Goal: Task Accomplishment & Management: Use online tool/utility

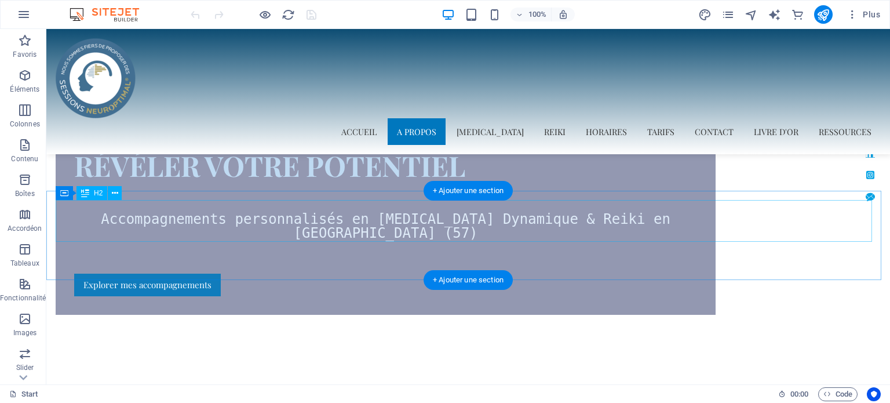
scroll to position [406, 0]
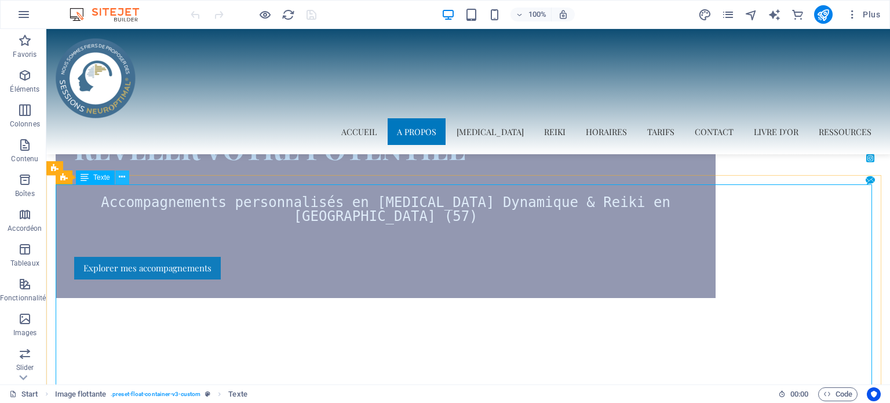
click at [120, 177] on icon at bounding box center [122, 177] width 6 height 12
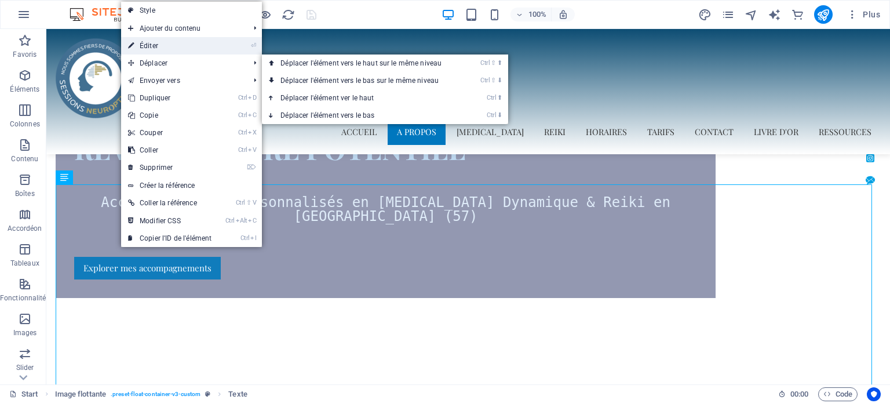
click at [188, 47] on link "⏎ Éditer" at bounding box center [169, 45] width 97 height 17
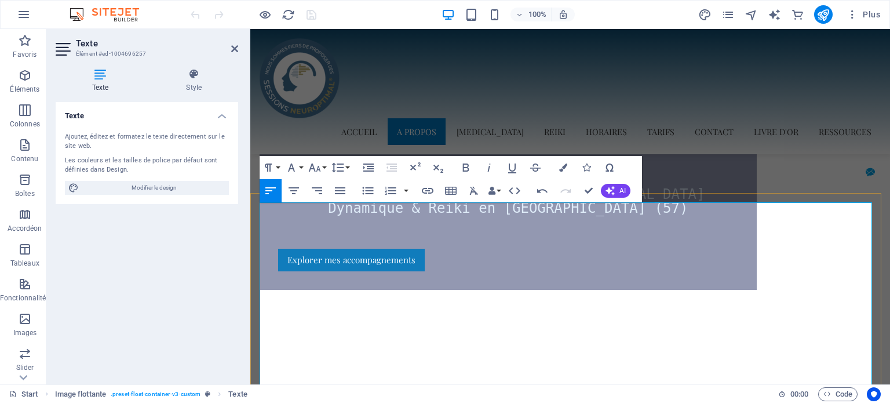
scroll to position [436, 0]
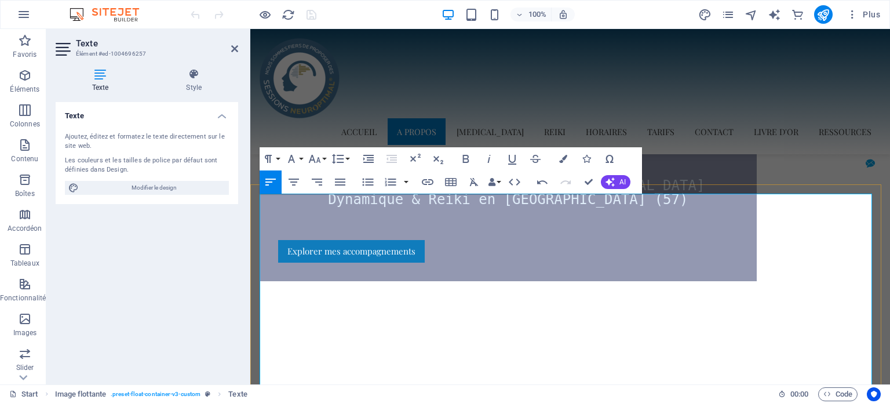
drag, startPoint x: 539, startPoint y: 202, endPoint x: 401, endPoint y: 198, distance: 138.0
click at [292, 157] on icon "button" at bounding box center [291, 159] width 7 height 8
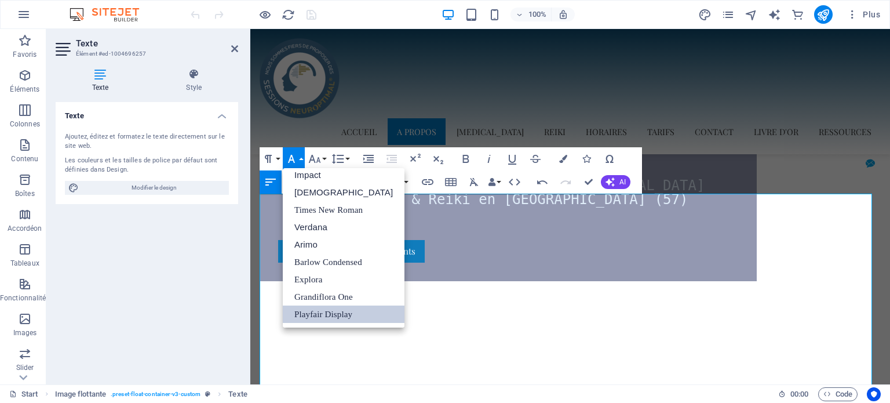
scroll to position [41, 0]
click at [292, 157] on icon "button" at bounding box center [291, 159] width 7 height 8
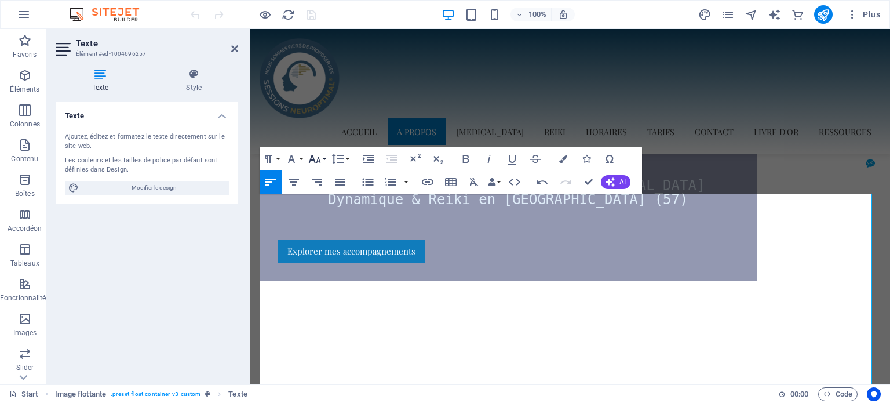
click at [318, 157] on icon "button" at bounding box center [315, 159] width 12 height 8
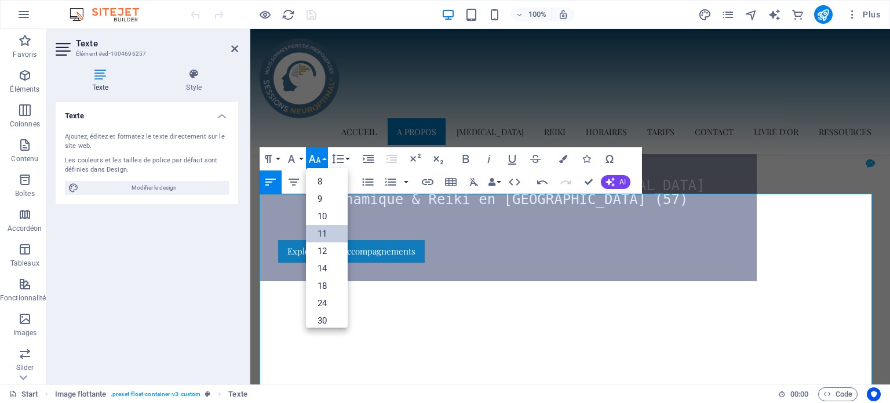
click at [326, 229] on link "11" at bounding box center [327, 233] width 42 height 17
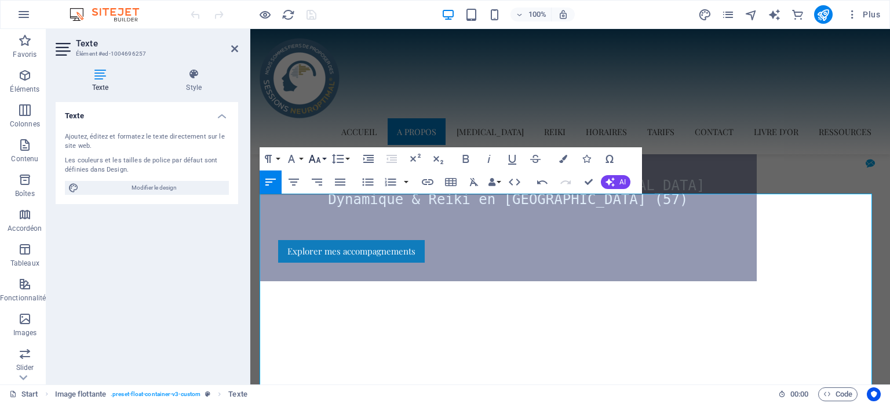
click at [322, 158] on button "Font Size" at bounding box center [317, 158] width 22 height 23
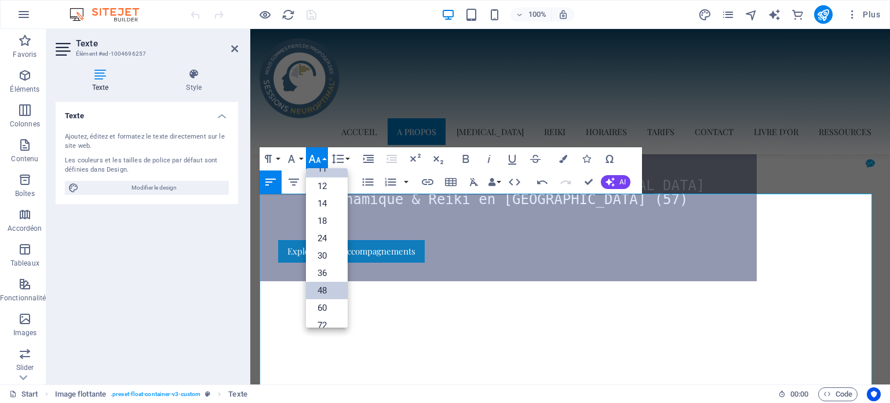
click at [335, 290] on link "48" at bounding box center [327, 290] width 42 height 17
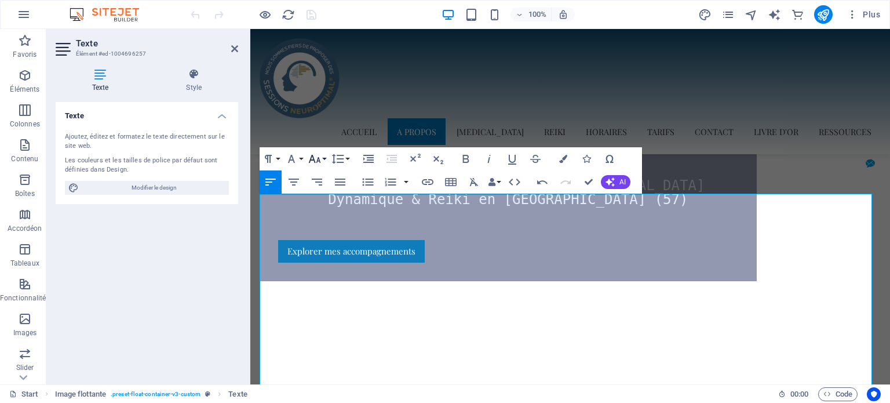
click at [323, 155] on button "Font Size" at bounding box center [317, 158] width 22 height 23
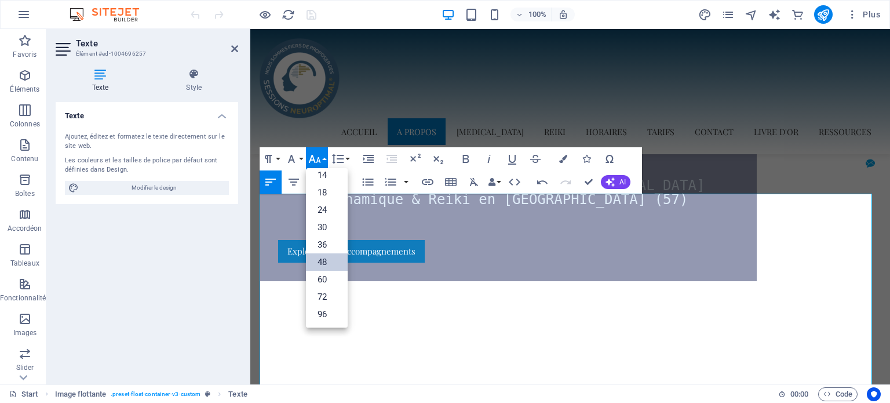
scroll to position [93, 0]
click at [327, 227] on link "30" at bounding box center [327, 227] width 42 height 17
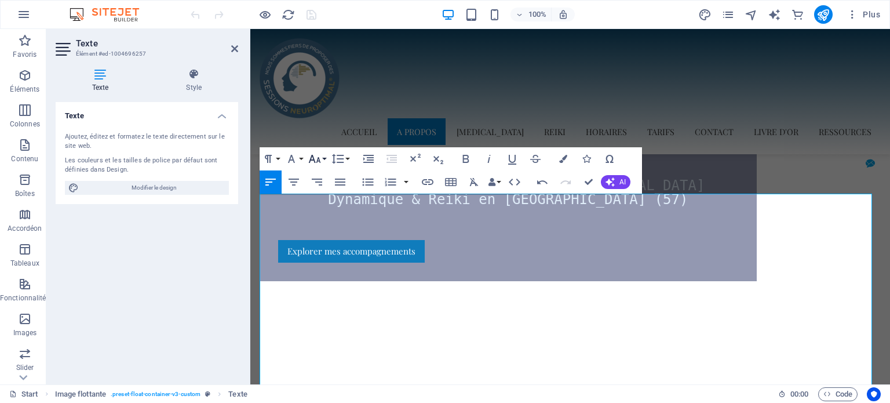
click at [316, 162] on icon "button" at bounding box center [315, 159] width 12 height 8
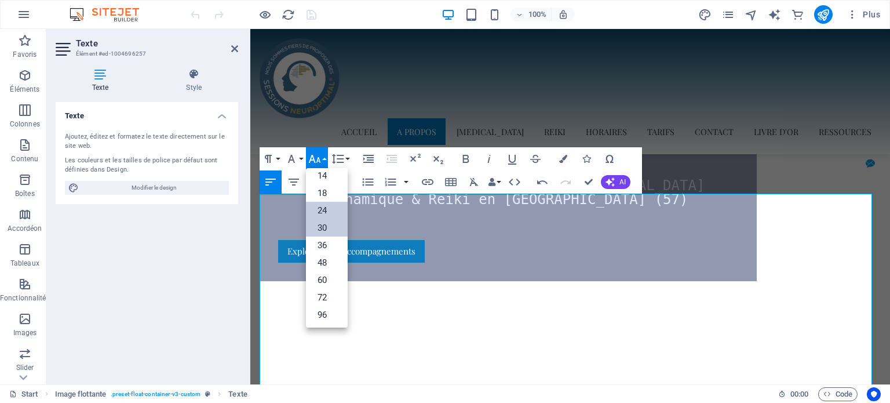
click at [322, 207] on link "24" at bounding box center [327, 210] width 42 height 17
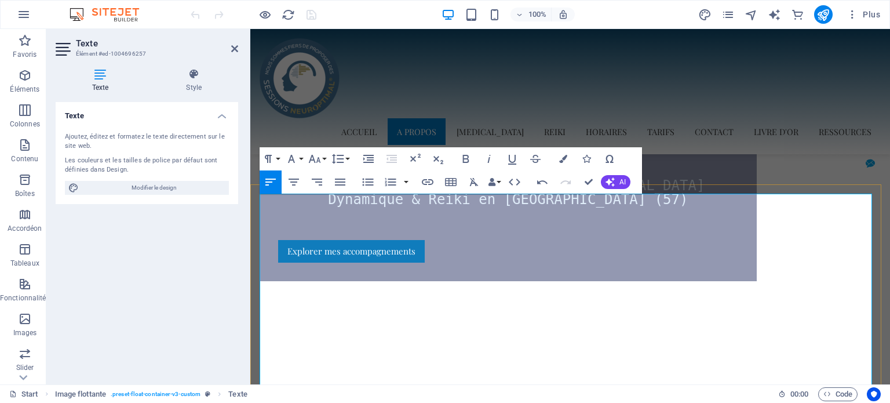
drag, startPoint x: 707, startPoint y: 201, endPoint x: 538, endPoint y: 206, distance: 168.7
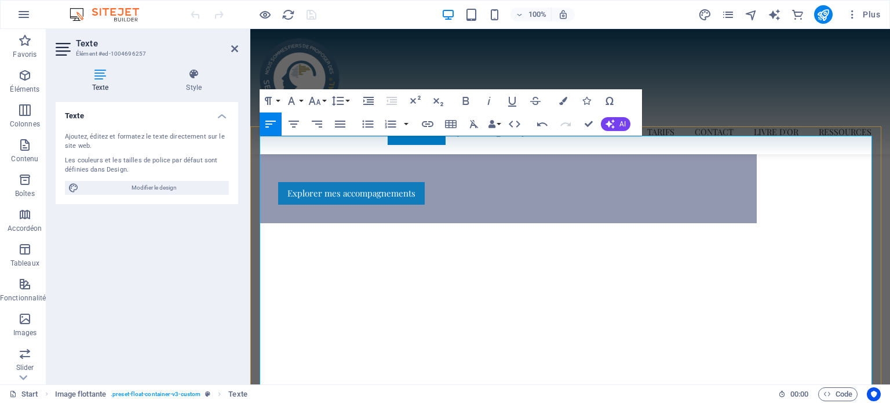
scroll to position [436, 0]
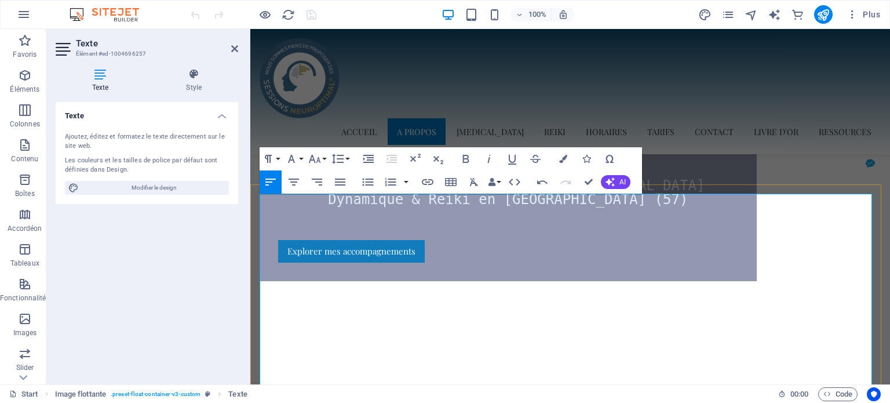
drag, startPoint x: 643, startPoint y: 222, endPoint x: 845, endPoint y: 220, distance: 202.8
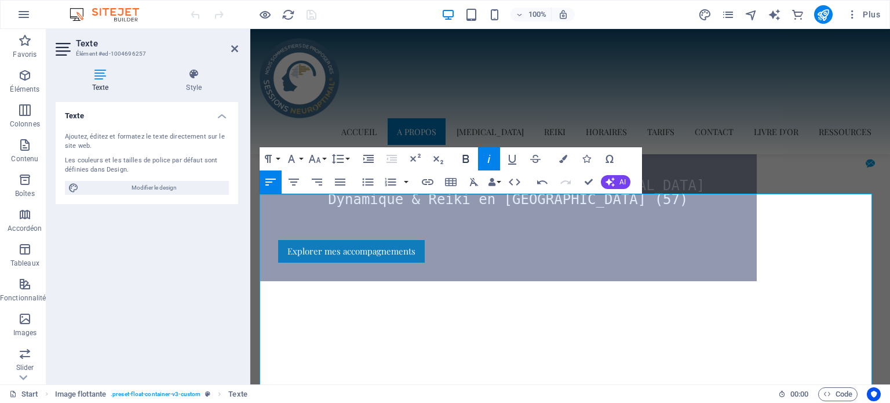
click at [466, 158] on icon "button" at bounding box center [466, 159] width 14 height 14
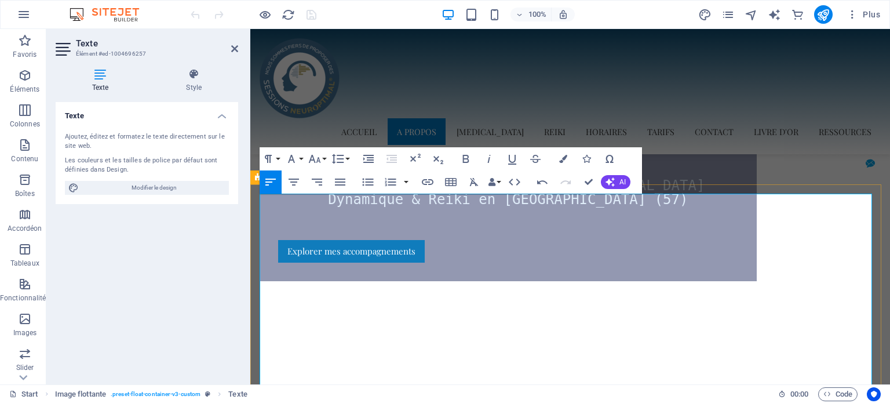
drag, startPoint x: 590, startPoint y: 220, endPoint x: 630, endPoint y: 221, distance: 40.0
click at [466, 154] on icon "button" at bounding box center [466, 159] width 14 height 14
click at [487, 164] on icon "button" at bounding box center [489, 159] width 14 height 14
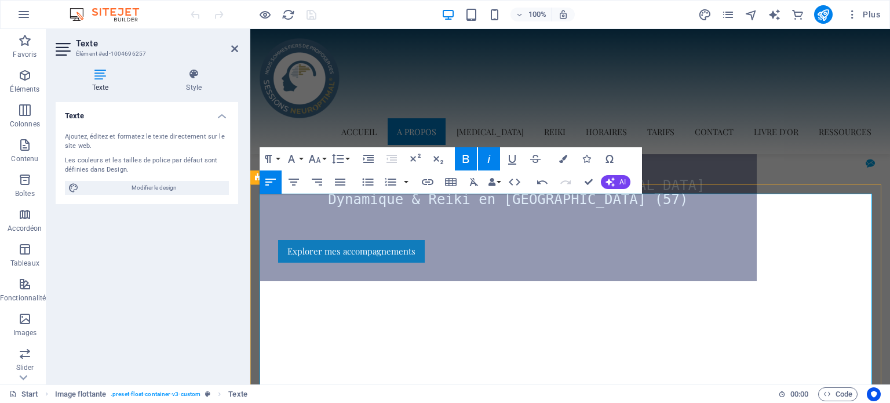
drag, startPoint x: 595, startPoint y: 218, endPoint x: 614, endPoint y: 222, distance: 19.5
drag, startPoint x: 592, startPoint y: 220, endPoint x: 630, endPoint y: 221, distance: 38.3
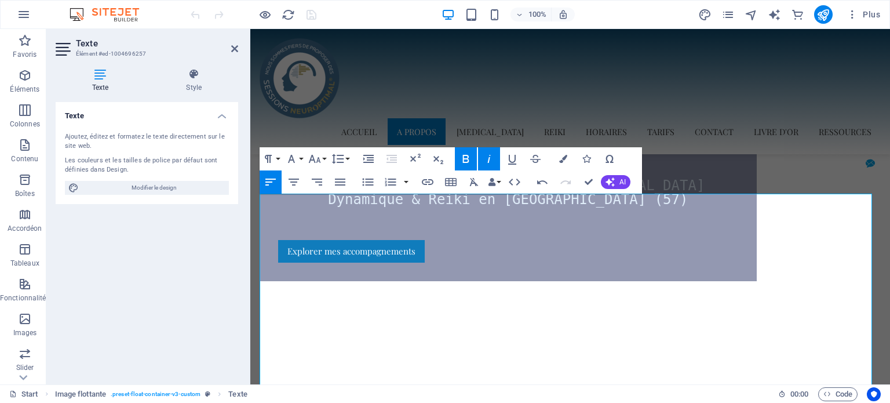
click at [485, 159] on icon "button" at bounding box center [489, 159] width 14 height 14
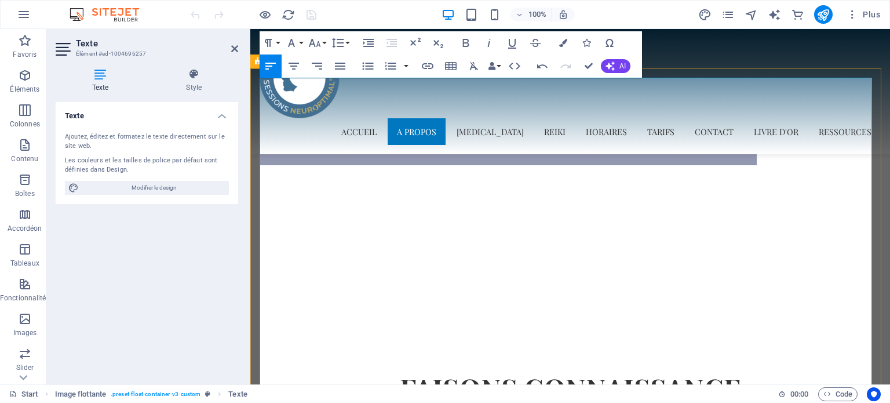
scroll to position [494, 0]
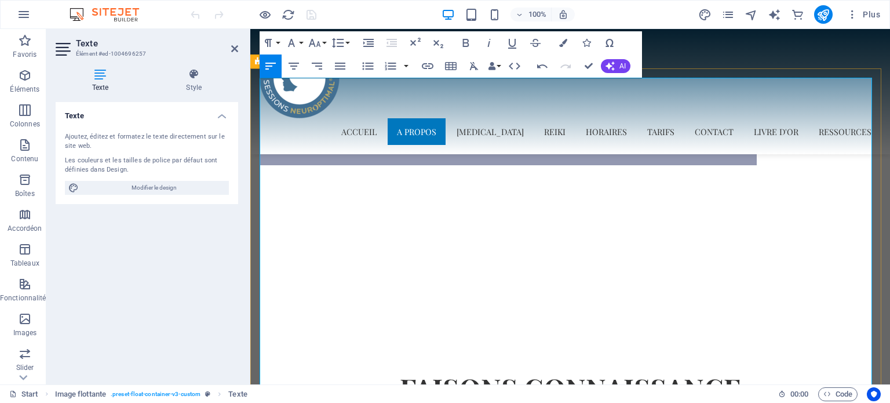
drag, startPoint x: 596, startPoint y: 217, endPoint x: 793, endPoint y: 211, distance: 197.7
drag, startPoint x: 596, startPoint y: 218, endPoint x: 573, endPoint y: 209, distance: 25.0
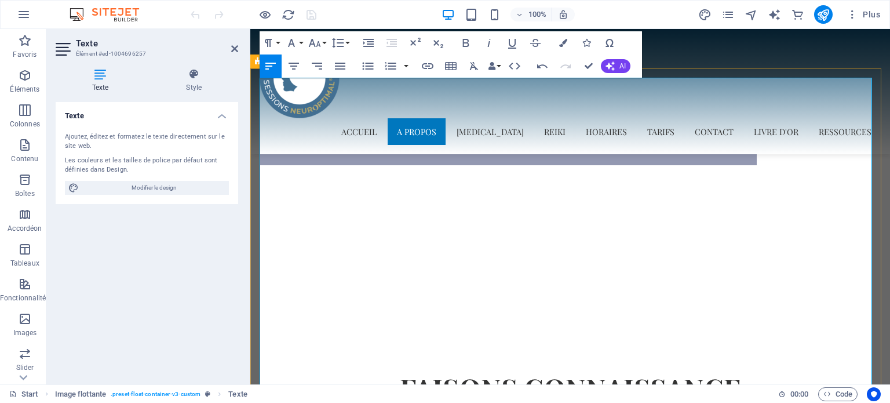
copy p "je suis devenue maman de quatre enfants, dont certains présentent des troubles …"
drag, startPoint x: 724, startPoint y: 217, endPoint x: 665, endPoint y: 217, distance: 59.7
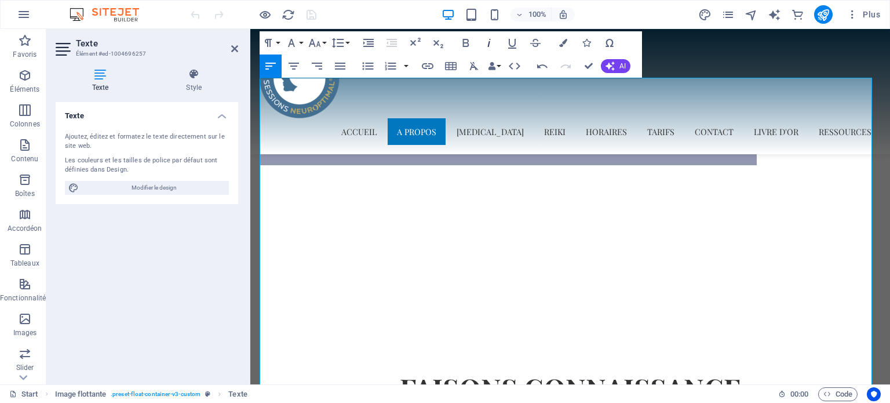
click at [488, 41] on icon "button" at bounding box center [489, 43] width 14 height 14
drag, startPoint x: 595, startPoint y: 217, endPoint x: 466, endPoint y: 215, distance: 129.2
click at [461, 42] on icon "button" at bounding box center [466, 43] width 14 height 14
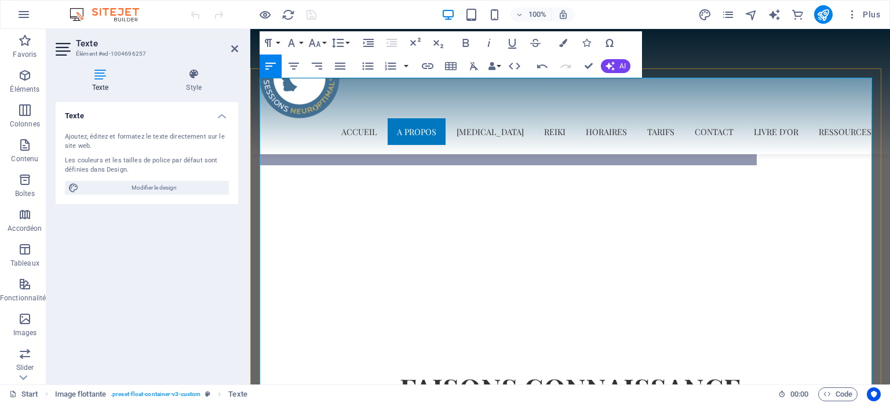
drag, startPoint x: 670, startPoint y: 217, endPoint x: 718, endPoint y: 216, distance: 48.1
drag, startPoint x: 669, startPoint y: 216, endPoint x: 728, endPoint y: 217, distance: 58.5
click at [469, 40] on icon "button" at bounding box center [466, 43] width 14 height 14
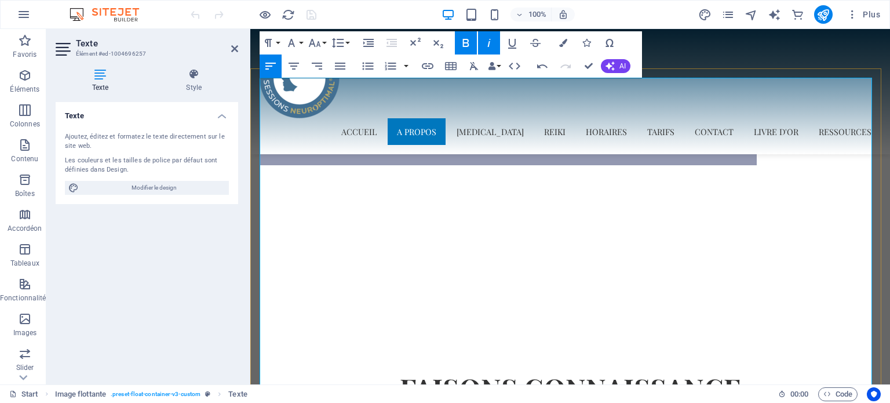
drag, startPoint x: 614, startPoint y: 226, endPoint x: 581, endPoint y: 228, distance: 33.1
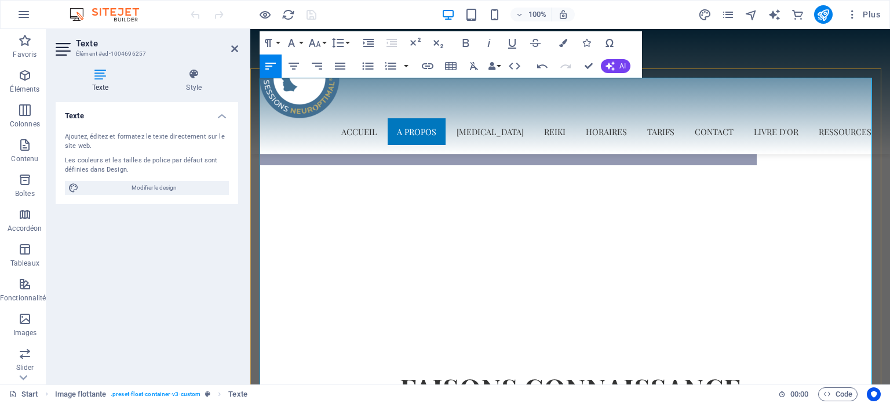
drag, startPoint x: 570, startPoint y: 261, endPoint x: 531, endPoint y: 264, distance: 39.5
drag, startPoint x: 721, startPoint y: 260, endPoint x: 677, endPoint y: 262, distance: 43.5
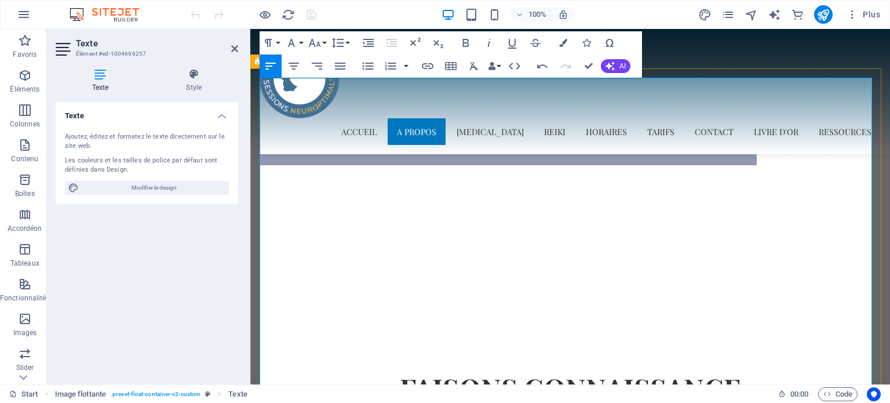
drag, startPoint x: 591, startPoint y: 271, endPoint x: 534, endPoint y: 270, distance: 56.8
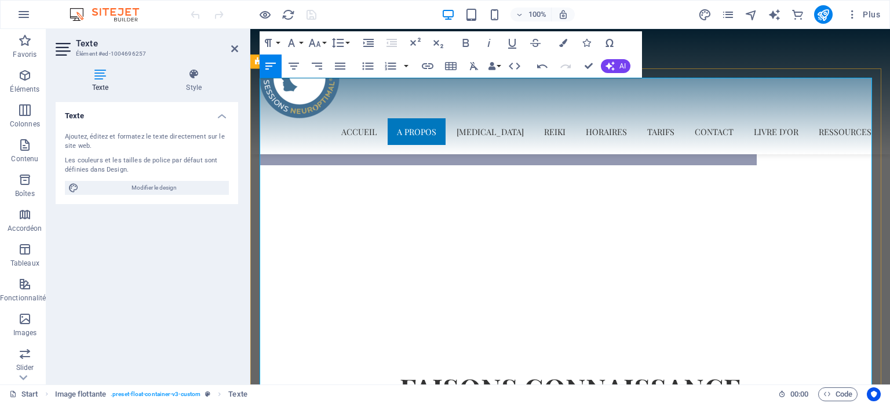
drag, startPoint x: 590, startPoint y: 269, endPoint x: 584, endPoint y: 278, distance: 10.8
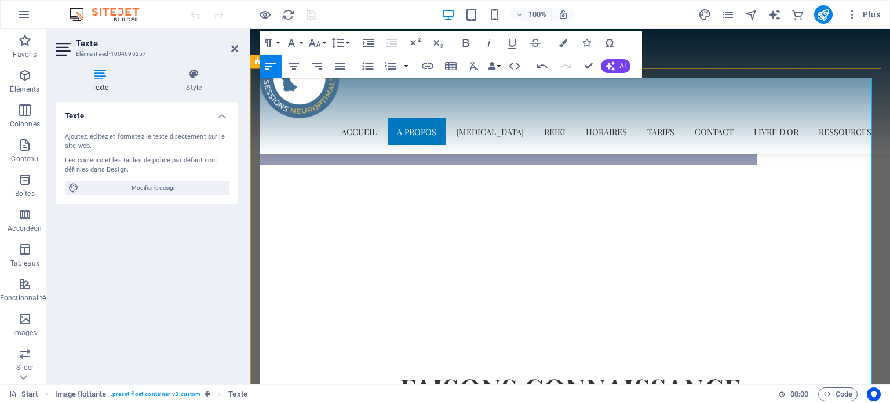
drag, startPoint x: 734, startPoint y: 272, endPoint x: 674, endPoint y: 275, distance: 59.1
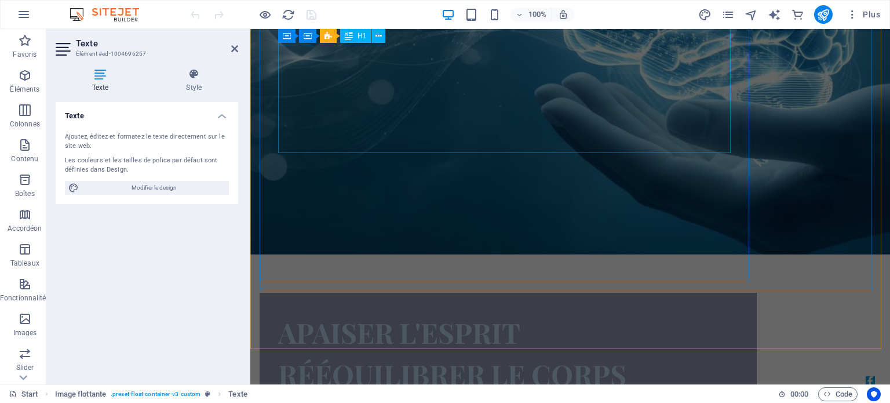
scroll to position [31, 0]
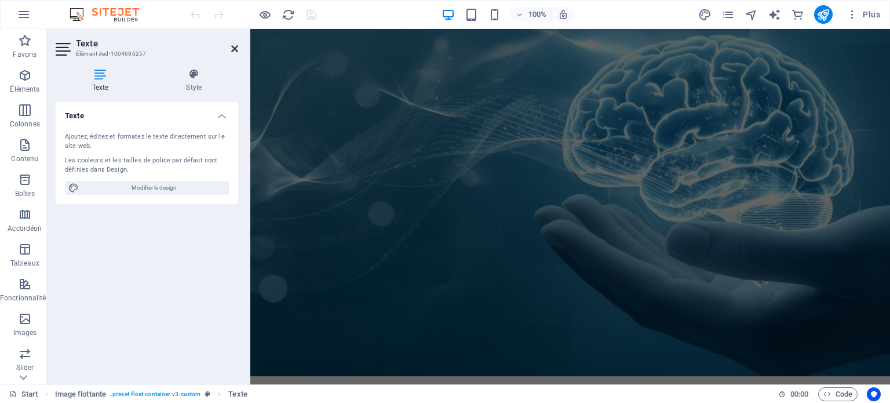
click at [232, 49] on icon at bounding box center [234, 48] width 7 height 9
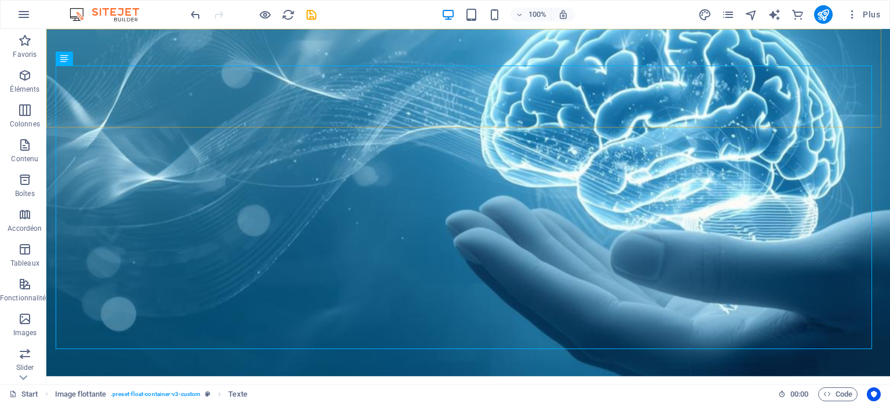
scroll to position [524, 0]
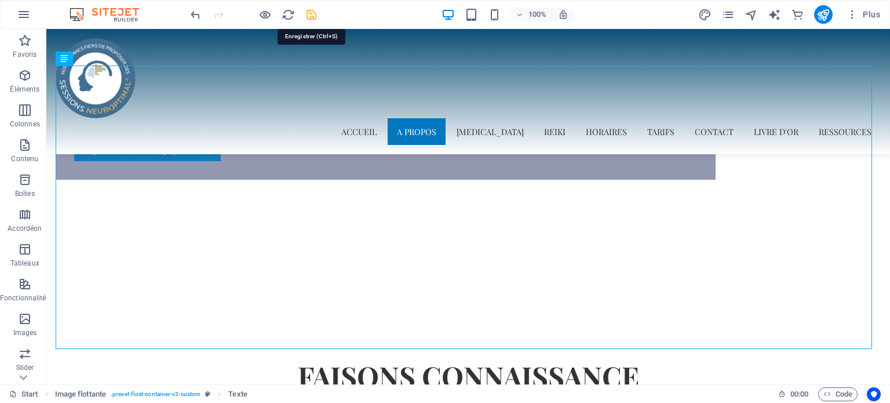
click at [315, 13] on icon "save" at bounding box center [311, 14] width 13 height 13
checkbox input "false"
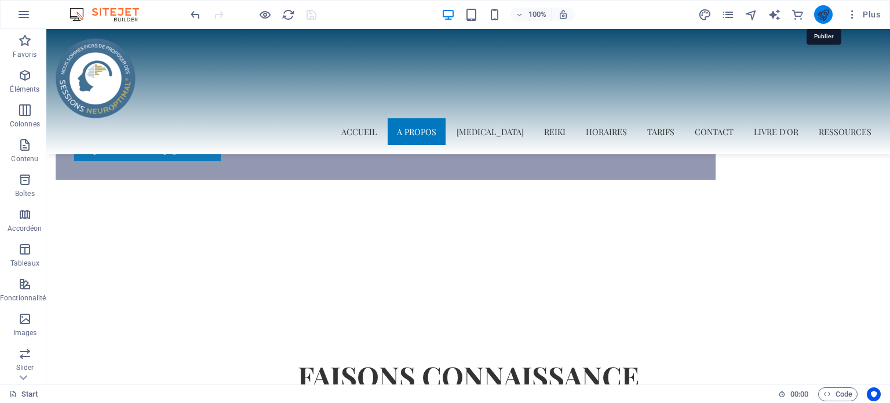
click at [827, 19] on icon "publish" at bounding box center [822, 14] width 13 height 13
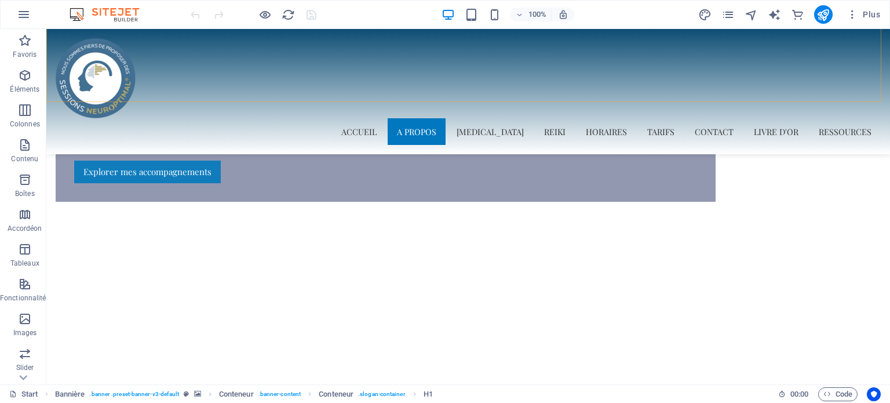
scroll to position [521, 0]
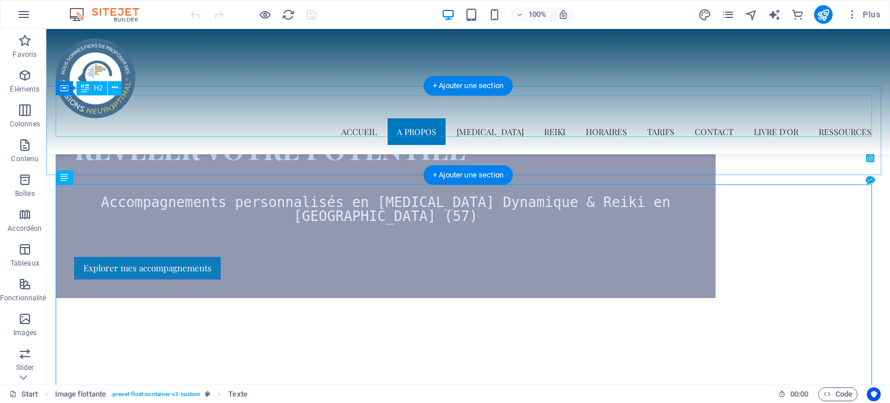
scroll to position [406, 0]
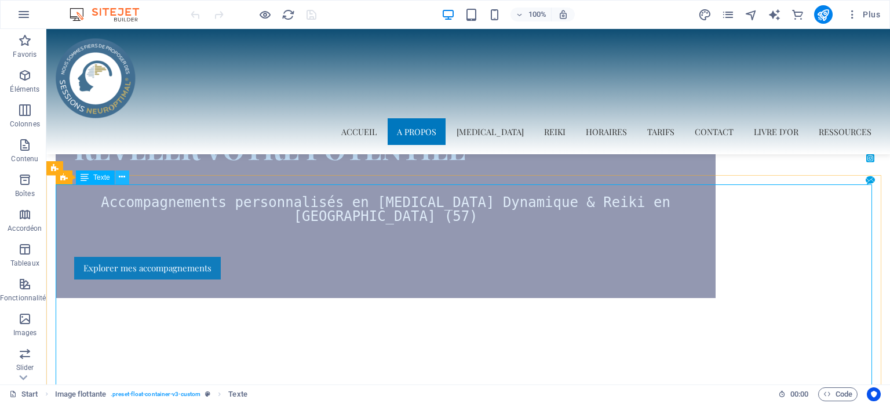
click at [118, 179] on button at bounding box center [122, 177] width 14 height 14
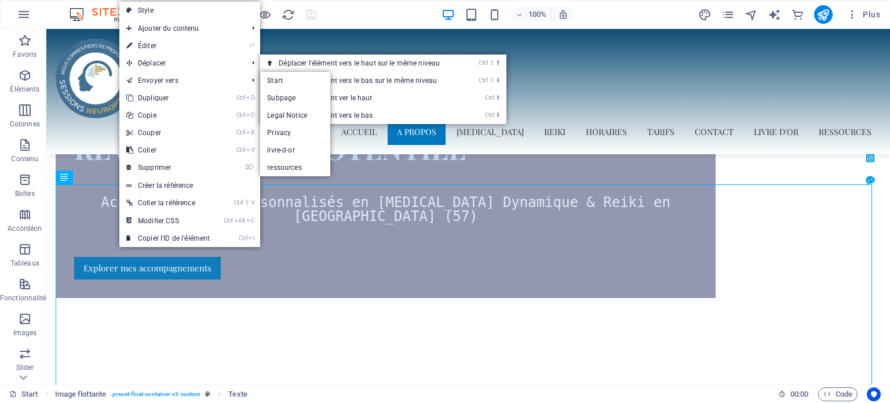
click at [176, 46] on link "⏎ Éditer" at bounding box center [167, 45] width 97 height 17
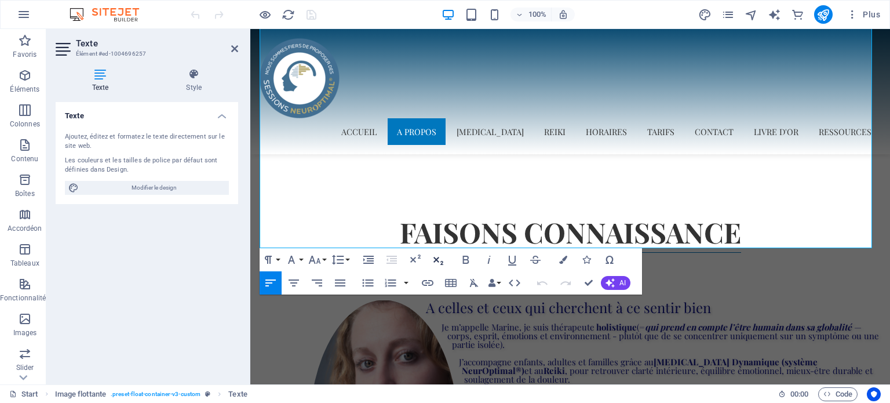
scroll to position [709, 0]
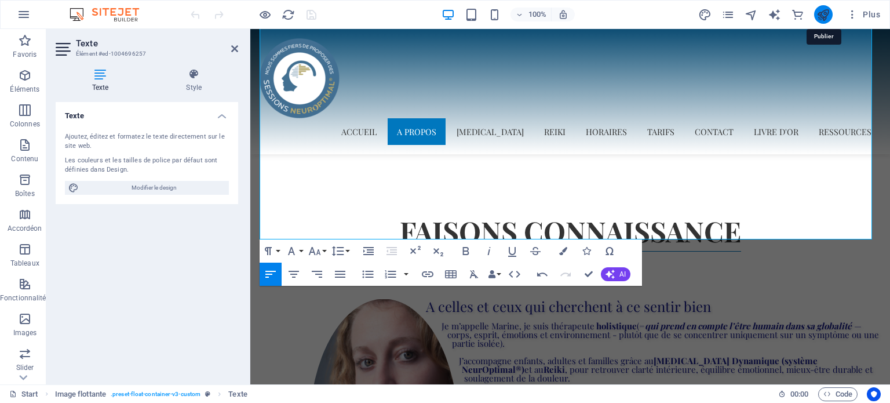
click at [825, 13] on icon "publish" at bounding box center [822, 14] width 13 height 13
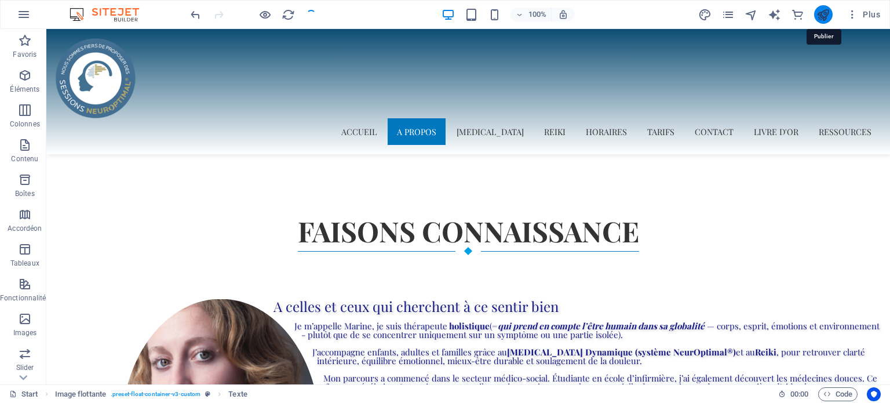
checkbox input "false"
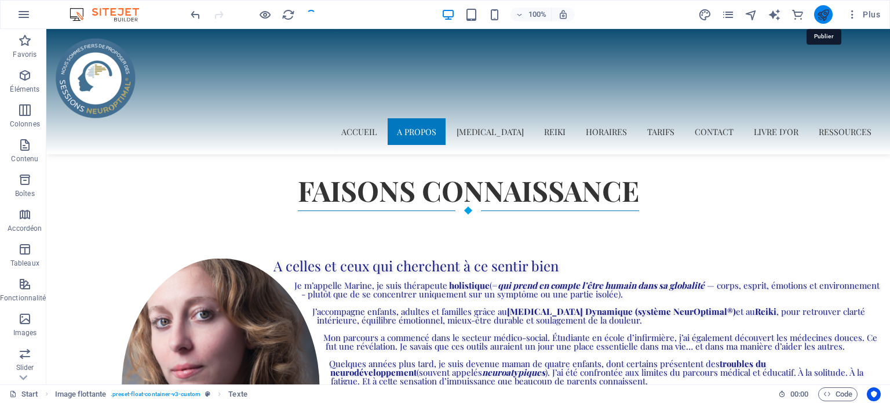
scroll to position [668, 0]
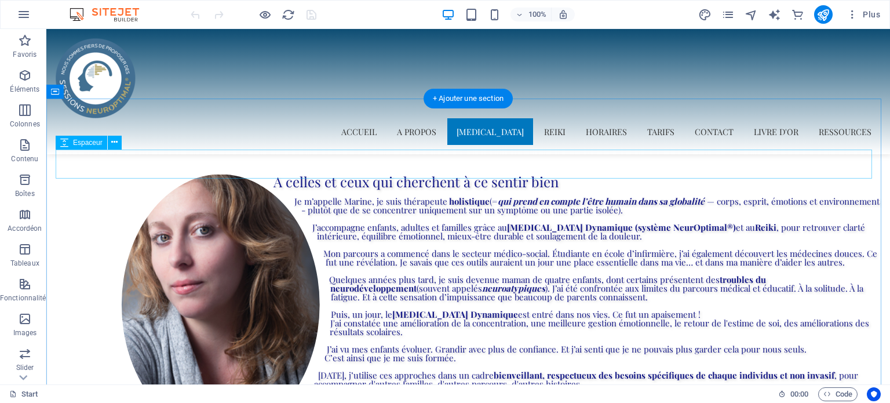
scroll to position [811, 0]
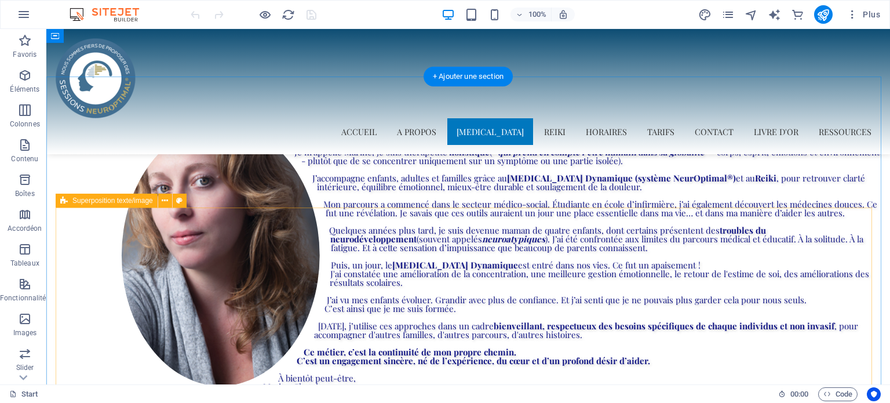
scroll to position [753, 0]
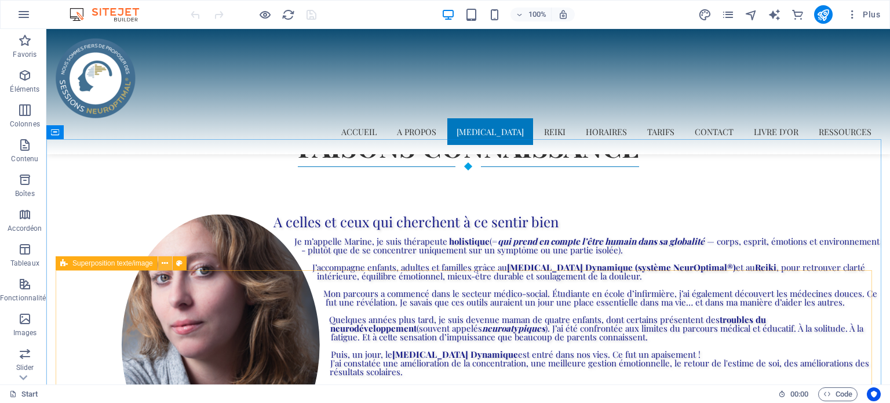
click at [168, 264] on button at bounding box center [165, 263] width 14 height 14
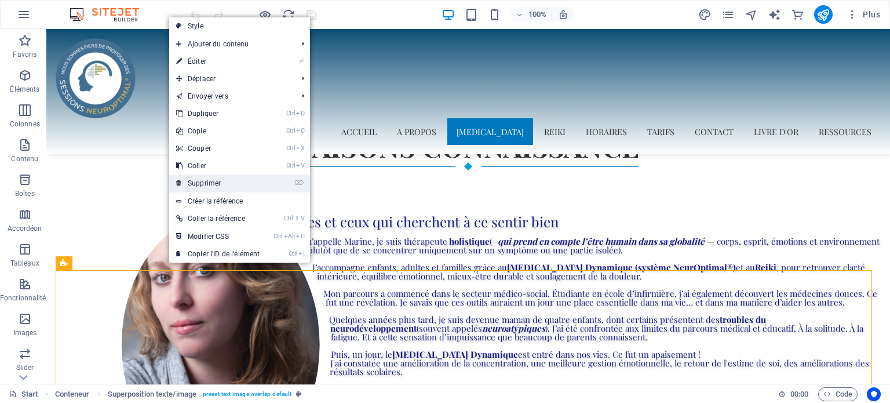
click at [226, 186] on link "⌦ Supprimer" at bounding box center [217, 182] width 97 height 17
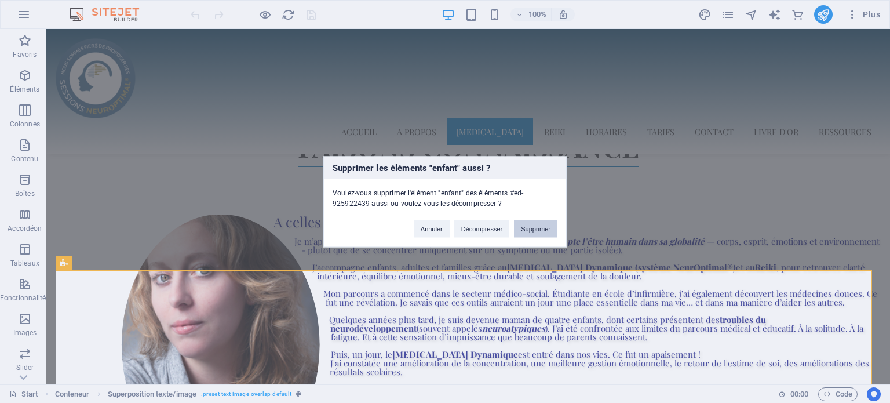
click at [535, 236] on button "Supprimer" at bounding box center [535, 228] width 43 height 17
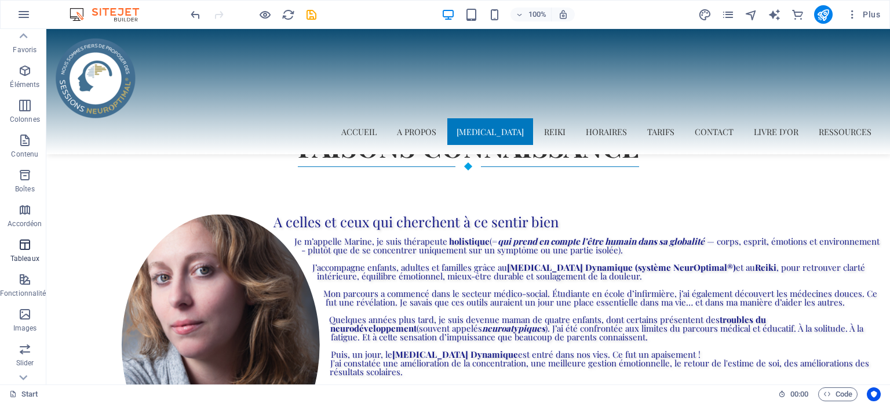
scroll to position [0, 0]
click at [25, 74] on icon "button" at bounding box center [25, 75] width 14 height 14
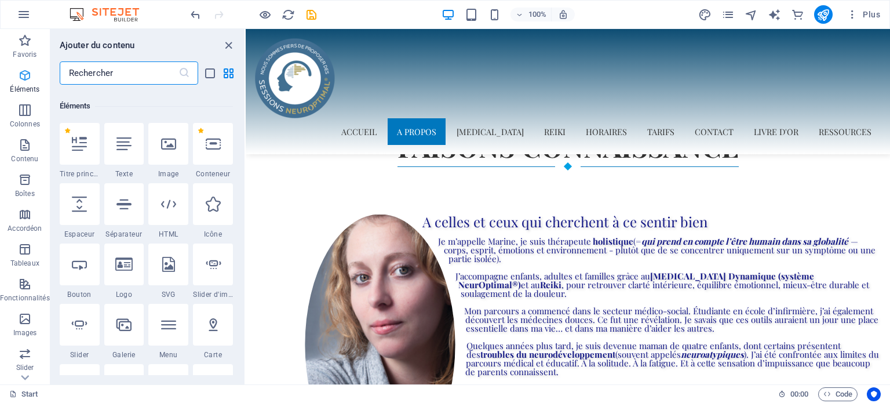
scroll to position [123, 0]
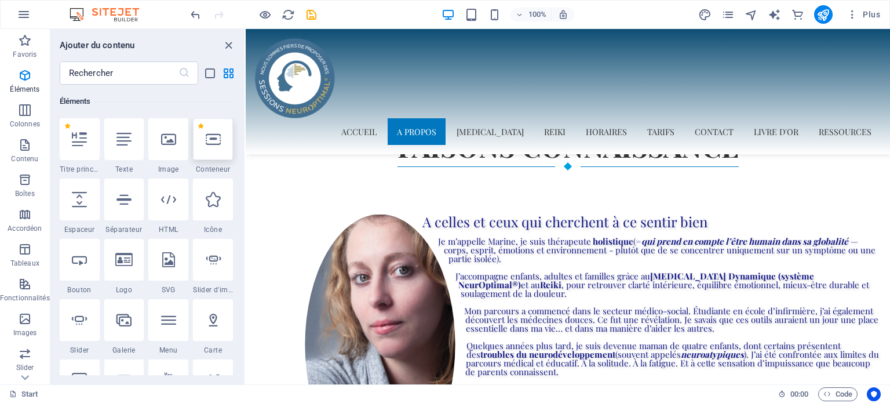
click at [211, 136] on icon at bounding box center [213, 139] width 15 height 15
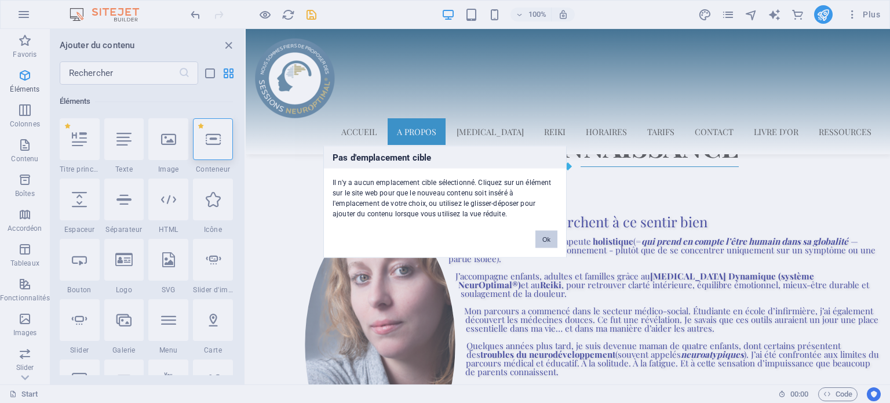
drag, startPoint x: 548, startPoint y: 231, endPoint x: 298, endPoint y: 202, distance: 250.9
click at [548, 231] on button "Ok" at bounding box center [546, 238] width 22 height 17
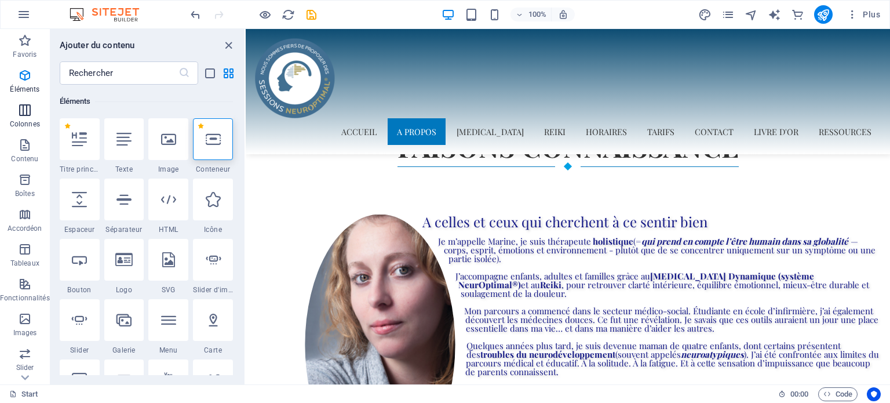
click at [23, 106] on icon "button" at bounding box center [25, 110] width 14 height 14
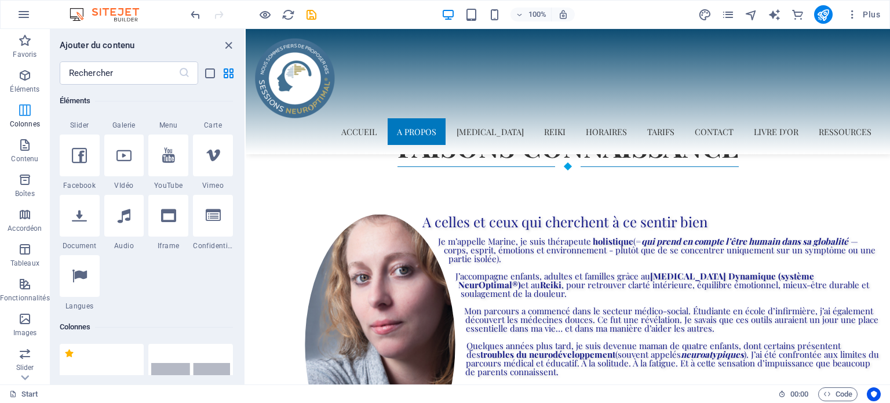
scroll to position [573, 0]
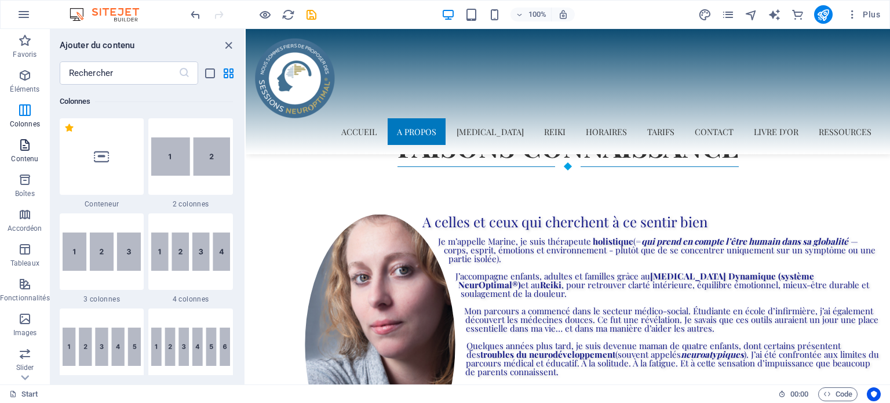
click at [28, 151] on icon "button" at bounding box center [25, 145] width 14 height 14
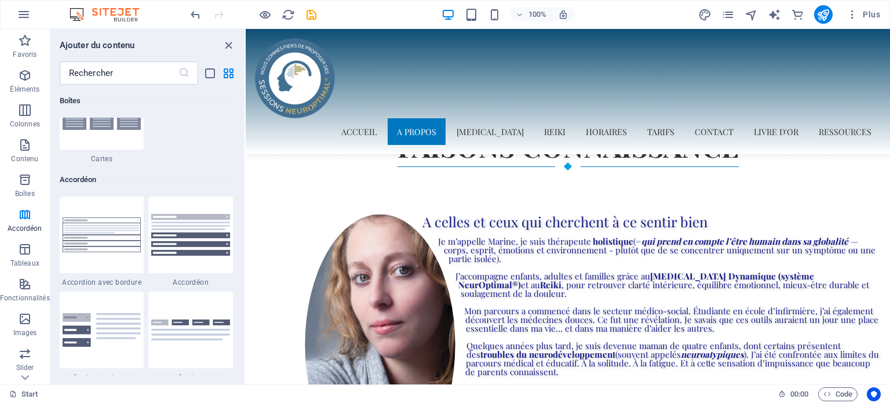
scroll to position [3591, 0]
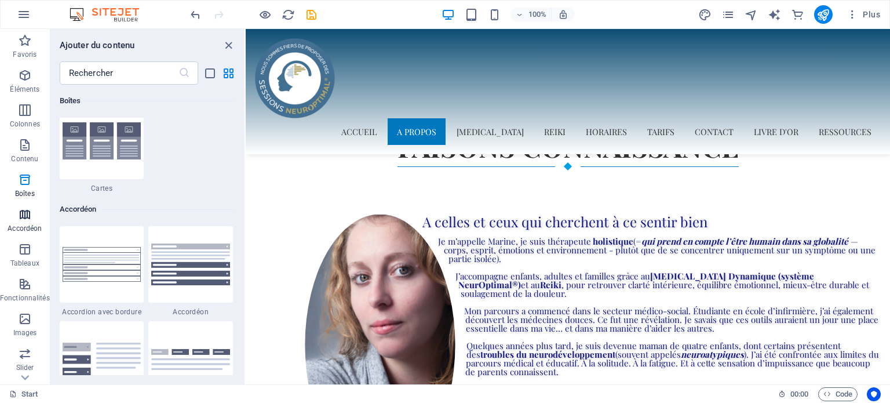
click at [28, 218] on icon "button" at bounding box center [25, 214] width 14 height 14
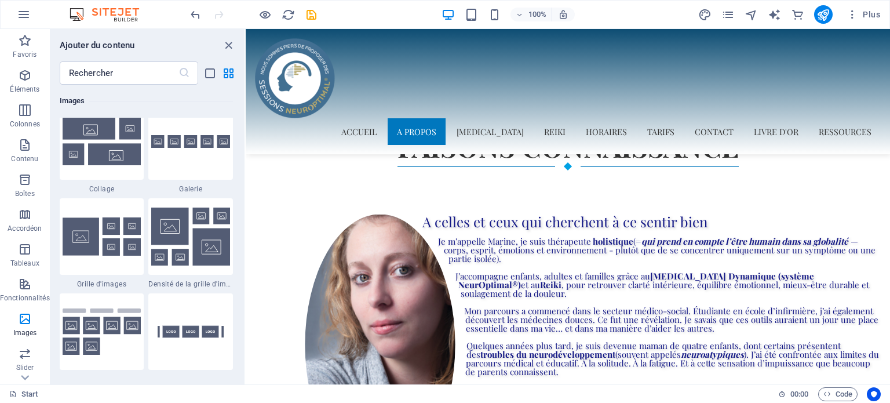
scroll to position [6017, 0]
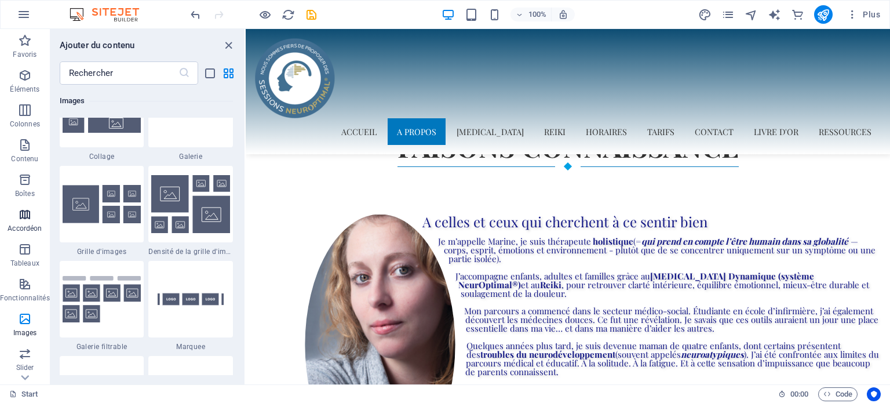
click at [24, 220] on icon "button" at bounding box center [25, 214] width 14 height 14
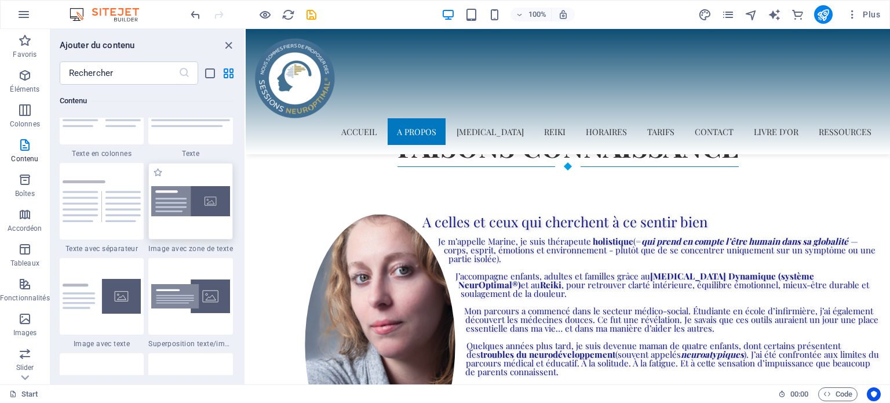
scroll to position [2135, 0]
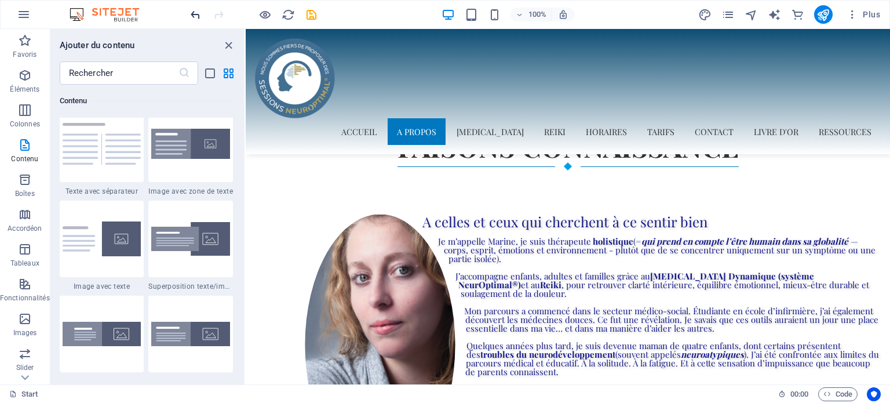
click at [194, 13] on icon "undo" at bounding box center [195, 14] width 13 height 13
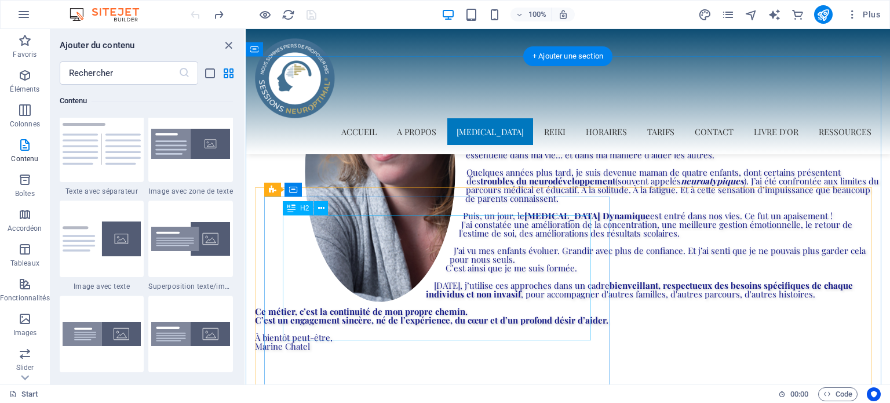
scroll to position [968, 0]
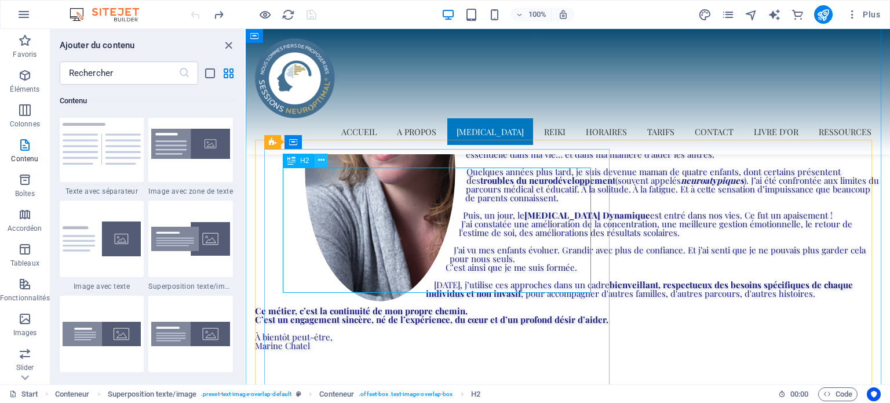
click at [321, 160] on icon at bounding box center [321, 160] width 6 height 12
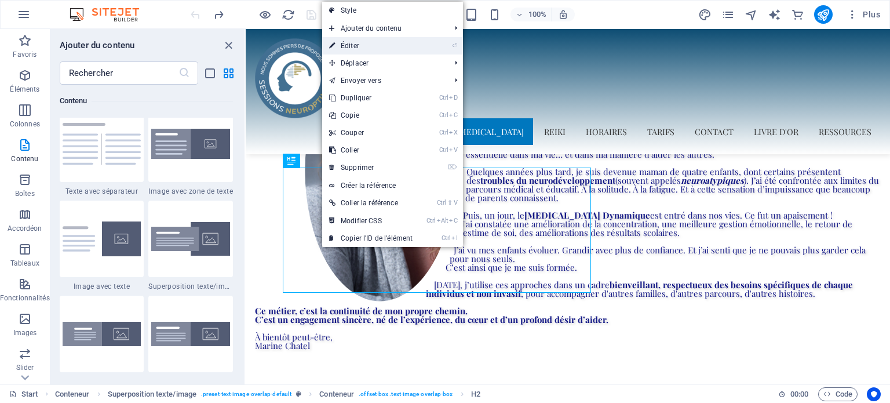
click at [386, 48] on link "⏎ Éditer" at bounding box center [370, 45] width 97 height 17
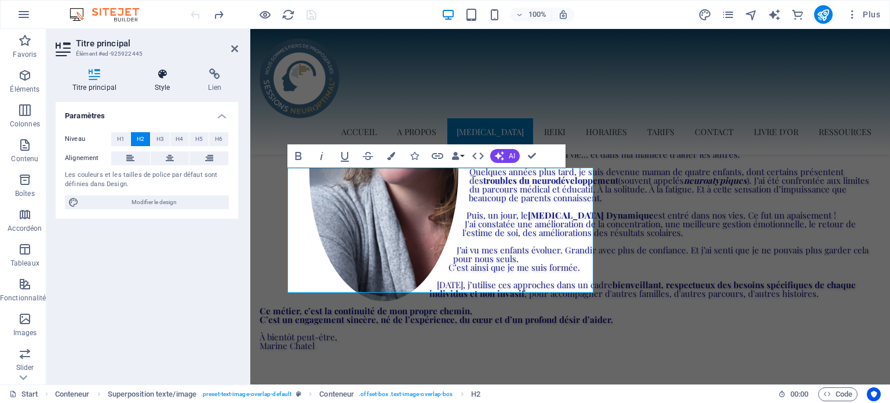
click at [163, 78] on icon at bounding box center [162, 74] width 49 height 12
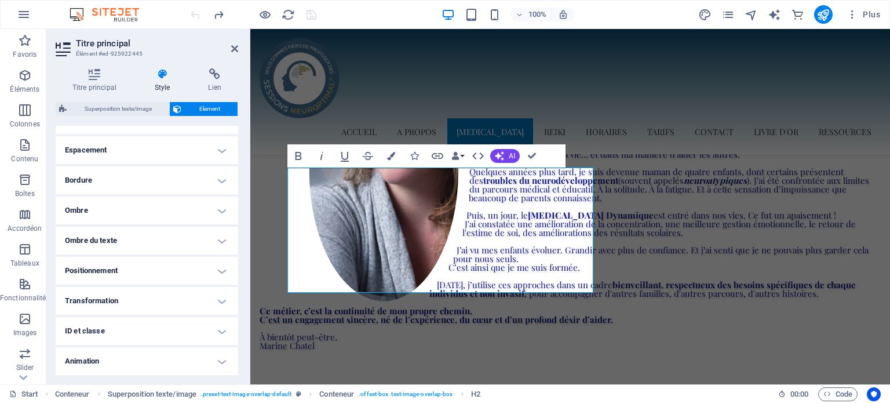
scroll to position [232, 0]
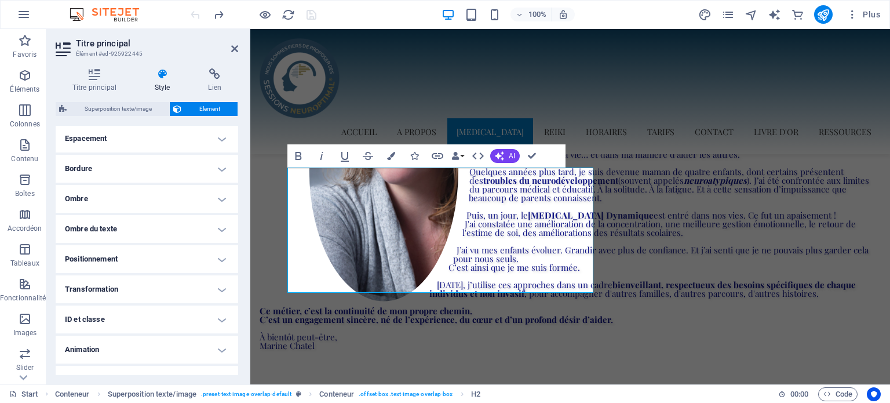
click at [160, 197] on h4 "Ombre" at bounding box center [147, 199] width 183 height 28
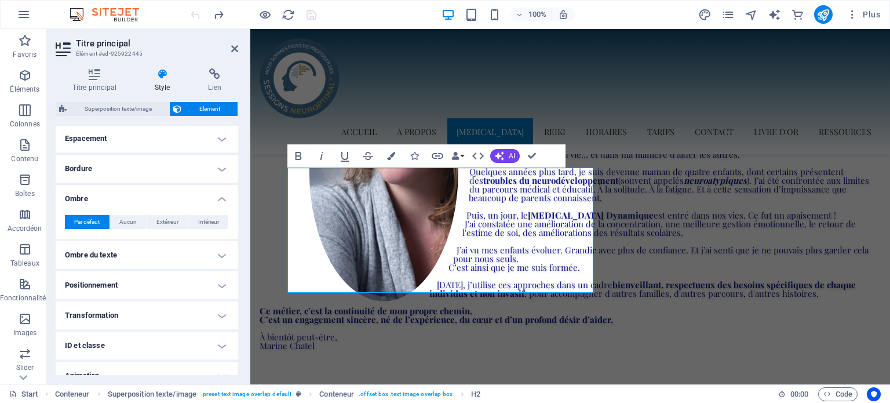
click at [134, 251] on h4 "Ombre du texte" at bounding box center [147, 255] width 183 height 28
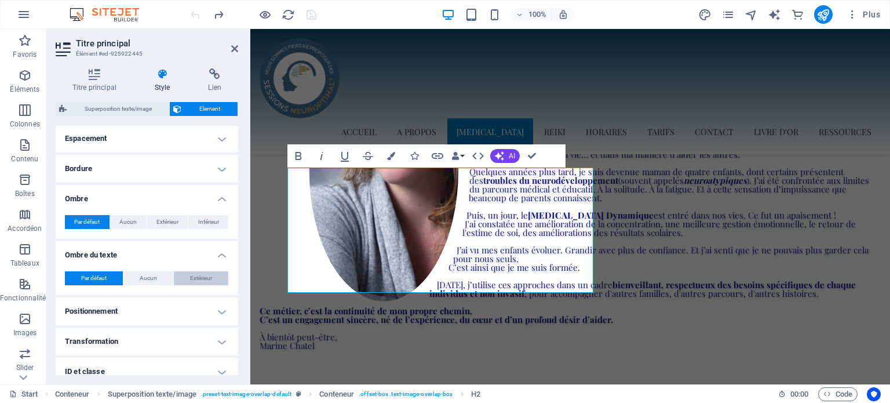
click at [187, 280] on button "Extérieur" at bounding box center [201, 278] width 54 height 14
type input "2"
type input "4"
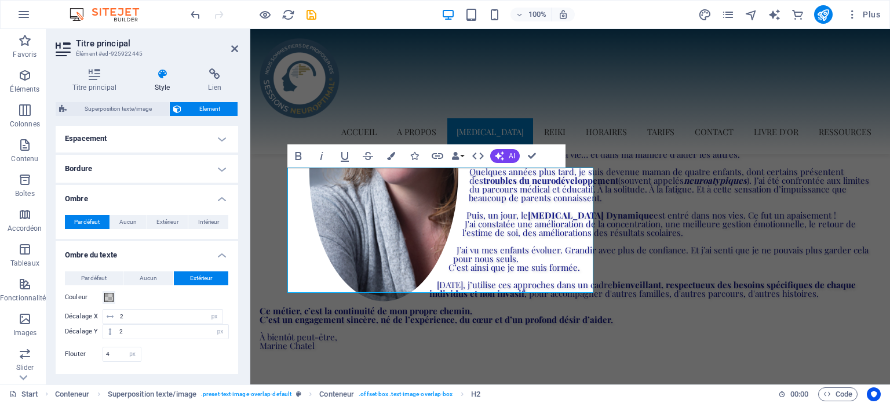
click at [187, 280] on button "Extérieur" at bounding box center [201, 278] width 54 height 14
click at [75, 275] on button "Par défaut" at bounding box center [94, 278] width 58 height 14
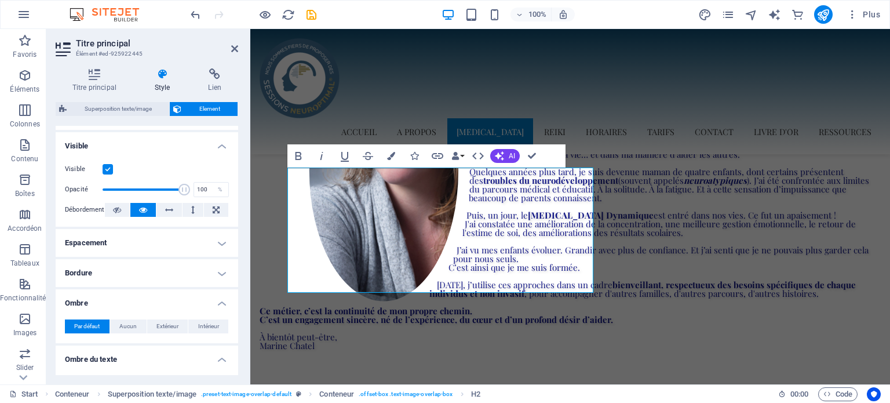
scroll to position [0, 0]
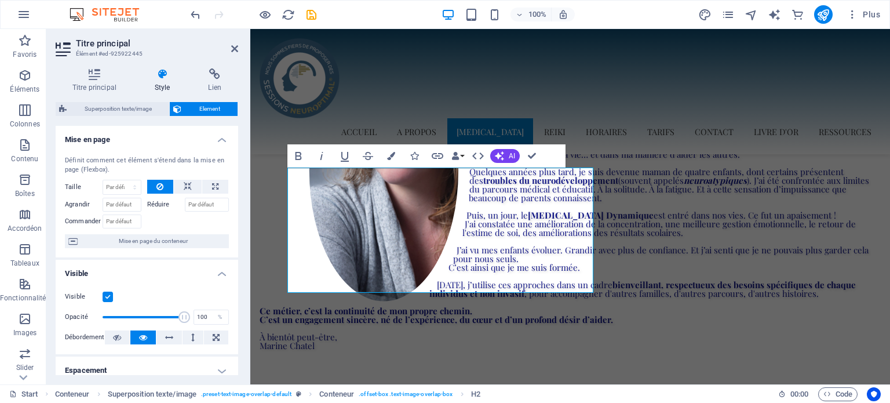
click at [88, 96] on div "Titre principal Style Lien Paramètres Niveau H1 H2 H3 H4 H5 H6 Alignement Les c…" at bounding box center [147, 221] width 183 height 307
click at [88, 78] on icon at bounding box center [95, 74] width 78 height 12
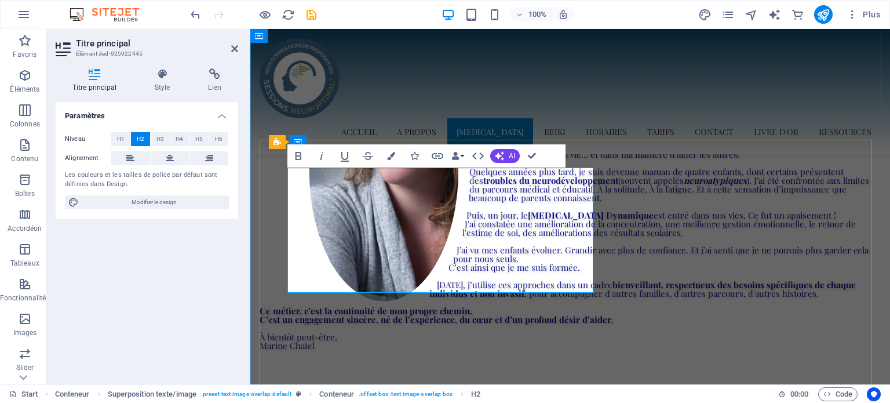
drag, startPoint x: 464, startPoint y: 199, endPoint x: 424, endPoint y: 194, distance: 40.2
drag, startPoint x: 424, startPoint y: 194, endPoint x: 391, endPoint y: 199, distance: 33.9
click at [165, 70] on icon at bounding box center [162, 74] width 49 height 12
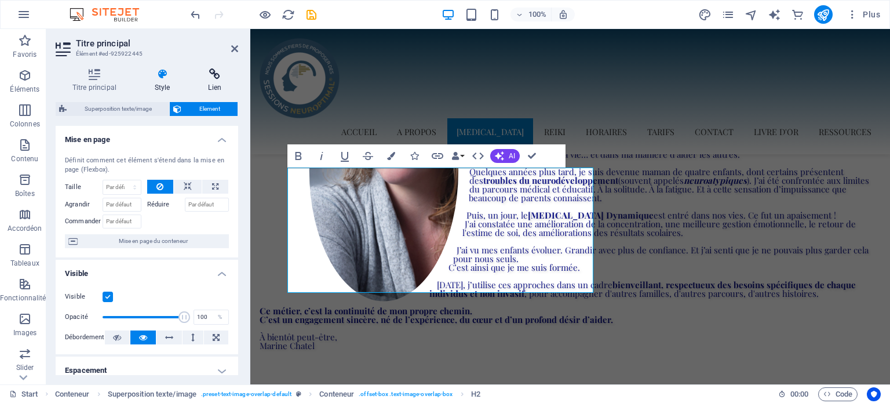
click at [218, 78] on icon at bounding box center [215, 74] width 46 height 12
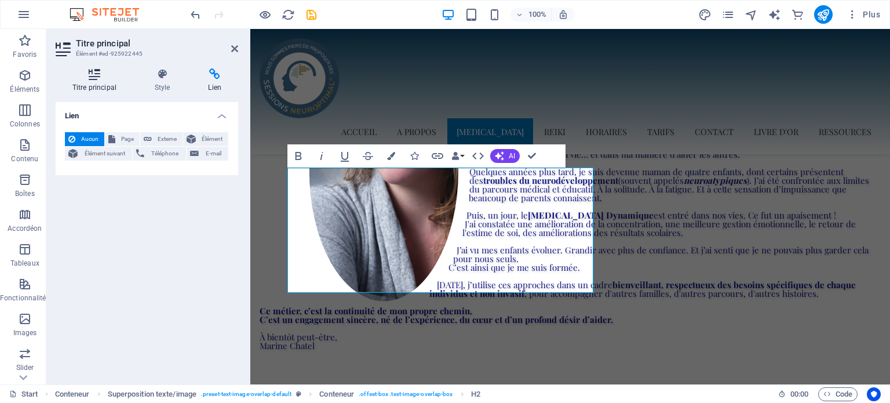
click at [93, 81] on h4 "Titre principal" at bounding box center [97, 80] width 82 height 24
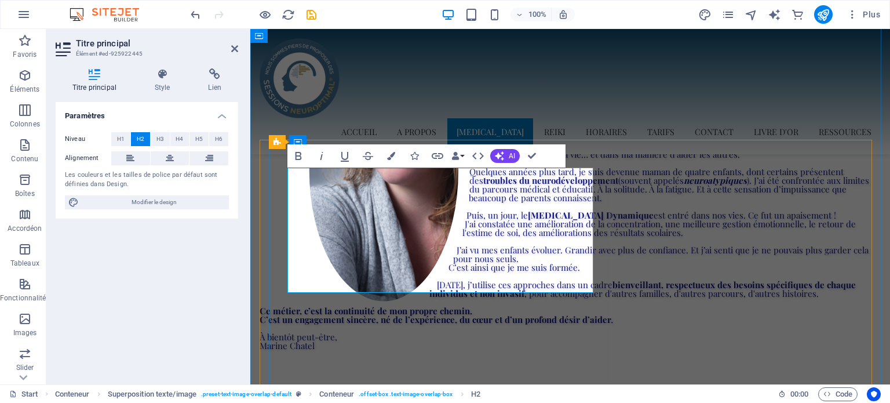
drag, startPoint x: 552, startPoint y: 269, endPoint x: 284, endPoint y: 200, distance: 275.9
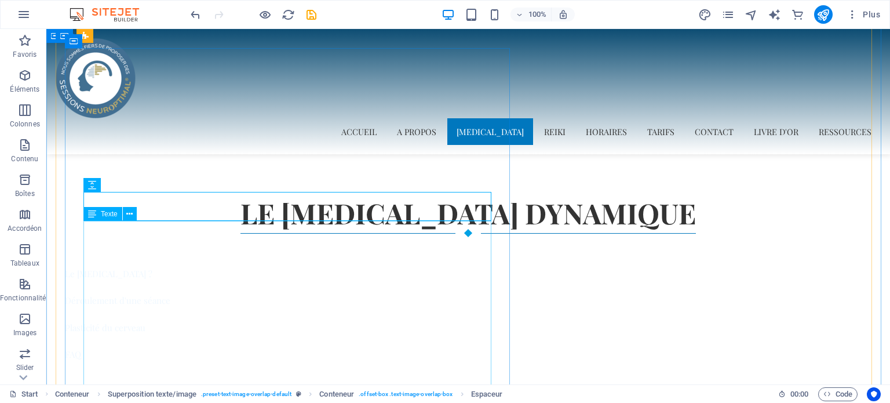
scroll to position [1087, 0]
click at [127, 217] on icon at bounding box center [129, 214] width 6 height 12
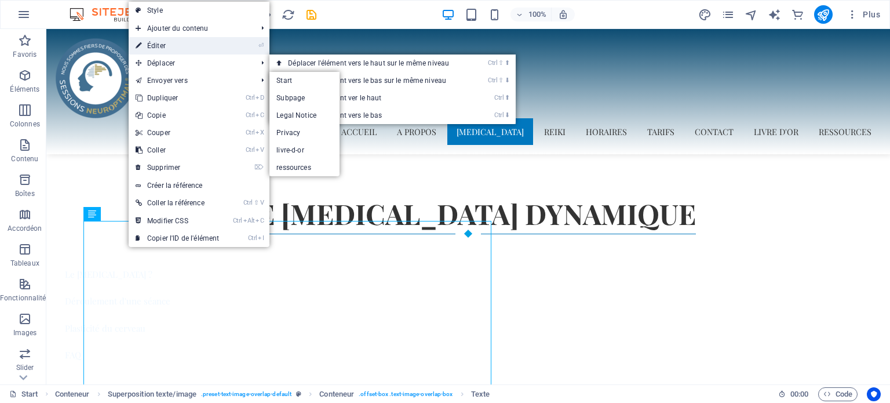
click at [172, 43] on link "⏎ Éditer" at bounding box center [177, 45] width 97 height 17
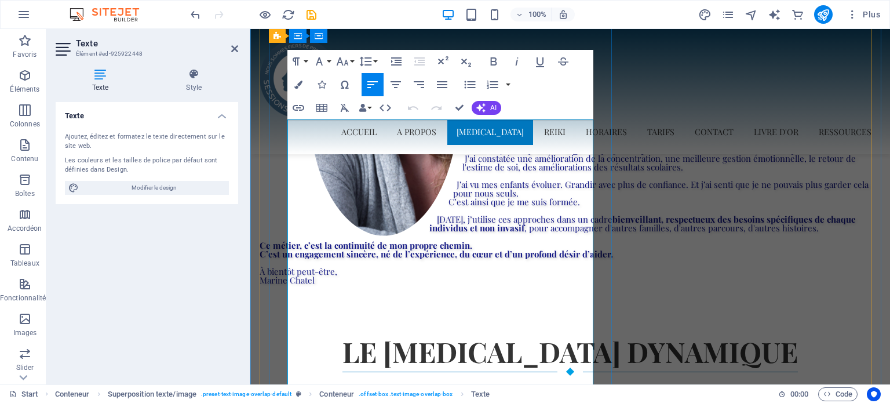
scroll to position [1010, 0]
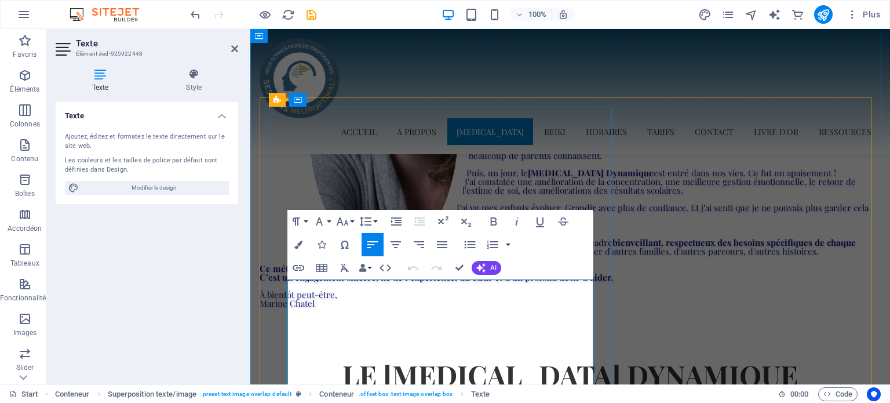
drag, startPoint x: 417, startPoint y: 329, endPoint x: 290, endPoint y: 287, distance: 134.1
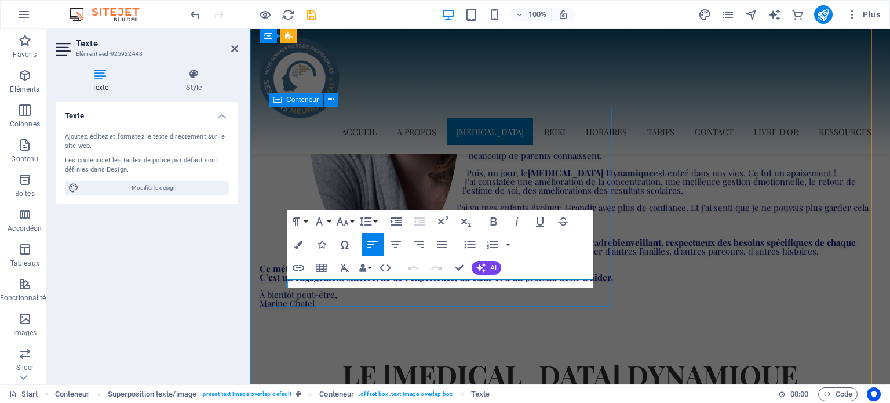
scroll to position [1133, 0]
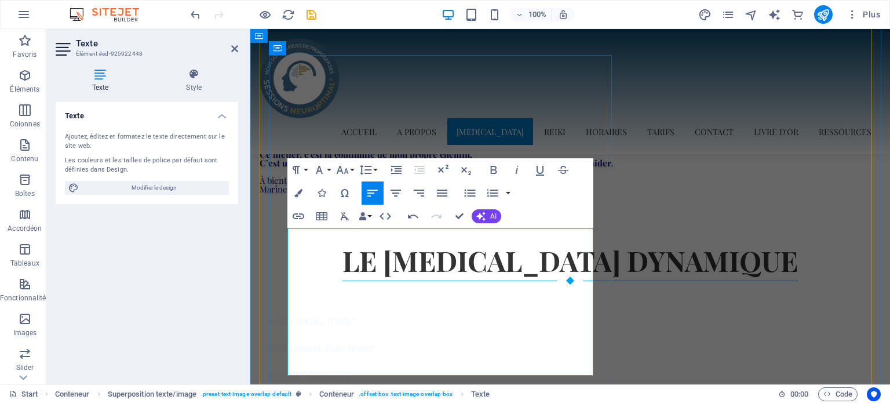
scroll to position [1179, 0]
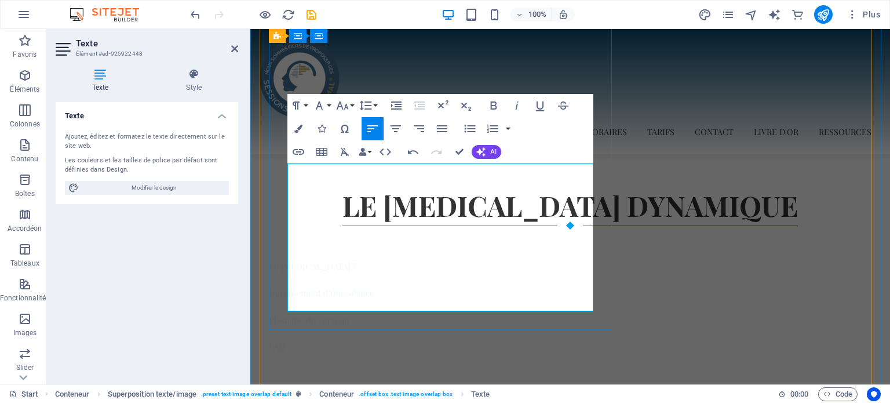
drag, startPoint x: 564, startPoint y: 169, endPoint x: 292, endPoint y: 166, distance: 271.8
click at [369, 104] on icon "button" at bounding box center [366, 106] width 14 height 14
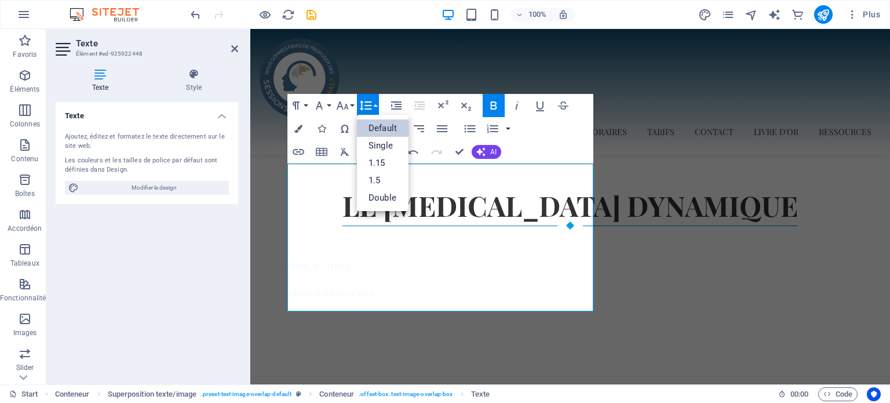
scroll to position [0, 0]
click at [350, 98] on button "Font Size" at bounding box center [345, 105] width 22 height 23
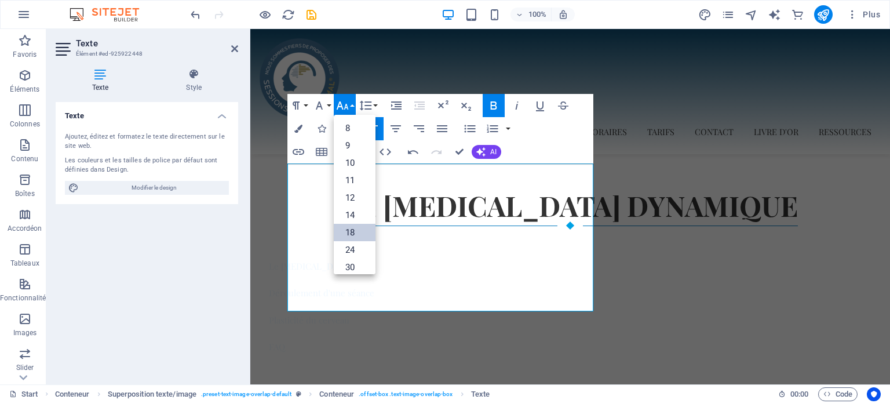
click at [349, 228] on link "18" at bounding box center [355, 232] width 42 height 17
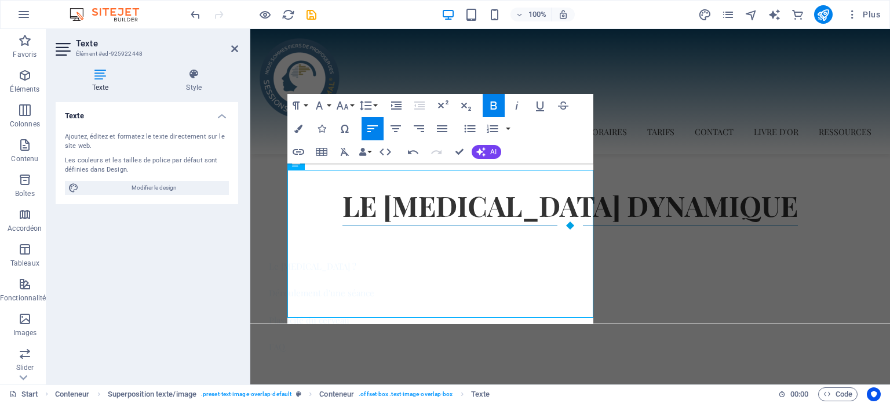
scroll to position [1173, 0]
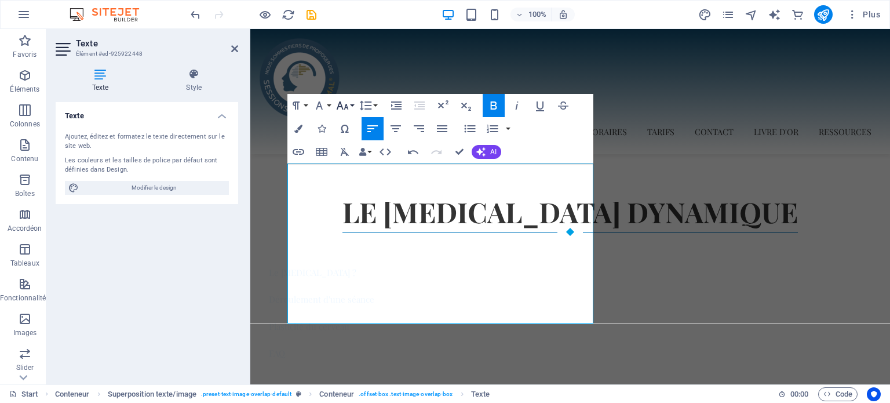
click at [348, 108] on icon "button" at bounding box center [343, 105] width 12 height 8
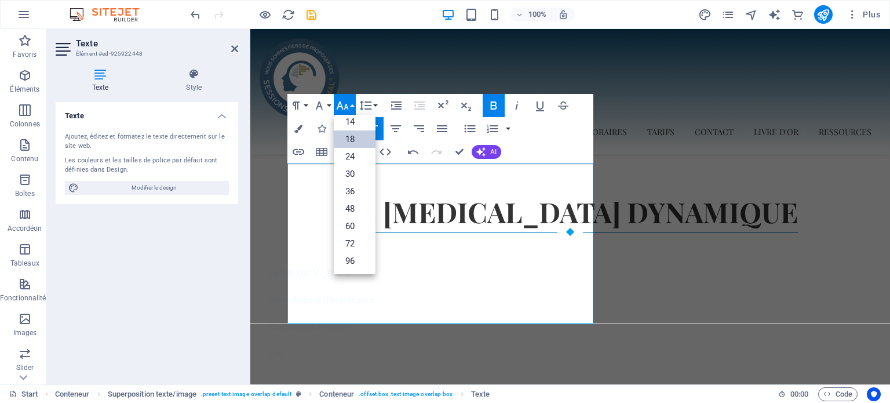
scroll to position [93, 0]
click at [356, 154] on link "24" at bounding box center [355, 156] width 42 height 17
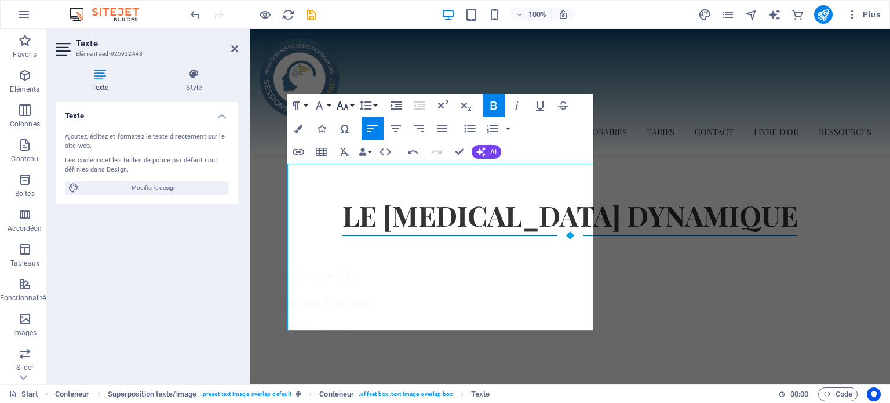
click at [351, 104] on button "Font Size" at bounding box center [345, 105] width 22 height 23
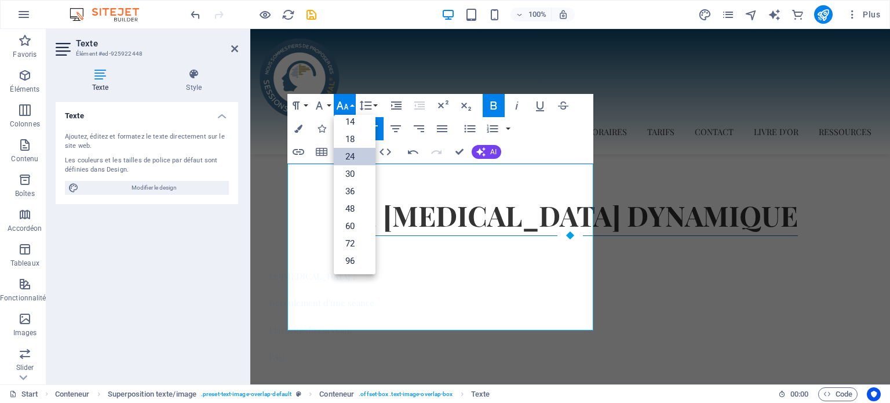
scroll to position [93, 0]
click at [349, 122] on link "14" at bounding box center [355, 122] width 42 height 17
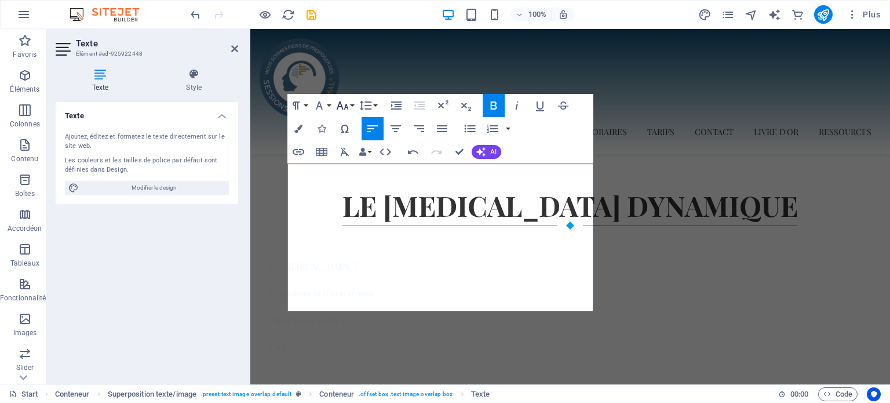
click at [348, 103] on icon "button" at bounding box center [342, 106] width 14 height 14
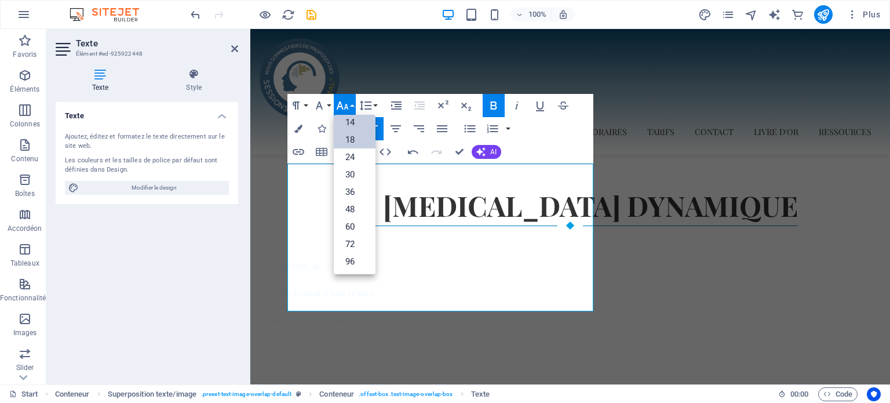
click at [349, 141] on link "18" at bounding box center [355, 139] width 42 height 17
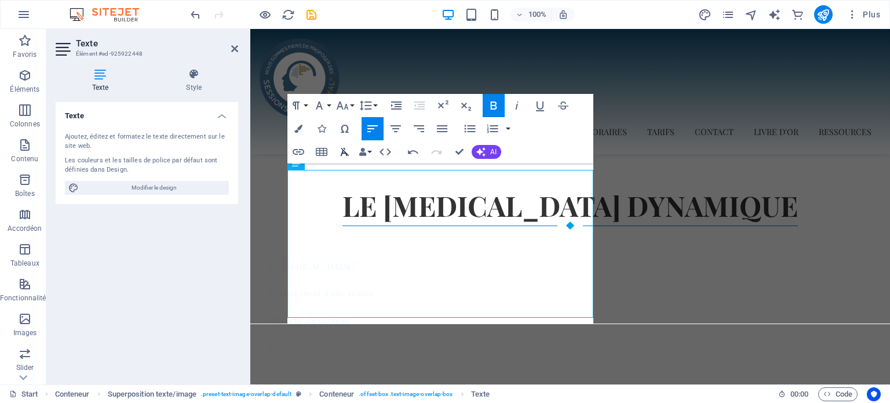
scroll to position [1173, 0]
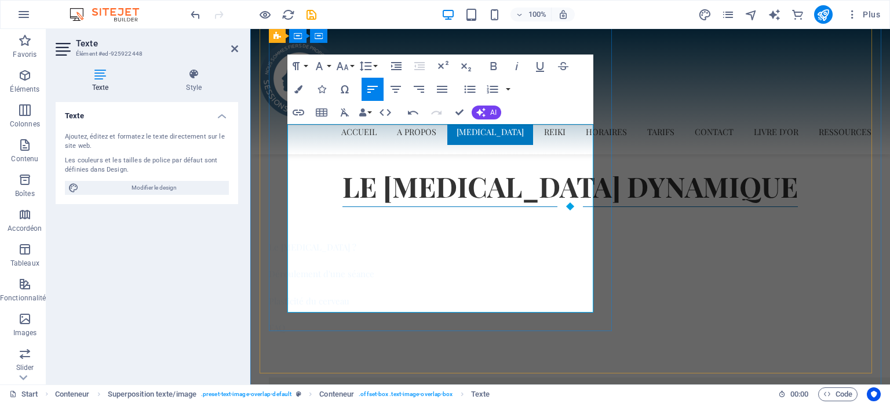
scroll to position [1217, 0]
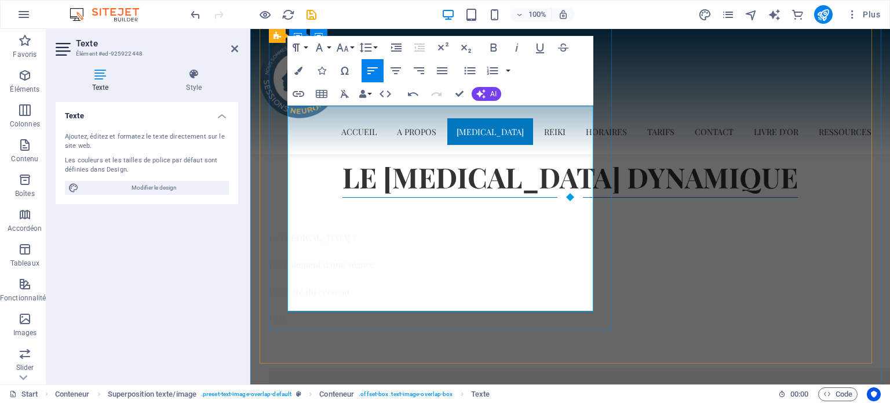
scroll to position [1265, 0]
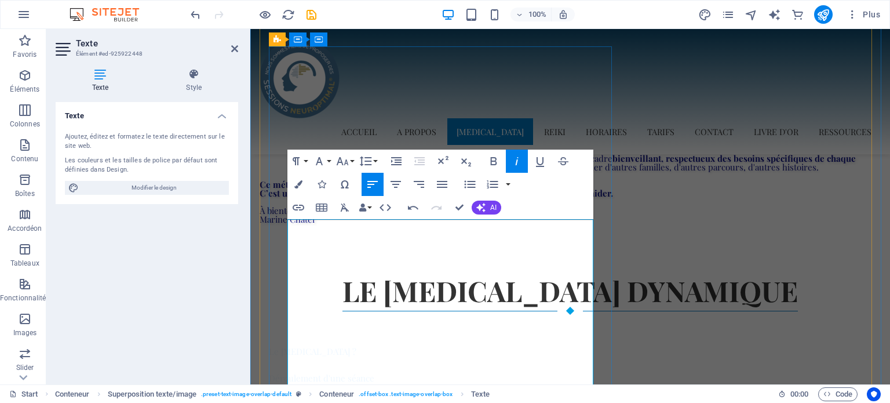
scroll to position [1092, 0]
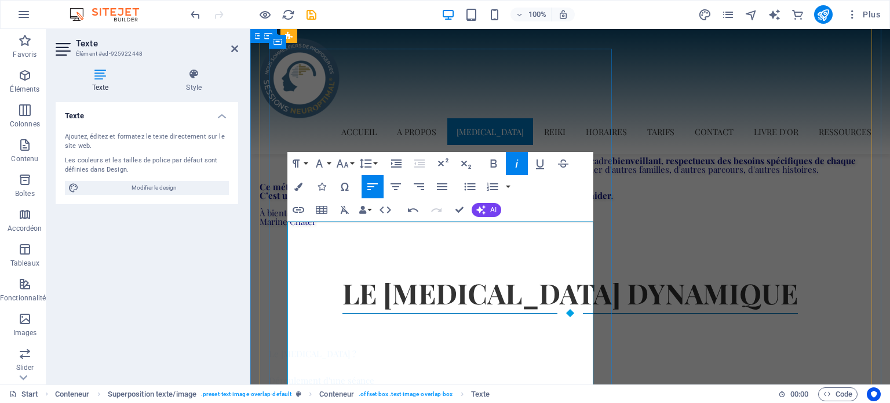
drag, startPoint x: 535, startPoint y: 307, endPoint x: 289, endPoint y: 252, distance: 252.2
click at [188, 76] on icon at bounding box center [194, 74] width 89 height 12
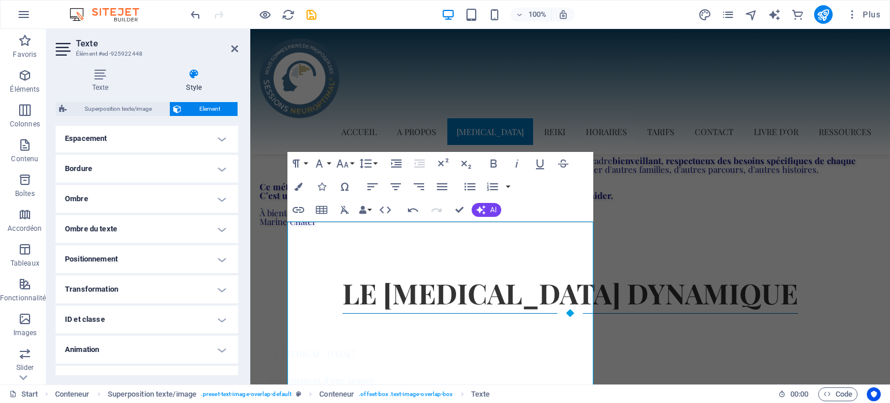
scroll to position [250, 0]
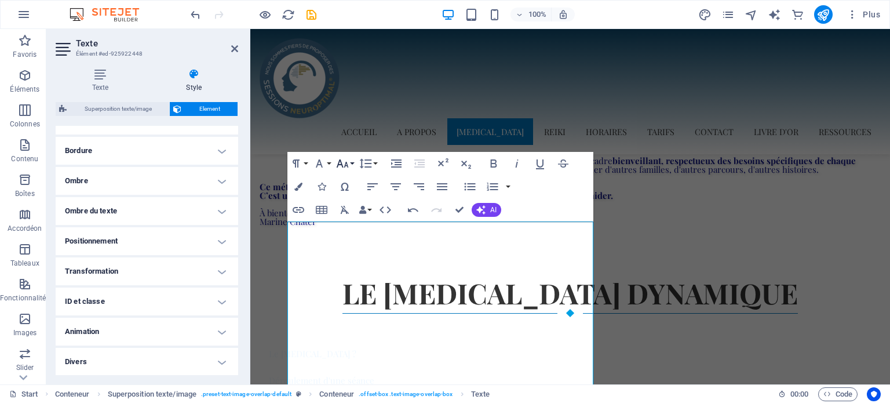
click at [348, 162] on icon "button" at bounding box center [342, 163] width 14 height 14
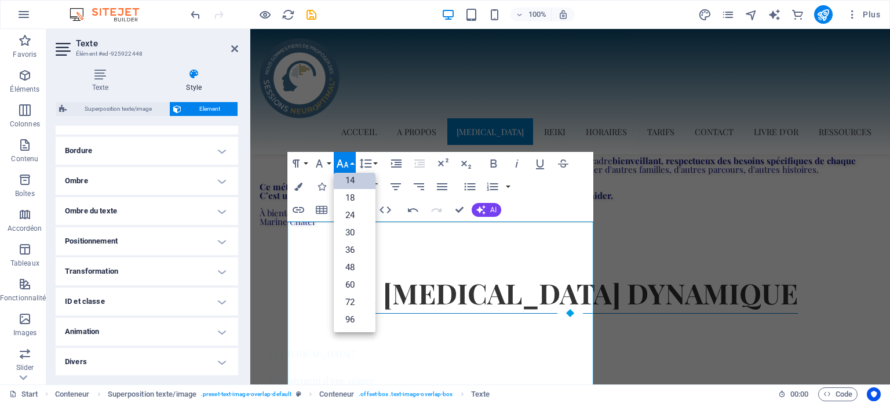
click at [357, 178] on link "14" at bounding box center [355, 180] width 42 height 17
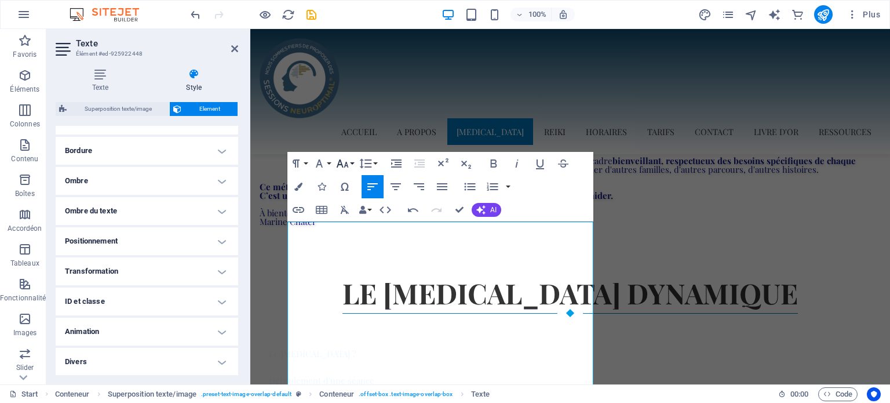
click at [350, 167] on button "Font Size" at bounding box center [345, 163] width 22 height 23
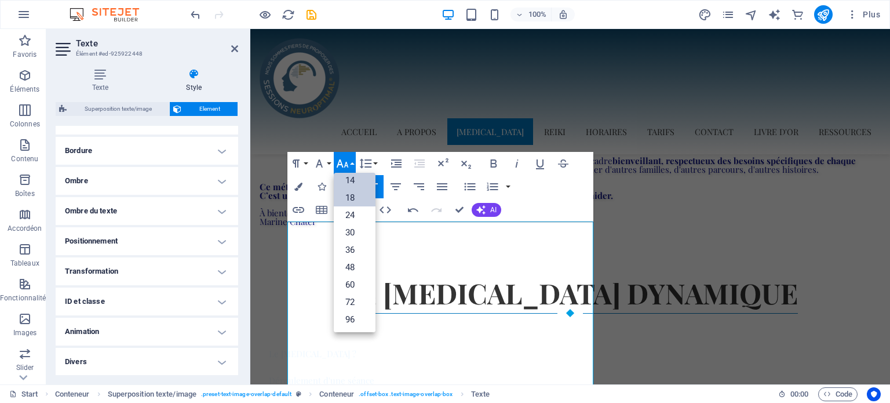
click at [363, 195] on link "18" at bounding box center [355, 197] width 42 height 17
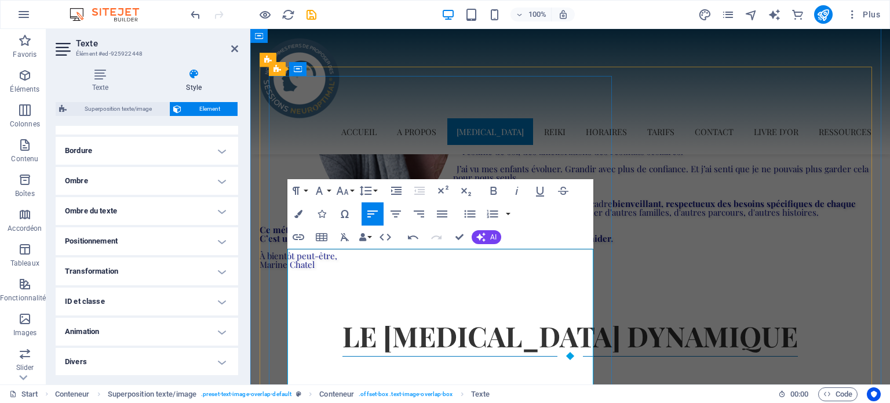
scroll to position [1068, 0]
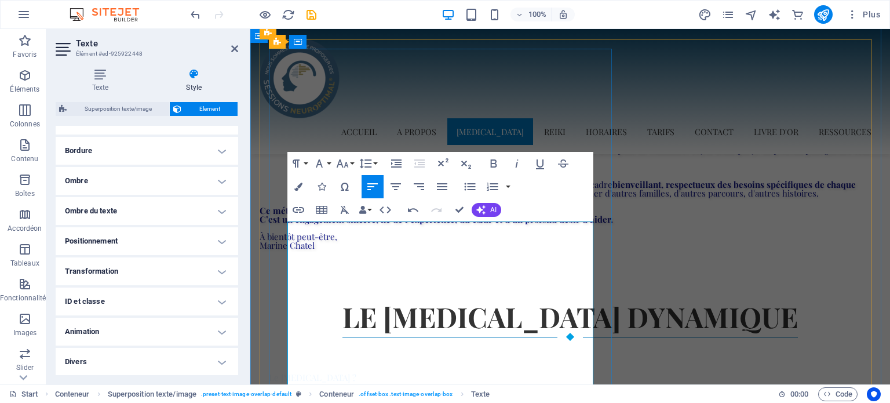
drag, startPoint x: 328, startPoint y: 236, endPoint x: 284, endPoint y: 227, distance: 44.4
click at [351, 162] on button "Font Size" at bounding box center [345, 163] width 22 height 23
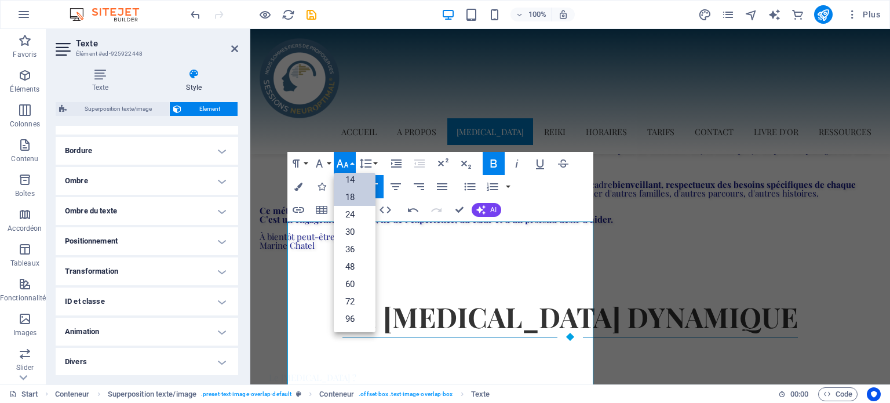
scroll to position [93, 0]
click at [350, 210] on link "24" at bounding box center [355, 214] width 42 height 17
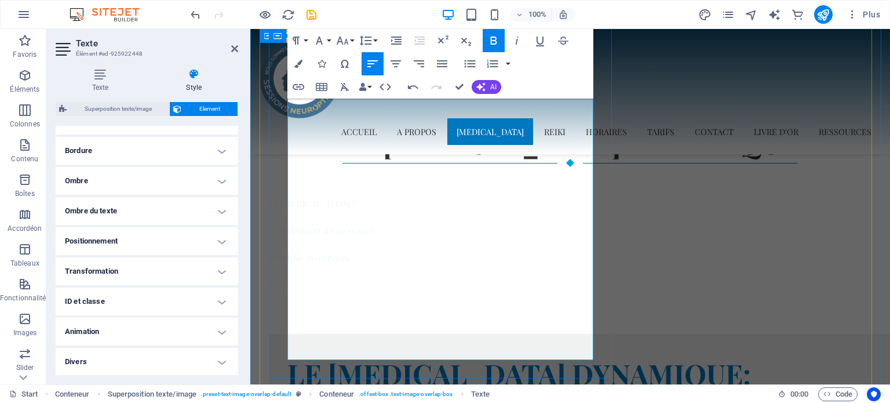
scroll to position [1358, 0]
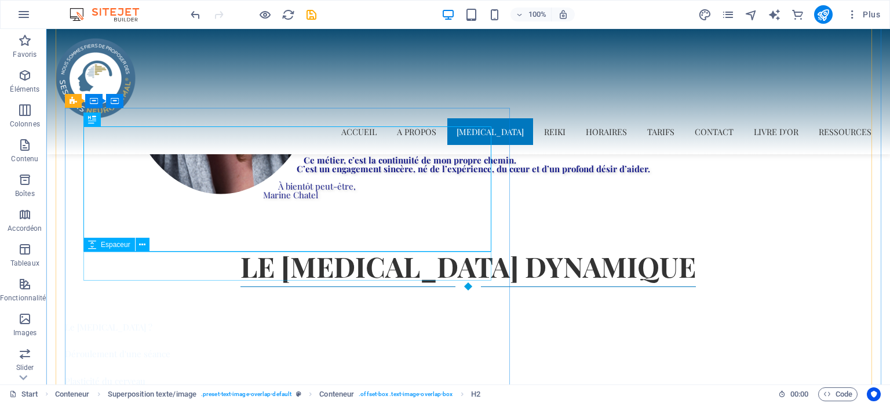
scroll to position [970, 0]
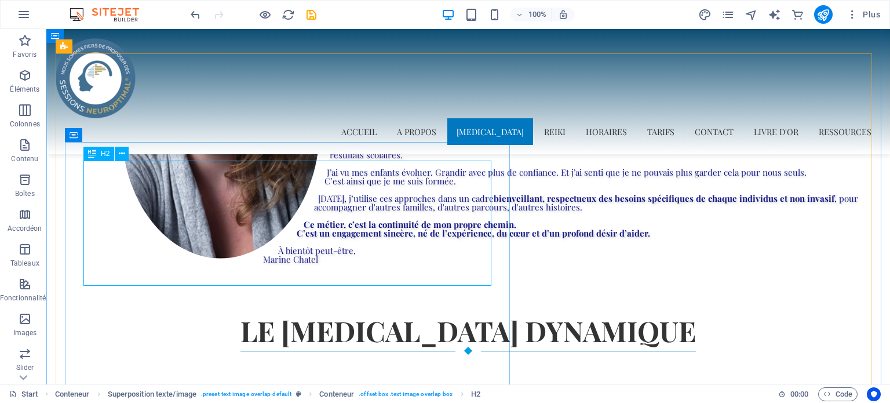
click at [120, 159] on icon at bounding box center [122, 154] width 6 height 12
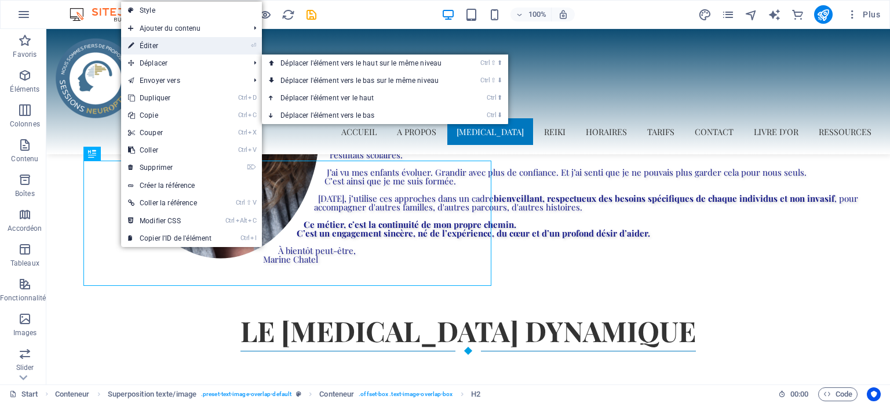
click at [177, 46] on link "⏎ Éditer" at bounding box center [169, 45] width 97 height 17
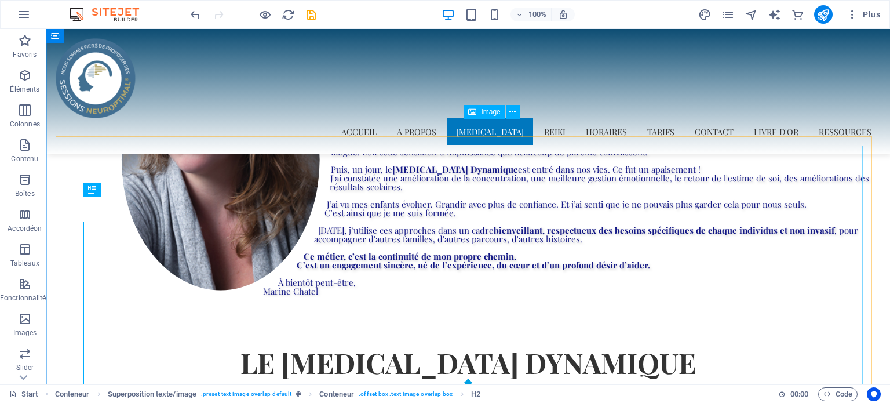
scroll to position [913, 0]
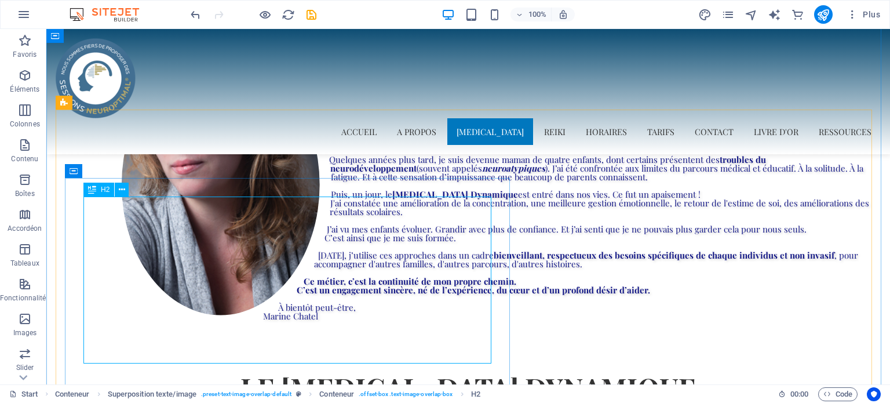
click at [120, 194] on icon at bounding box center [122, 190] width 6 height 12
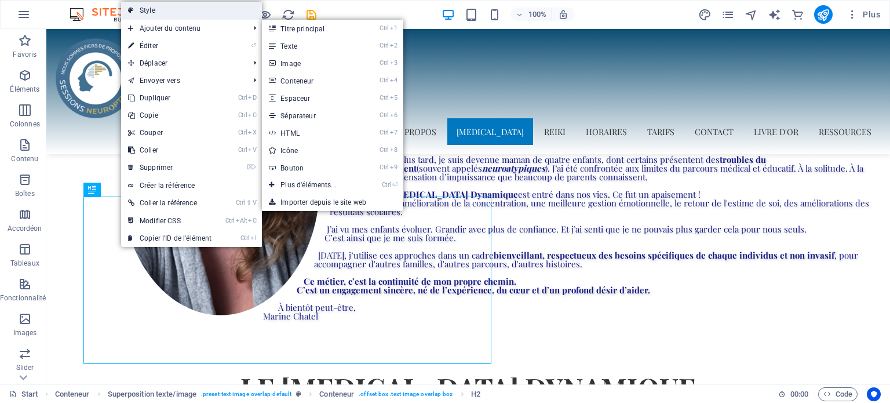
click at [187, 7] on link "Style" at bounding box center [191, 10] width 141 height 17
select select "rem"
select select "px"
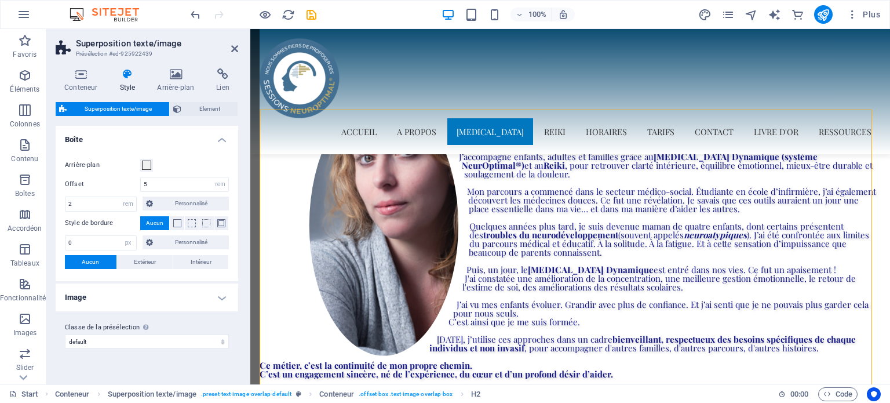
scroll to position [997, 0]
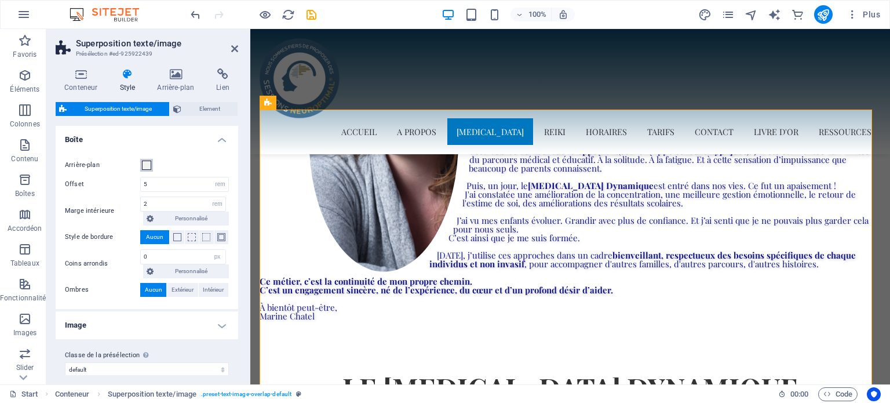
click at [145, 166] on span at bounding box center [146, 164] width 9 height 9
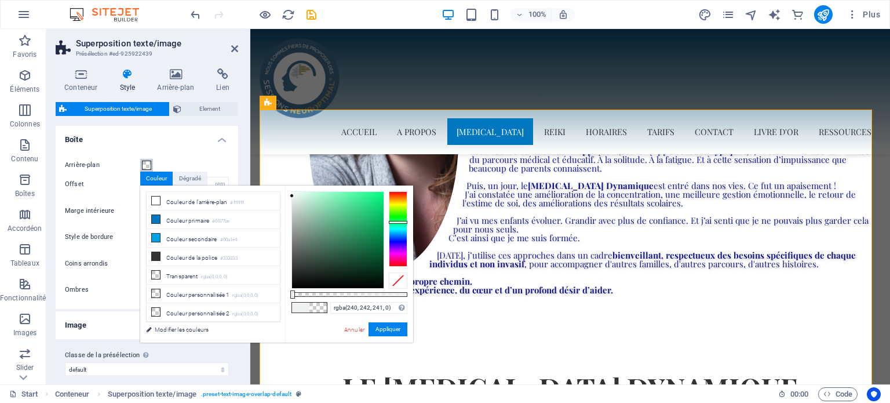
drag, startPoint x: 407, startPoint y: 294, endPoint x: 290, endPoint y: 300, distance: 117.8
click at [290, 300] on div "rgba(240, 242, 241, 0) Formats pris en charge #0852ed rgb(8, 82, 237) rgba(8, 8…" at bounding box center [349, 347] width 128 height 325
drag, startPoint x: 293, startPoint y: 294, endPoint x: 165, endPoint y: 269, distance: 131.0
click at [415, 298] on body "marine-holistique.com Start Favoris Éléments Colonnes Contenu Boîtes Accordéon …" at bounding box center [445, 201] width 890 height 403
click at [203, 203] on li "Couleur de l'arrière-plan #ffffff" at bounding box center [213, 201] width 133 height 19
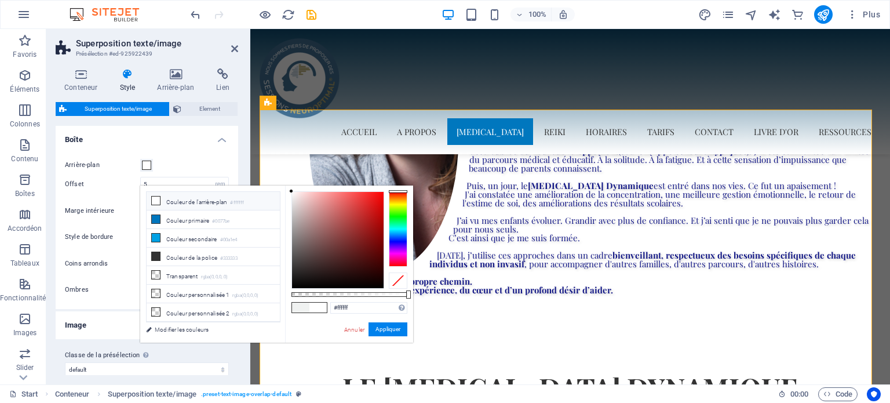
click at [400, 235] on div at bounding box center [398, 228] width 19 height 75
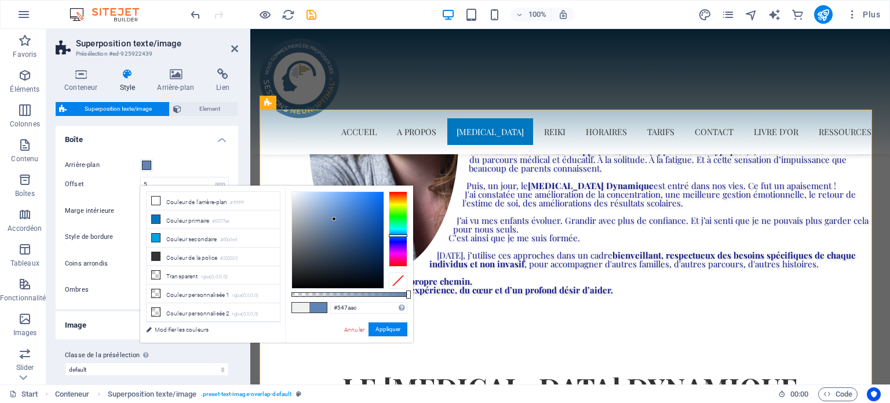
type input "#5077a9"
drag, startPoint x: 291, startPoint y: 192, endPoint x: 340, endPoint y: 224, distance: 57.7
click at [336, 221] on div at bounding box center [334, 219] width 4 height 4
click at [382, 331] on button "Appliquer" at bounding box center [388, 329] width 39 height 14
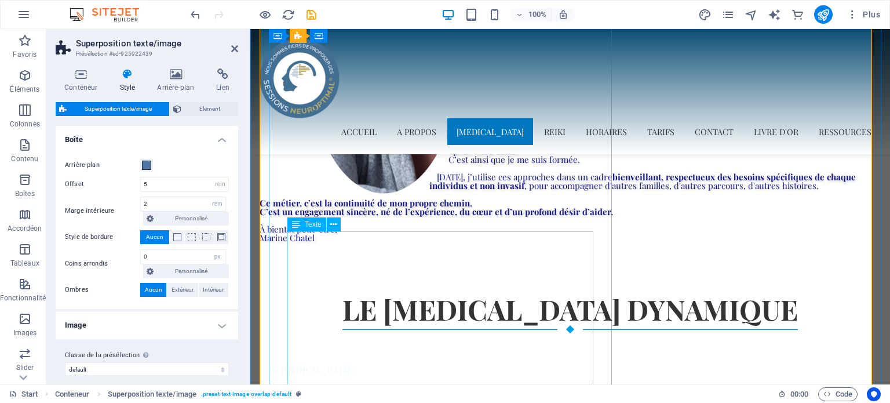
scroll to position [1055, 0]
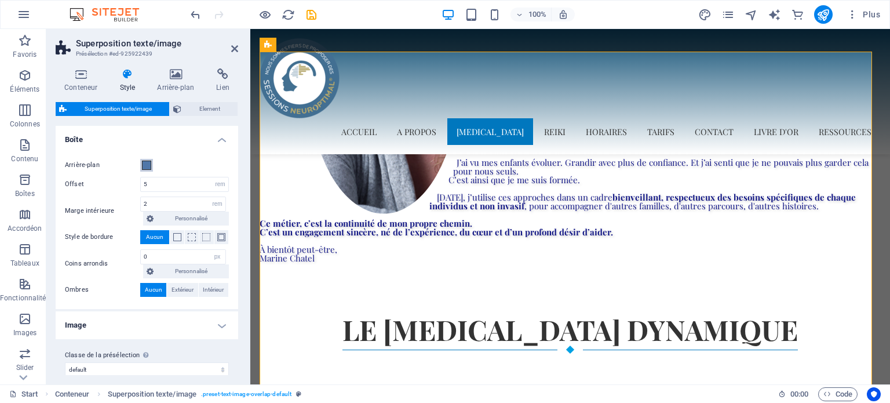
click at [144, 166] on span at bounding box center [146, 164] width 9 height 9
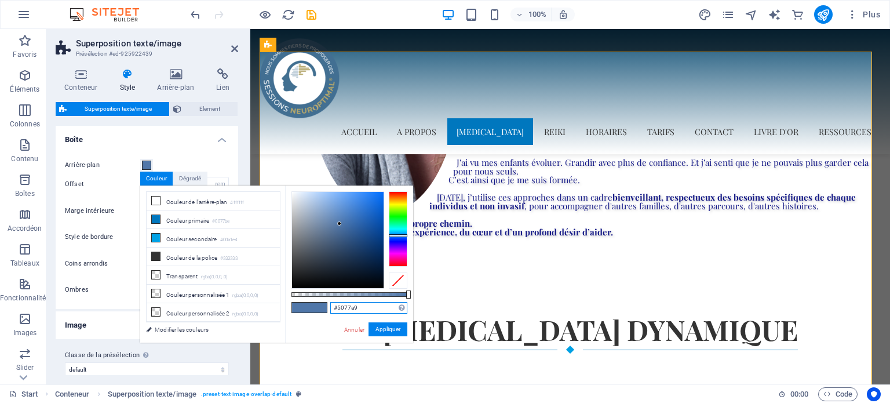
drag, startPoint x: 360, startPoint y: 309, endPoint x: 324, endPoint y: 308, distance: 36.0
click at [324, 308] on div "#5077a9 Formats pris en charge #0852ed rgb(8, 82, 237) rgba(8, 82, 237, 90%) hs…" at bounding box center [349, 347] width 128 height 325
click at [380, 329] on button "Appliquer" at bounding box center [388, 329] width 39 height 14
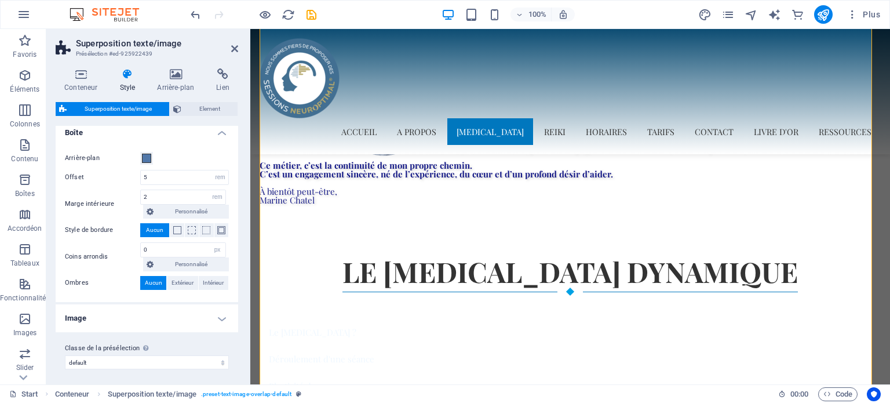
scroll to position [9, 0]
click at [215, 312] on h4 "Image" at bounding box center [147, 316] width 183 height 28
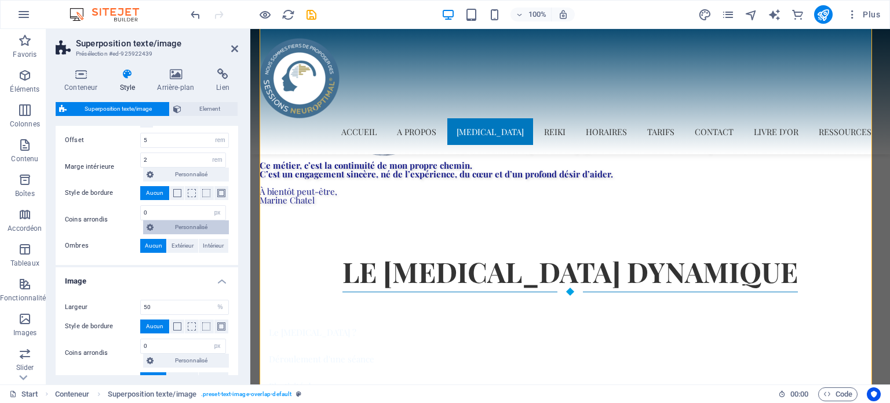
scroll to position [0, 0]
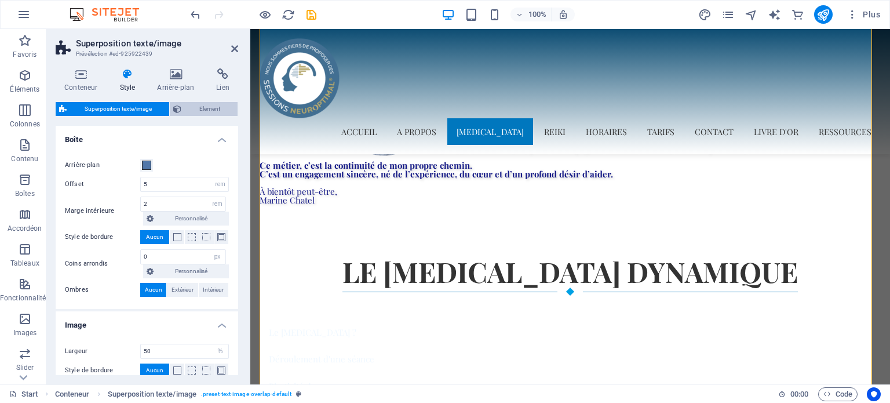
click at [206, 112] on span "Element" at bounding box center [209, 109] width 49 height 14
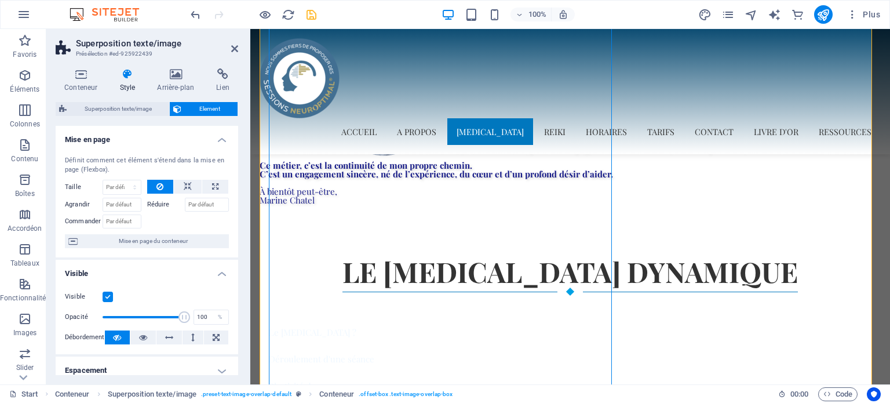
click at [313, 9] on icon "save" at bounding box center [311, 14] width 13 height 13
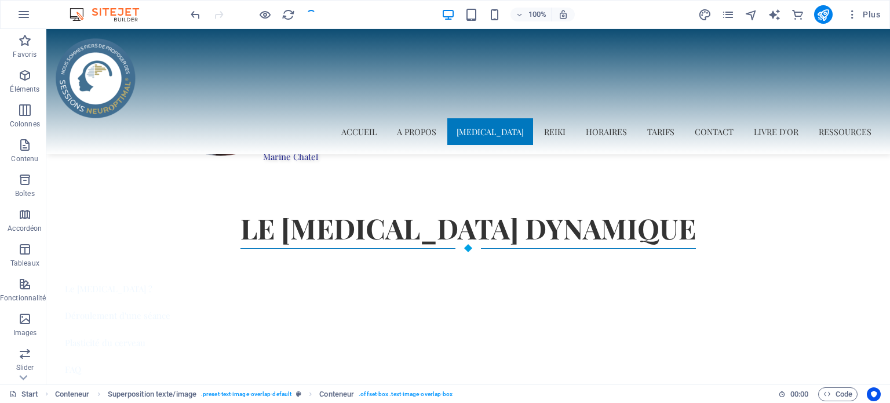
checkbox input "false"
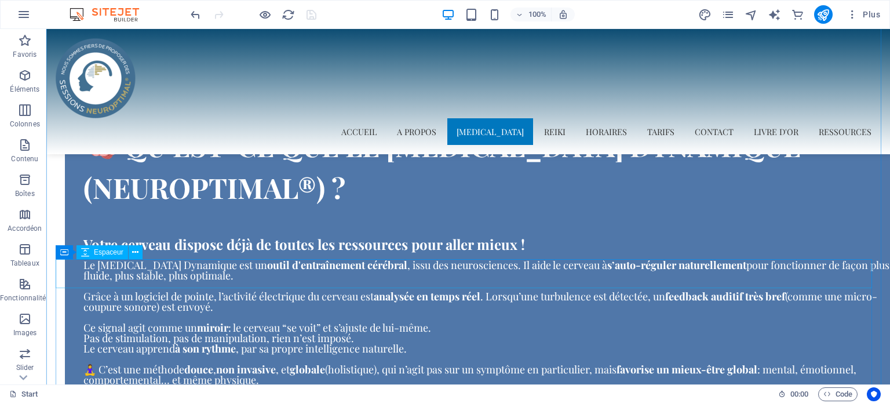
scroll to position [1378, 0]
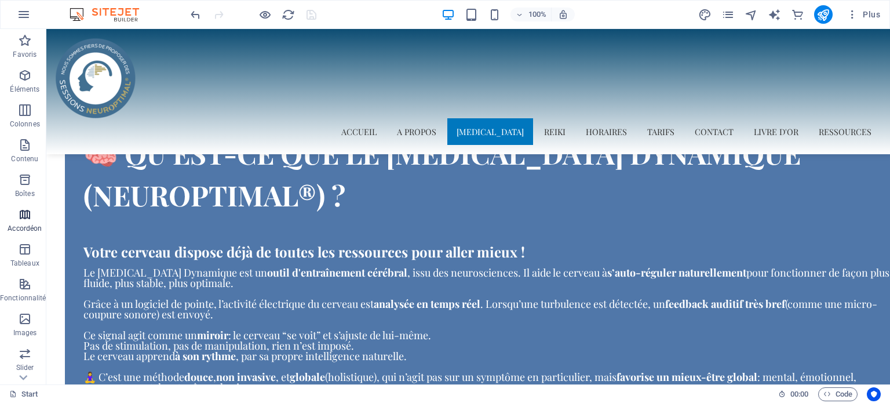
click at [26, 217] on icon "button" at bounding box center [25, 214] width 14 height 14
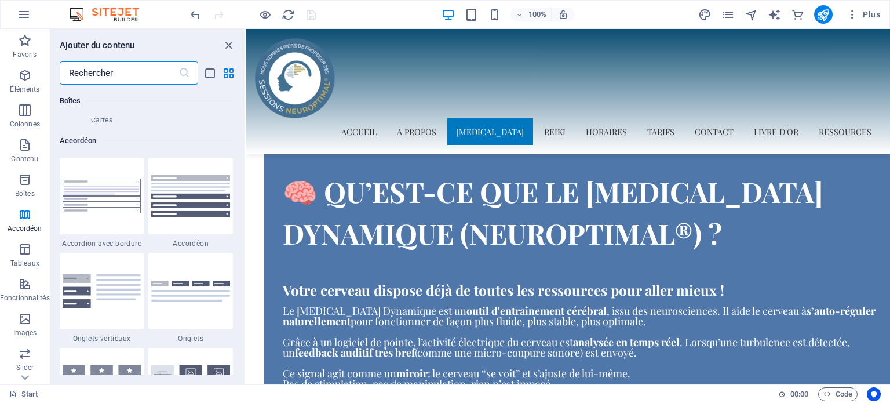
scroll to position [3641, 0]
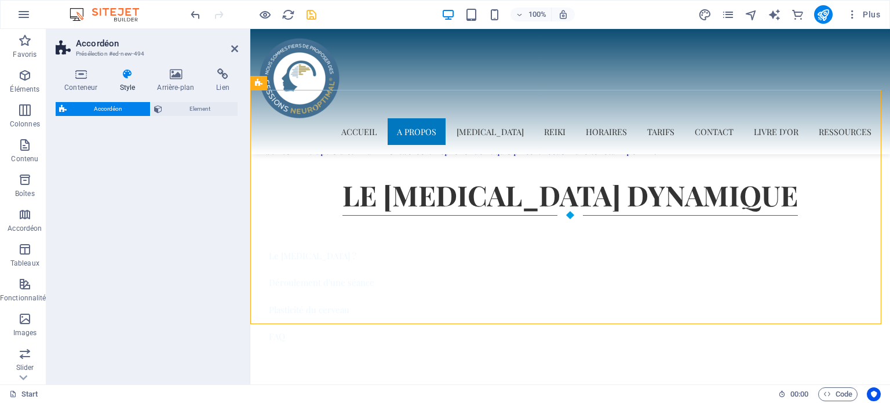
select select "rem"
select select "preset-accordion-v3-border"
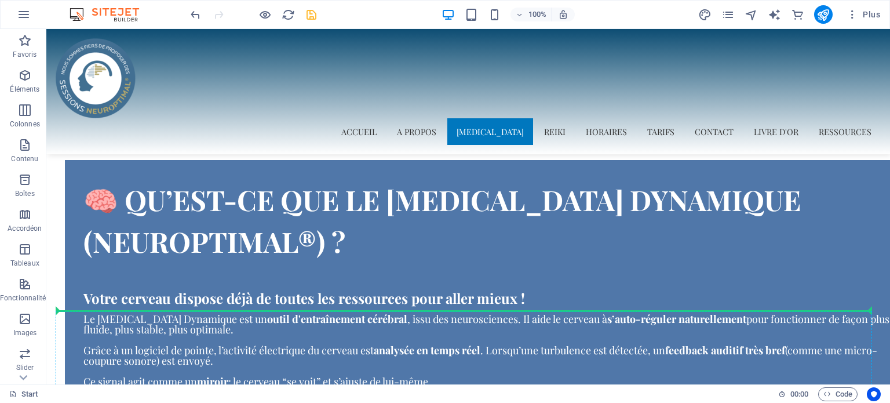
scroll to position [1729, 0]
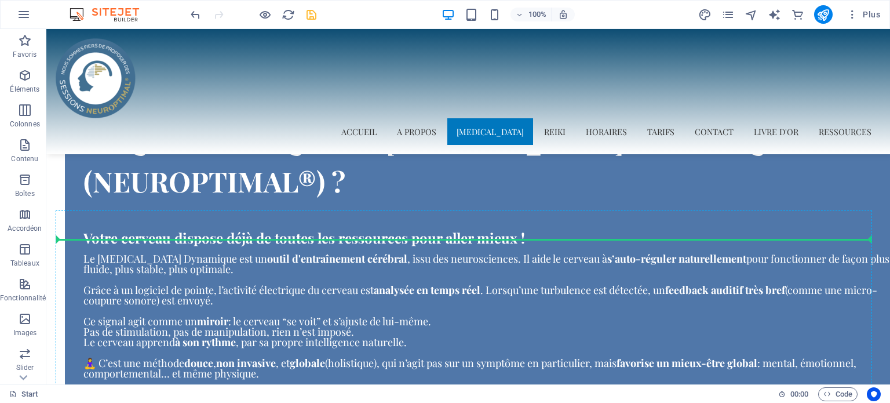
drag, startPoint x: 191, startPoint y: 274, endPoint x: 455, endPoint y: 235, distance: 267.6
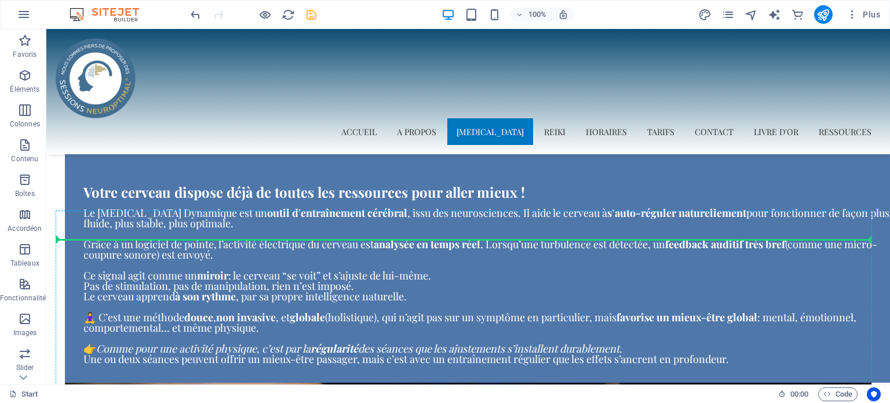
scroll to position [1692, 0]
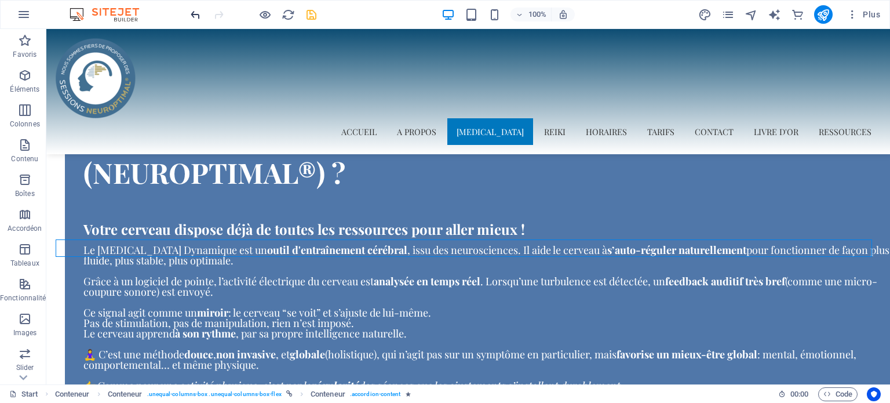
click at [198, 11] on icon "undo" at bounding box center [195, 14] width 13 height 13
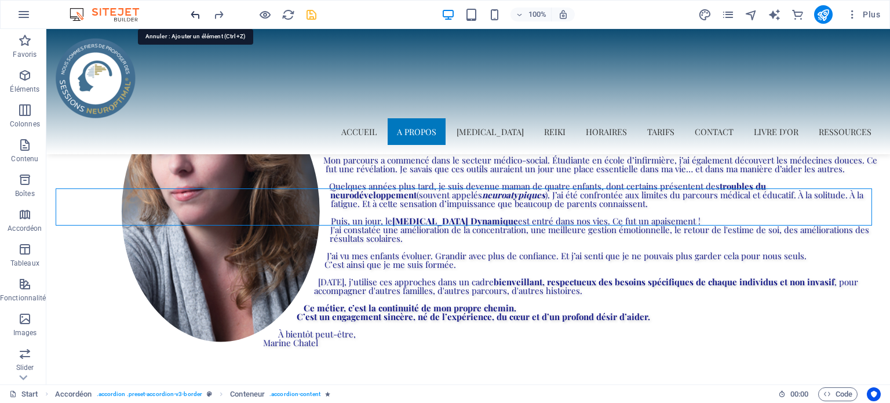
click at [198, 11] on icon "undo" at bounding box center [195, 14] width 13 height 13
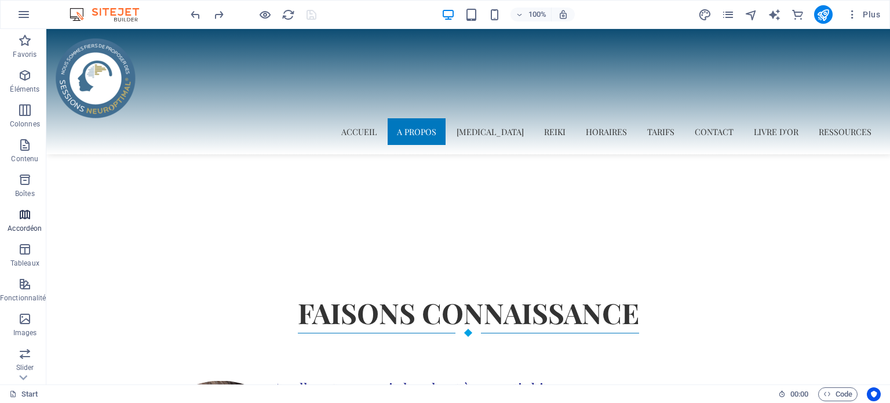
click at [24, 217] on icon "button" at bounding box center [25, 214] width 14 height 14
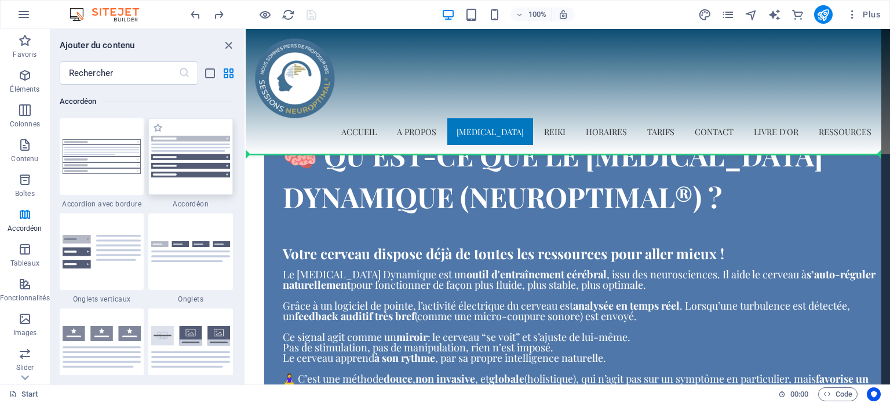
scroll to position [1436, 0]
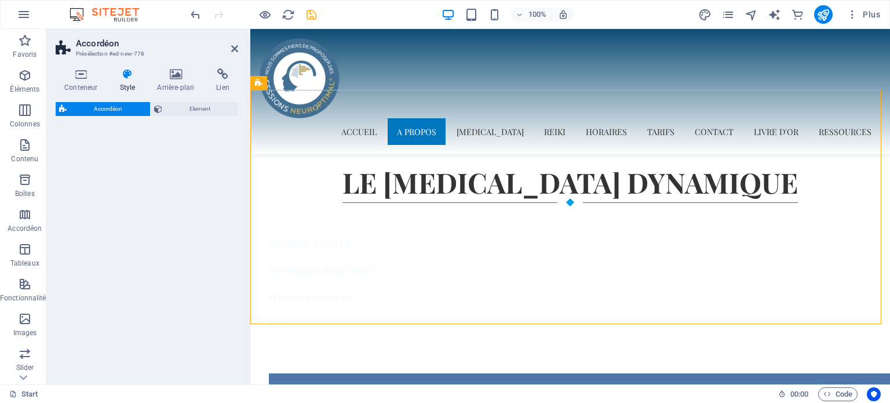
select select "rem"
select select "preset-accordion-v3-default"
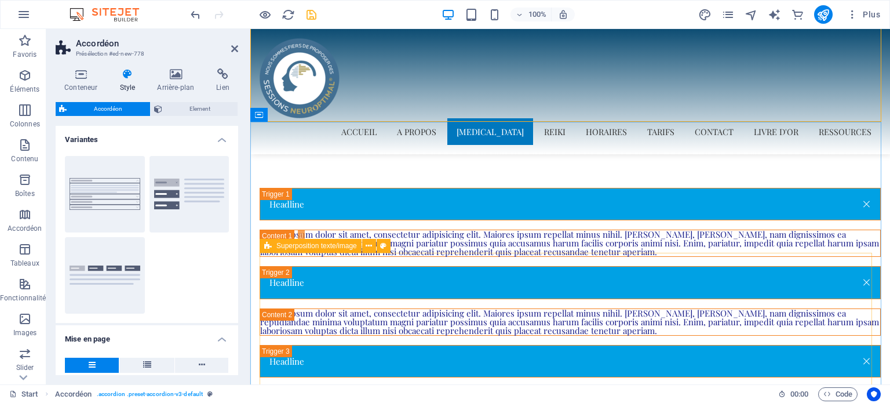
scroll to position [1407, 0]
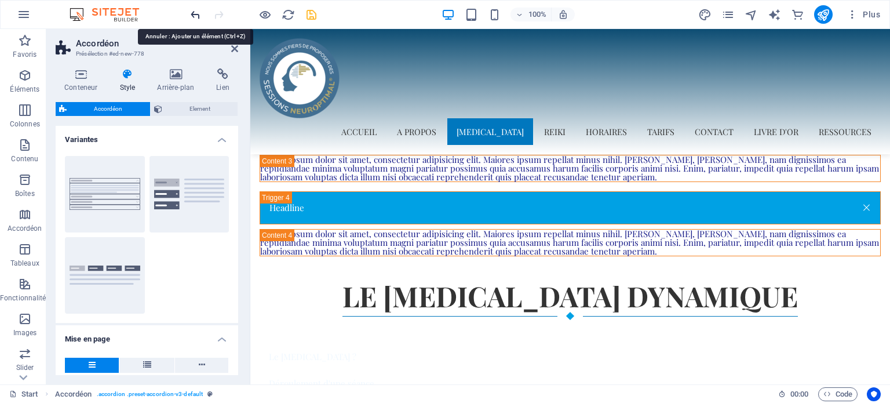
click at [197, 12] on icon "undo" at bounding box center [195, 14] width 13 height 13
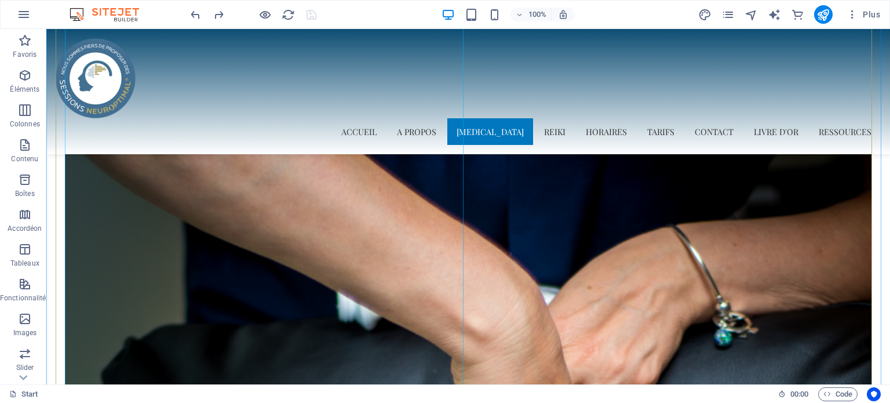
scroll to position [1799, 0]
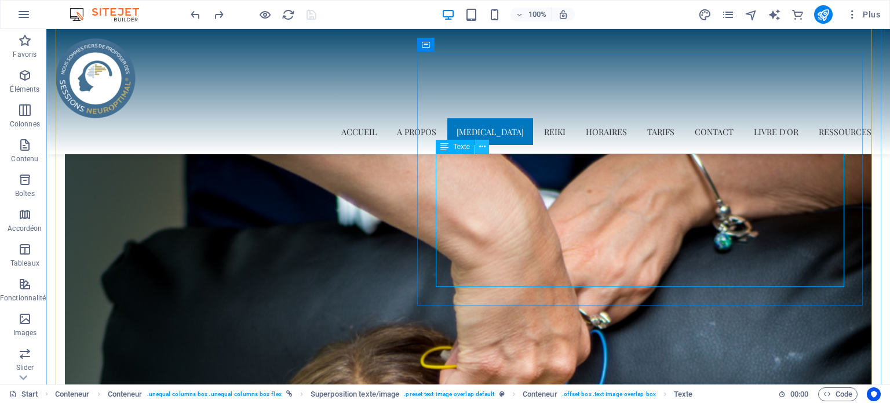
click at [484, 147] on icon at bounding box center [482, 147] width 6 height 12
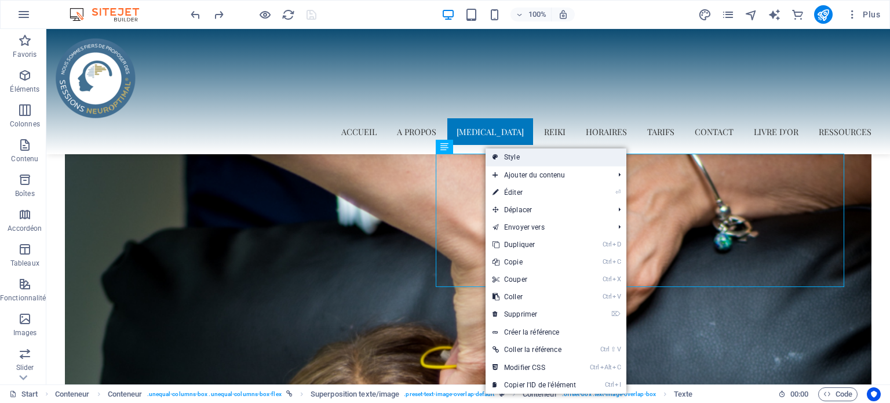
click at [498, 156] on link "Style" at bounding box center [556, 156] width 141 height 17
select select "rem"
select select "px"
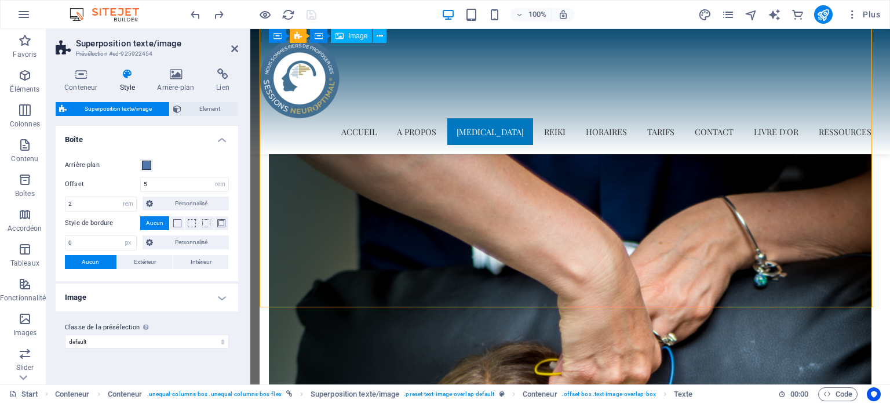
scroll to position [1829, 0]
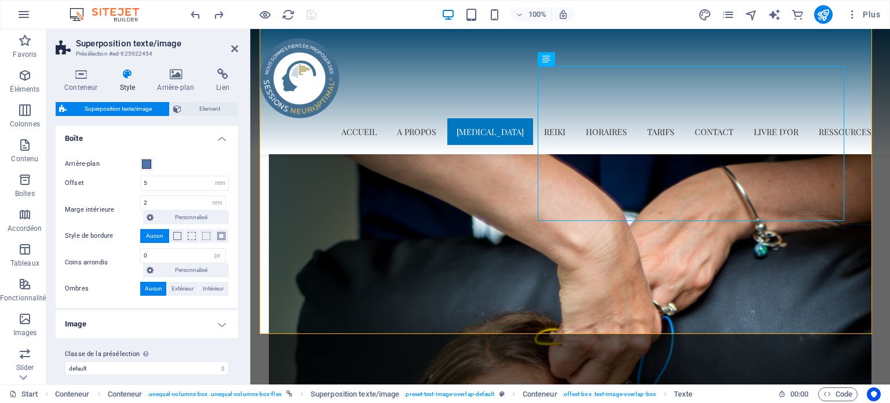
scroll to position [0, 0]
click at [238, 48] on icon at bounding box center [234, 48] width 7 height 9
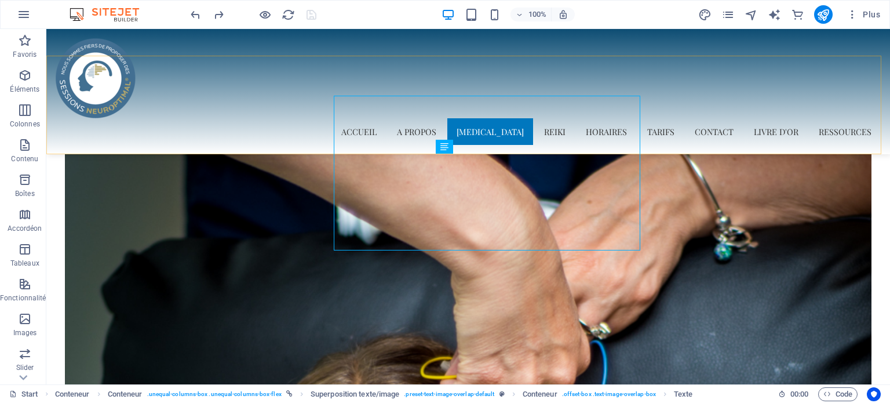
scroll to position [1799, 0]
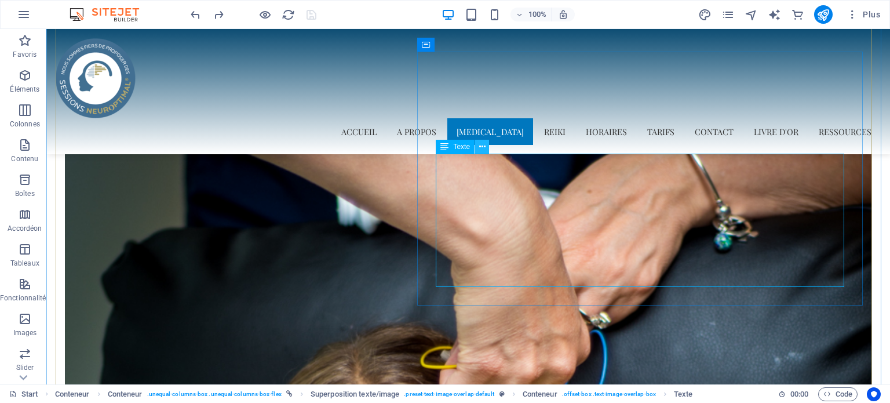
click at [483, 145] on icon at bounding box center [482, 147] width 6 height 12
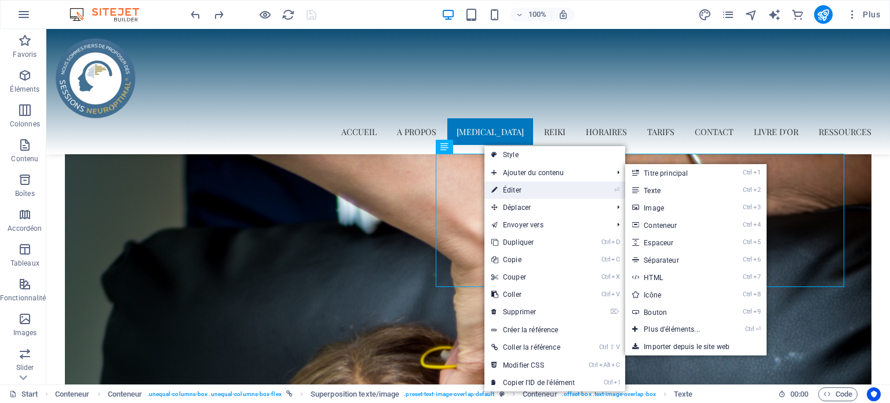
click at [512, 187] on link "⏎ Éditer" at bounding box center [532, 189] width 97 height 17
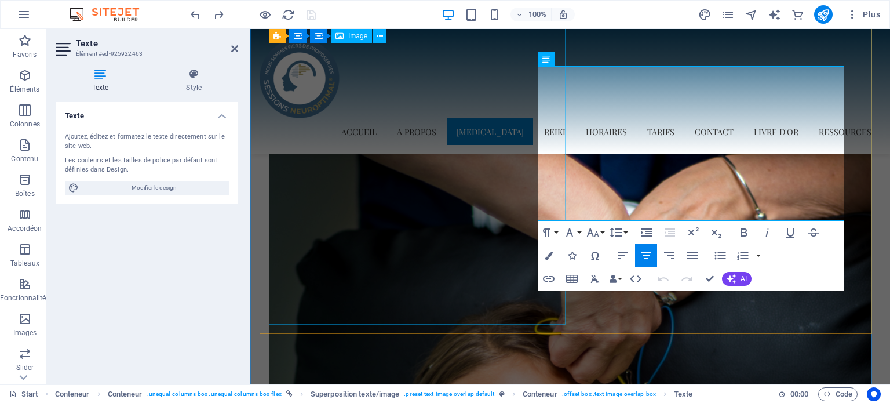
scroll to position [1829, 0]
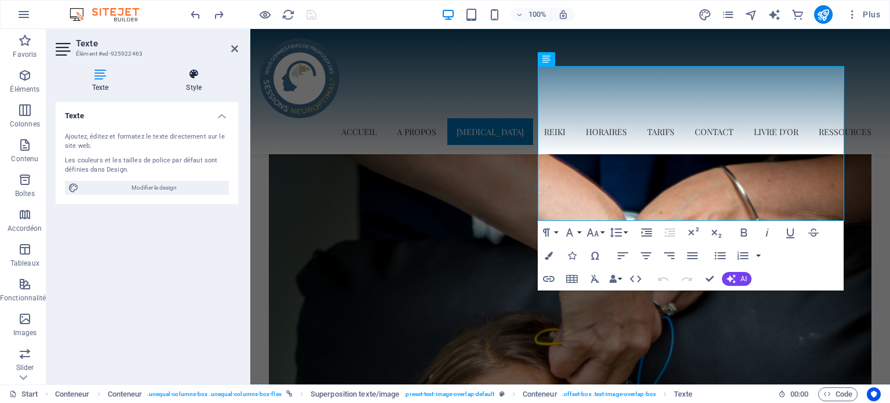
click at [199, 76] on icon at bounding box center [194, 74] width 89 height 12
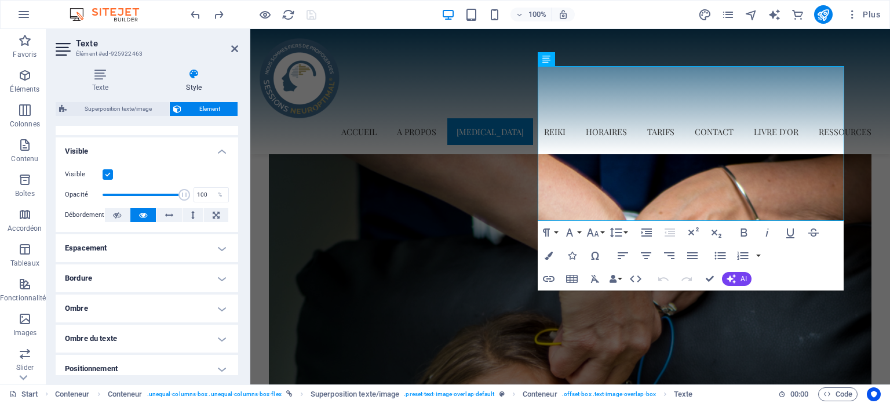
scroll to position [116, 0]
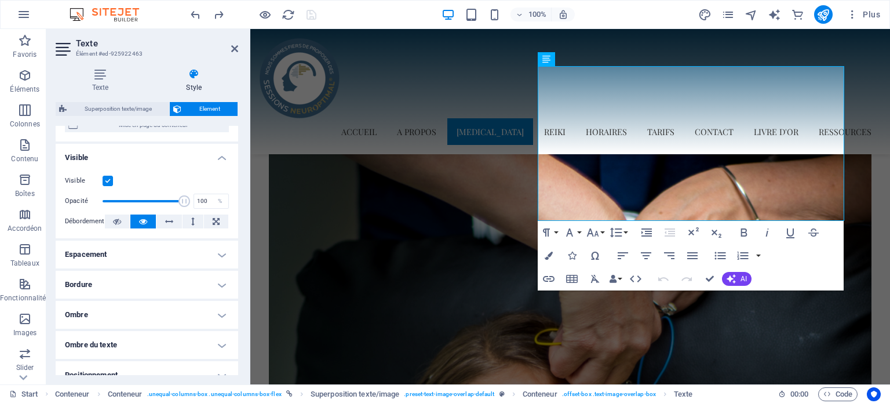
click at [200, 257] on h4 "Espacement" at bounding box center [147, 254] width 183 height 28
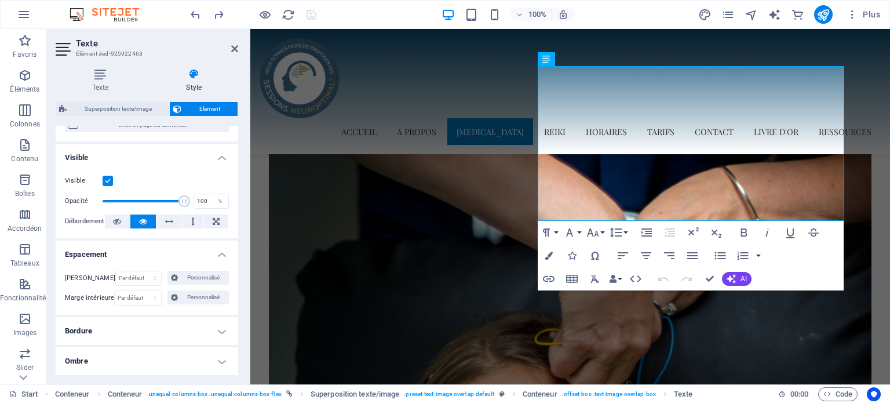
click at [200, 257] on h4 "Espacement" at bounding box center [147, 250] width 183 height 21
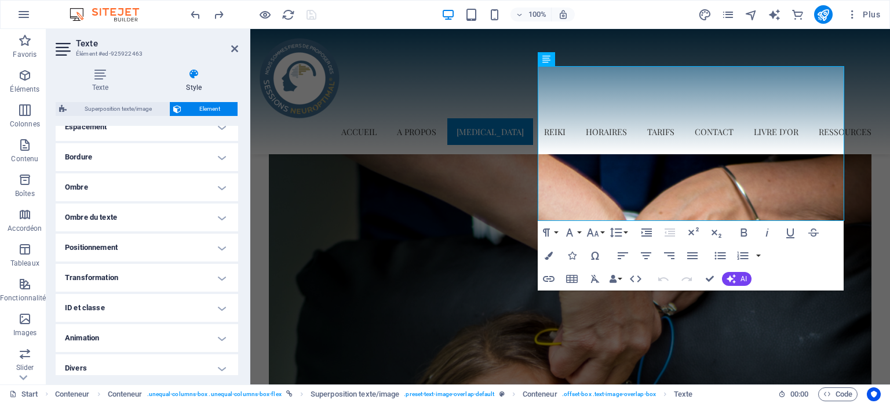
scroll to position [250, 0]
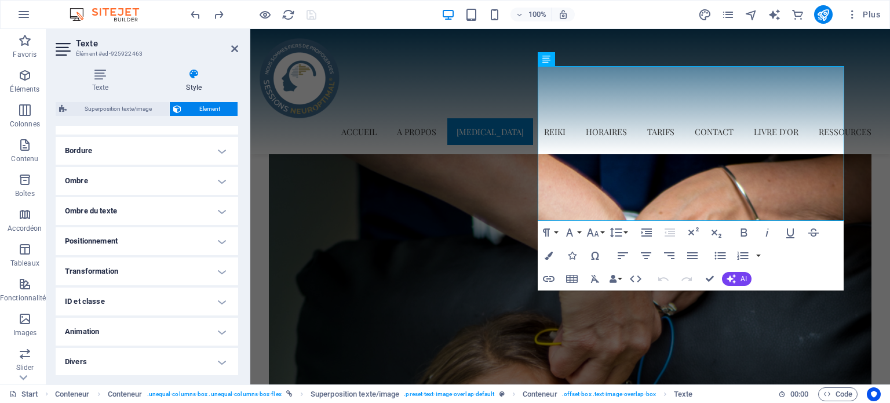
click at [225, 353] on h4 "Divers" at bounding box center [147, 362] width 183 height 28
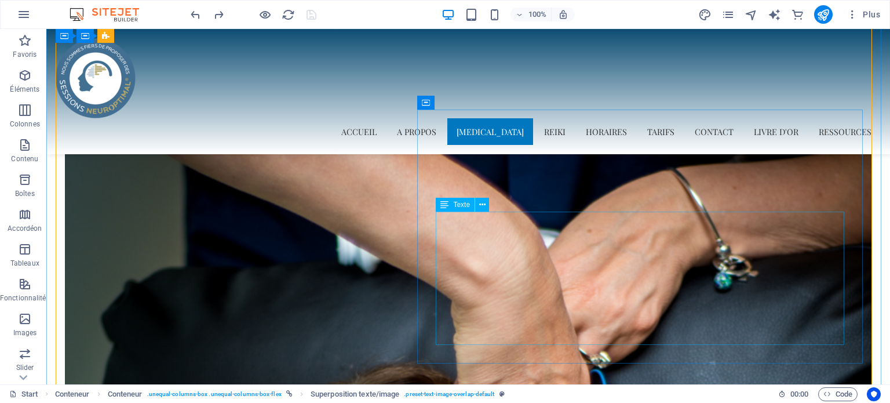
scroll to position [1741, 0]
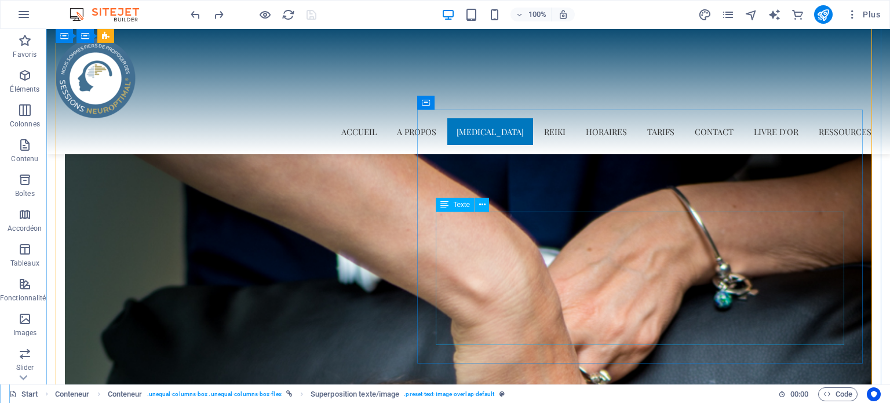
click at [454, 204] on span "Texte" at bounding box center [461, 204] width 17 height 7
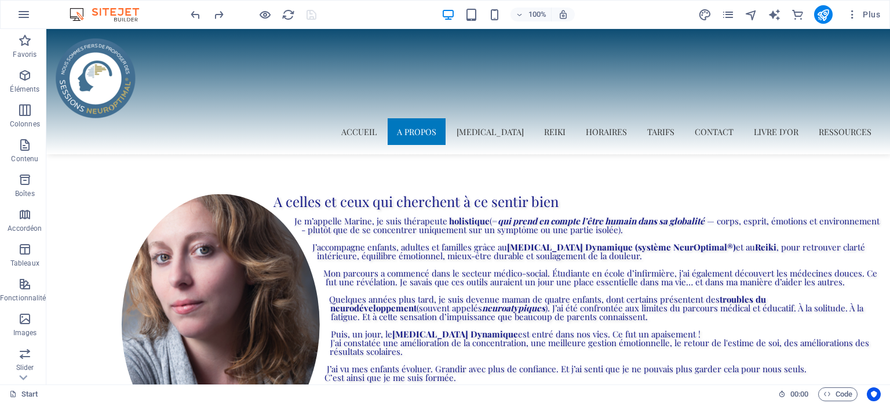
scroll to position [732, 0]
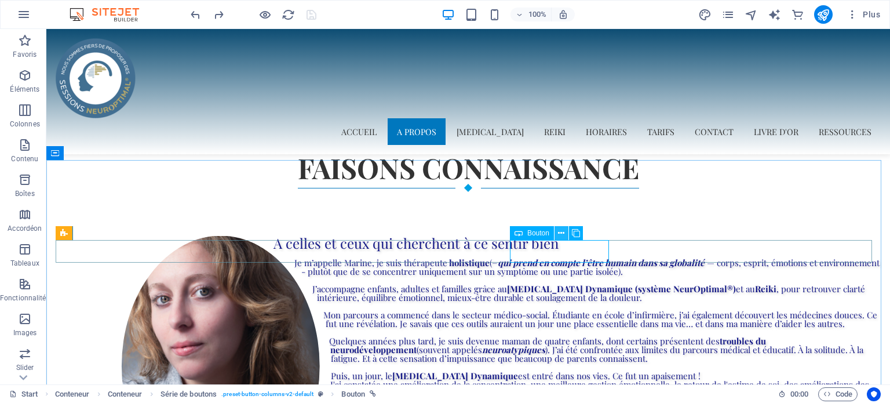
click at [564, 231] on icon at bounding box center [561, 233] width 6 height 12
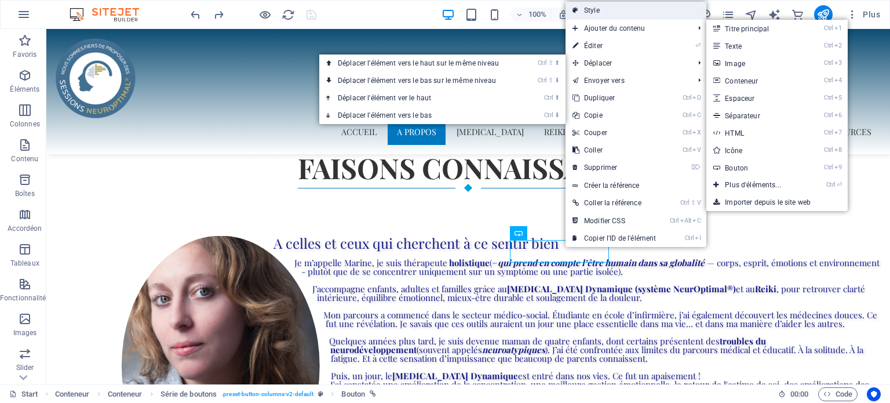
click at [594, 4] on link "Style" at bounding box center [636, 10] width 141 height 17
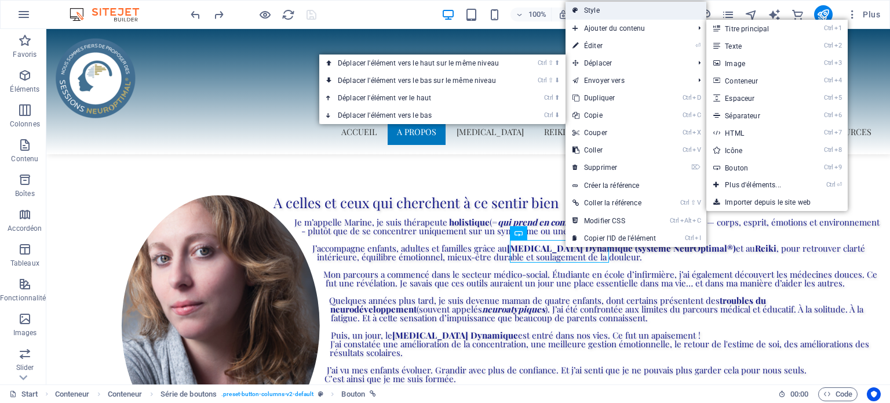
select select "rem"
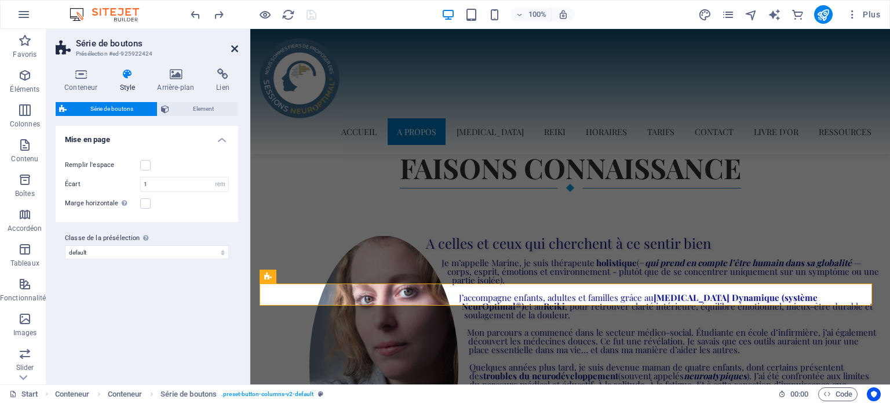
click at [234, 48] on icon at bounding box center [234, 48] width 7 height 9
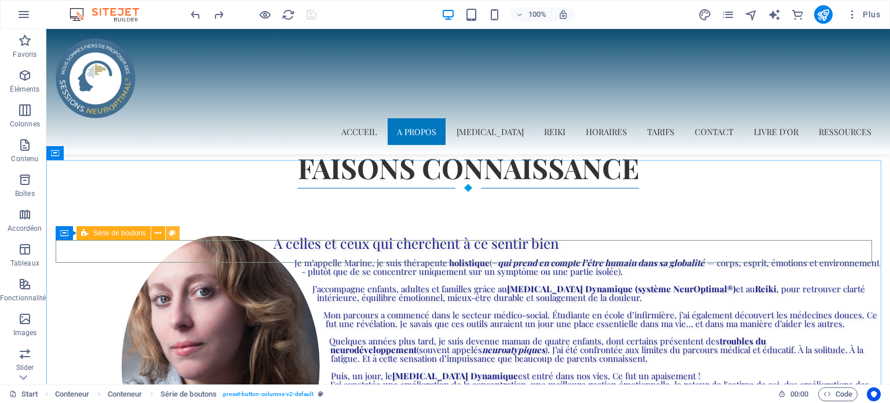
click at [177, 233] on button at bounding box center [173, 233] width 14 height 14
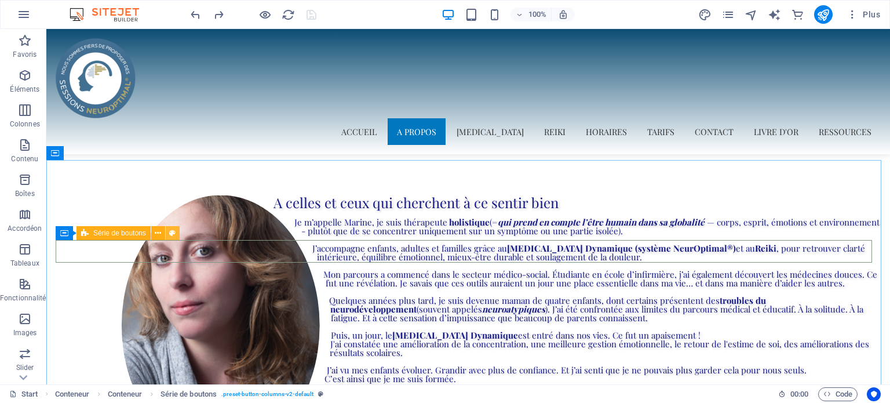
select select "rem"
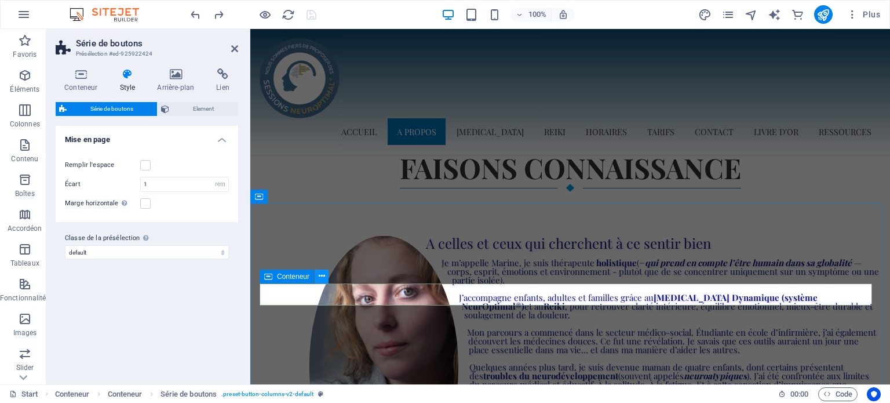
click at [322, 278] on icon at bounding box center [322, 276] width 6 height 12
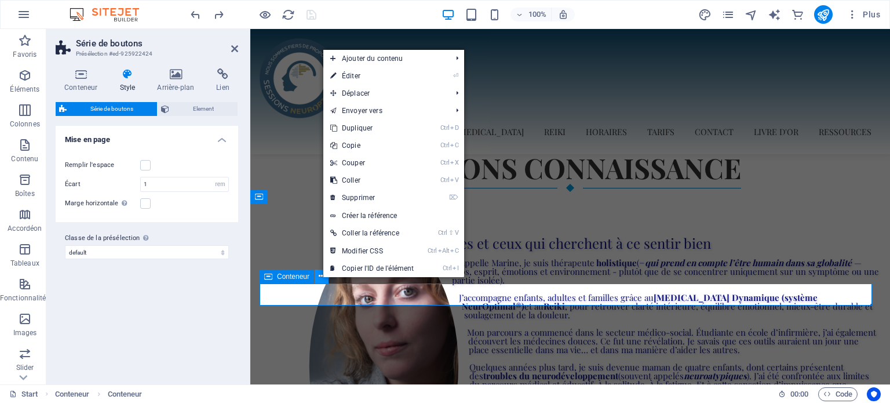
scroll to position [732, 0]
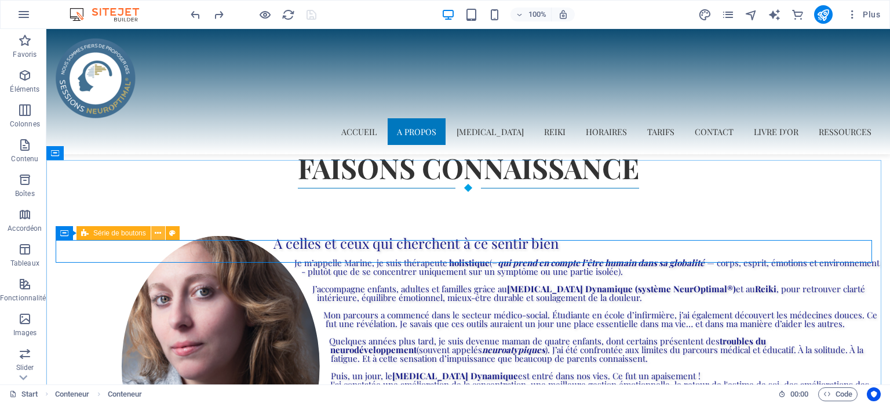
click at [158, 230] on icon at bounding box center [158, 233] width 6 height 12
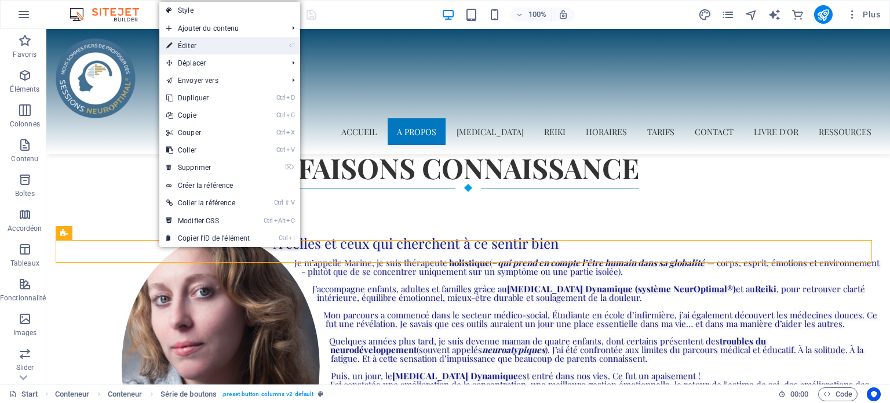
click at [222, 41] on link "⏎ Éditer" at bounding box center [207, 45] width 97 height 17
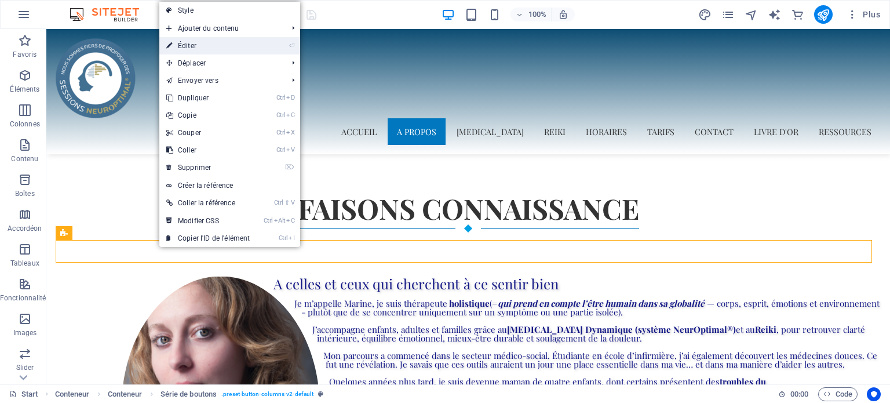
scroll to position [772, 0]
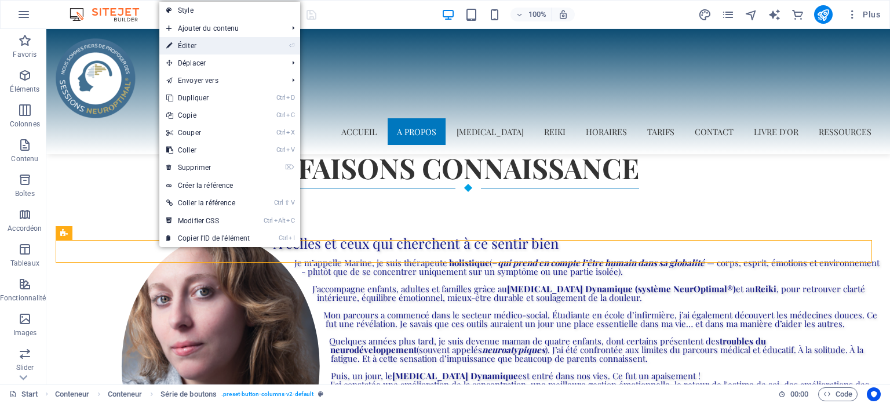
select select "rem"
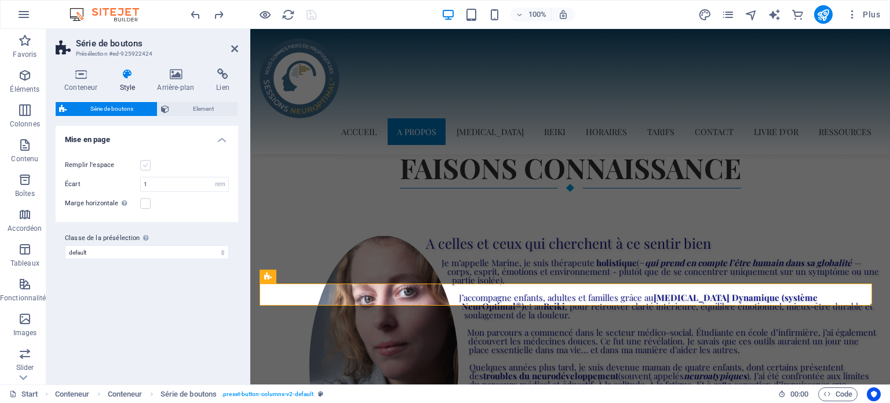
click at [147, 167] on label at bounding box center [145, 165] width 10 height 10
click at [0, 0] on input "Remplir l'espace" at bounding box center [0, 0] width 0 height 0
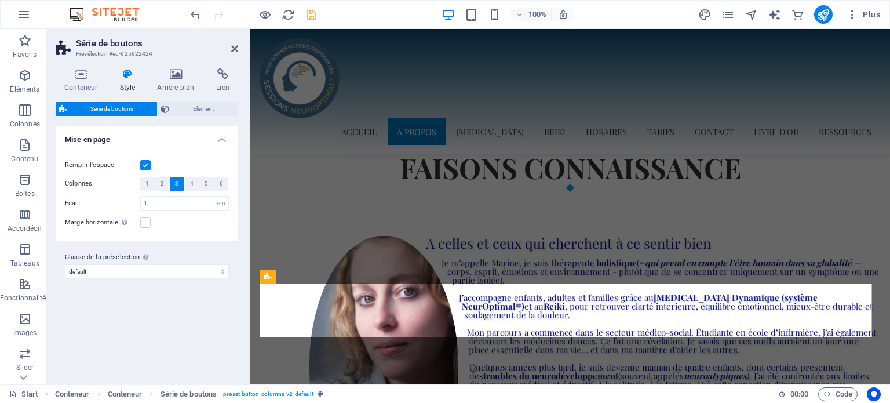
click at [147, 167] on label at bounding box center [145, 165] width 10 height 10
click at [0, 0] on input "Remplir l'espace" at bounding box center [0, 0] width 0 height 0
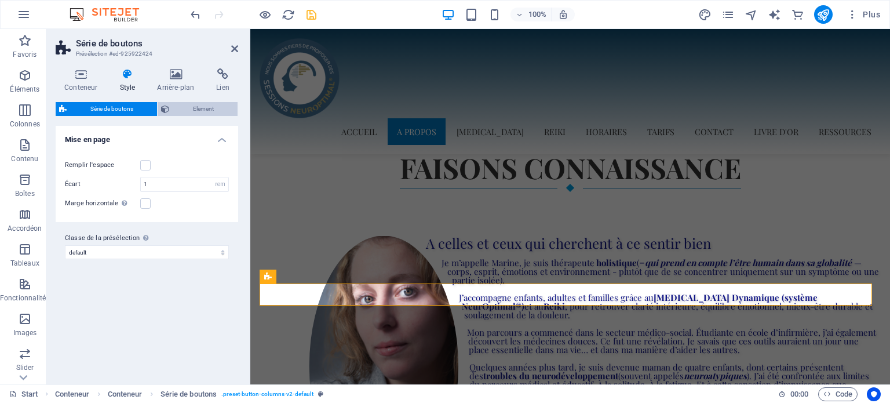
click at [202, 107] on span "Element" at bounding box center [203, 109] width 61 height 14
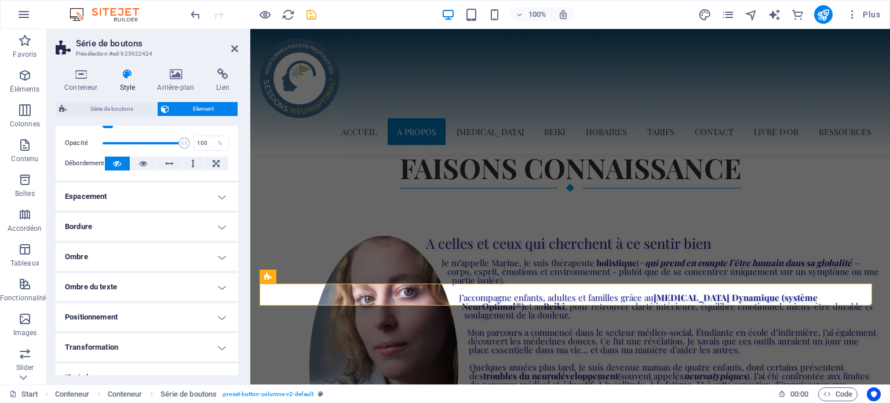
scroll to position [0, 0]
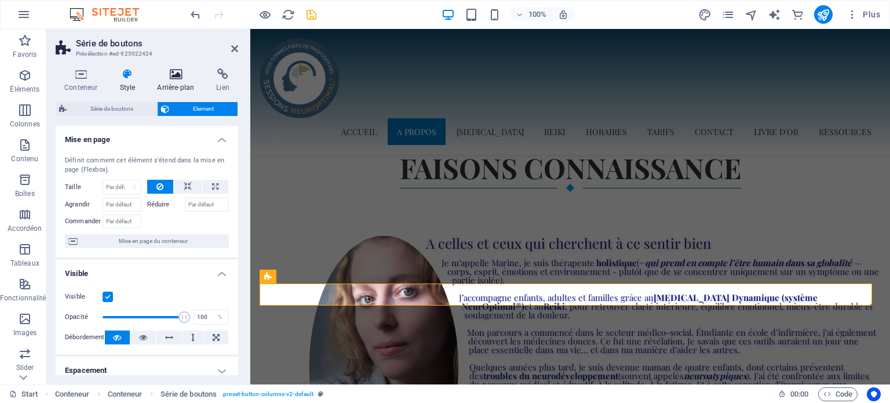
click at [178, 76] on icon at bounding box center [175, 74] width 54 height 12
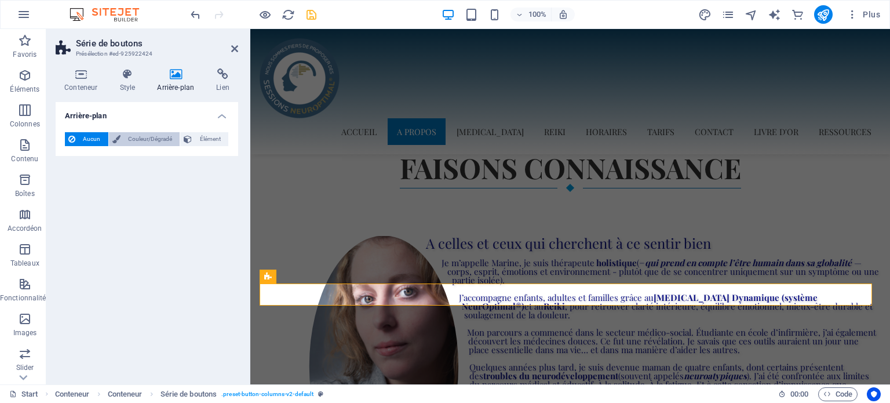
click at [143, 141] on span "Couleur/Dégradé" at bounding box center [150, 139] width 53 height 14
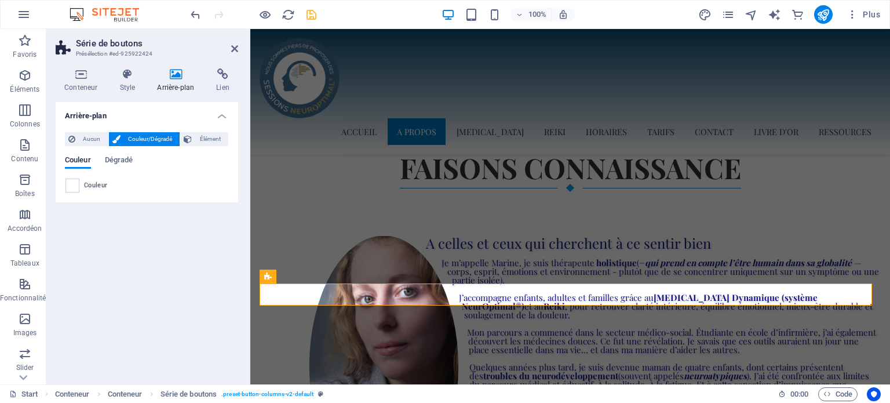
click at [74, 185] on span at bounding box center [72, 185] width 13 height 13
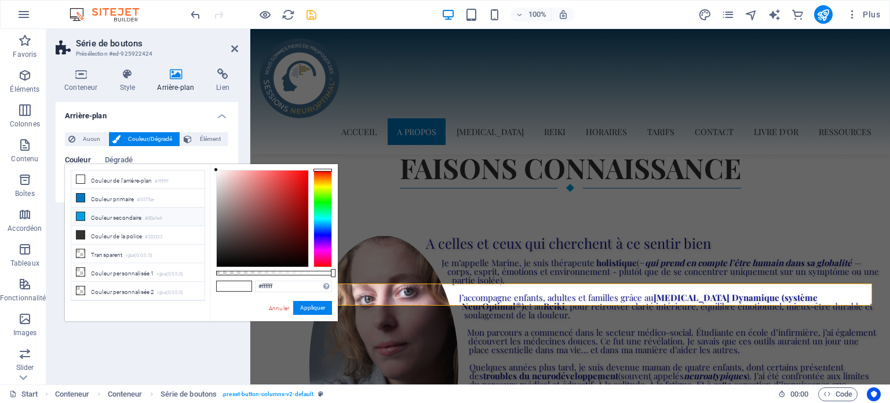
click at [95, 217] on li "Couleur secondaire #00a1e4" at bounding box center [137, 216] width 133 height 19
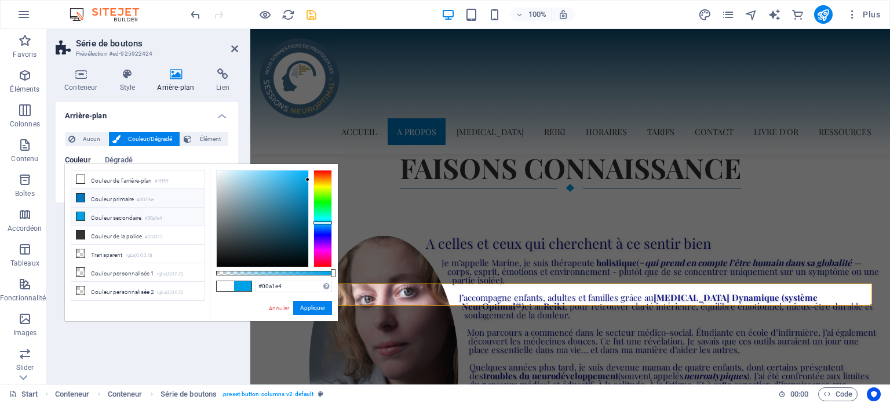
click at [96, 200] on li "Couleur primaire #0077be" at bounding box center [137, 198] width 133 height 19
click at [98, 180] on li "Couleur de l'arrière-plan #ffffff" at bounding box center [137, 179] width 133 height 19
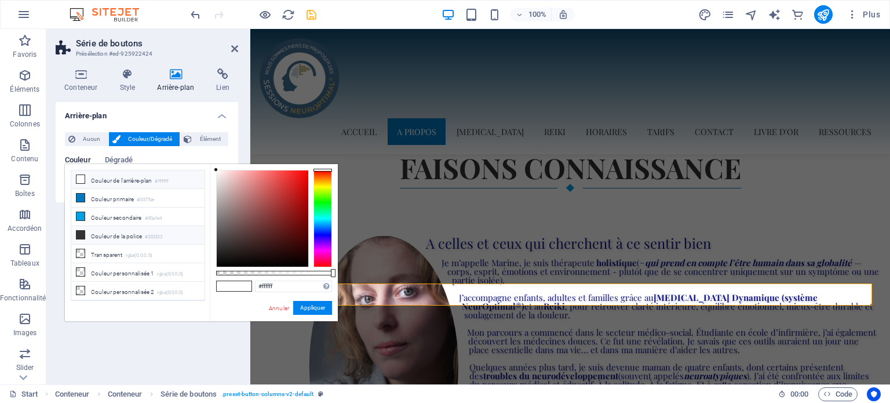
click at [96, 231] on li "Couleur de la police #333333" at bounding box center [137, 235] width 133 height 19
click at [278, 308] on link "Annuler" at bounding box center [279, 308] width 23 height 9
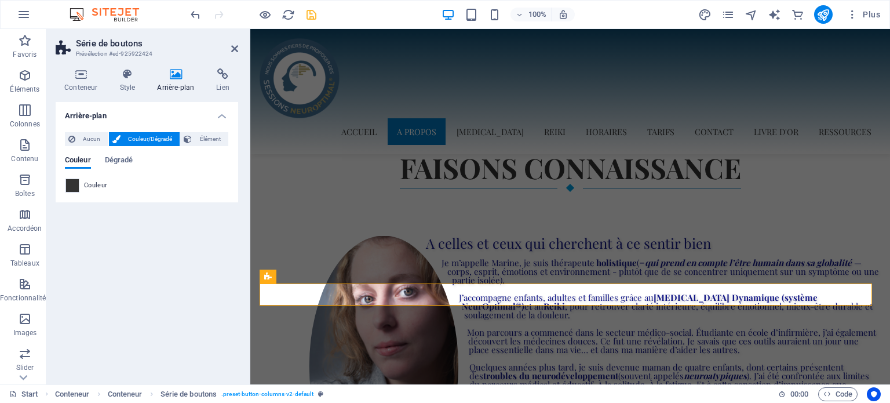
click at [80, 187] on div "Couleur" at bounding box center [146, 185] width 163 height 14
click at [70, 185] on span at bounding box center [72, 185] width 13 height 13
type input "#333333"
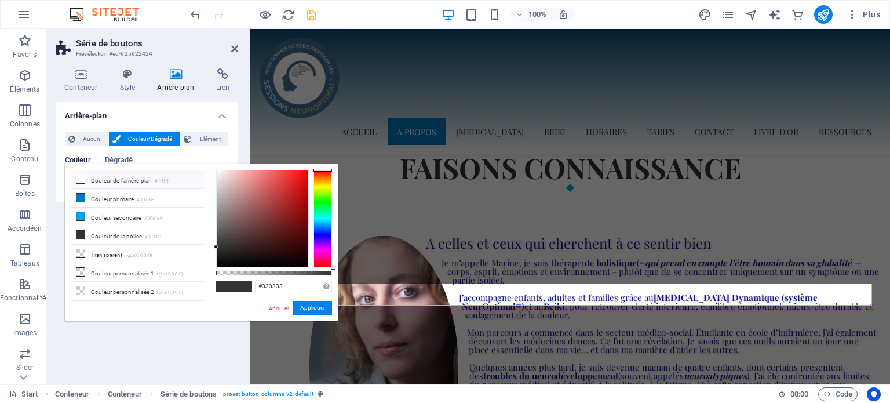
click at [287, 304] on link "Annuler" at bounding box center [279, 308] width 23 height 9
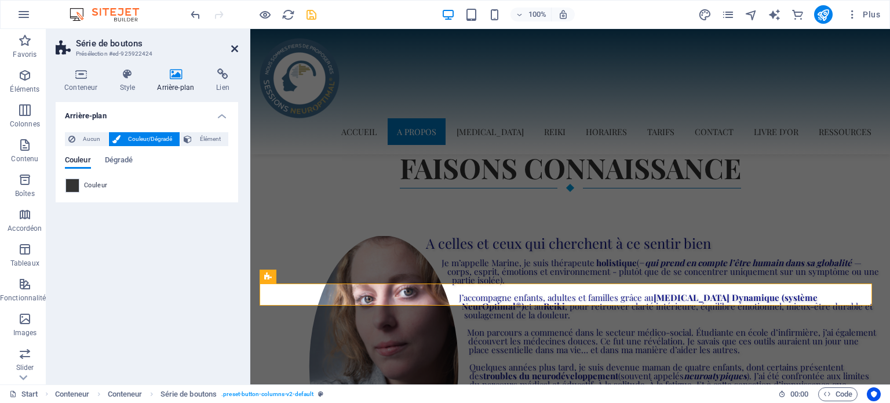
click at [235, 46] on icon at bounding box center [234, 48] width 7 height 9
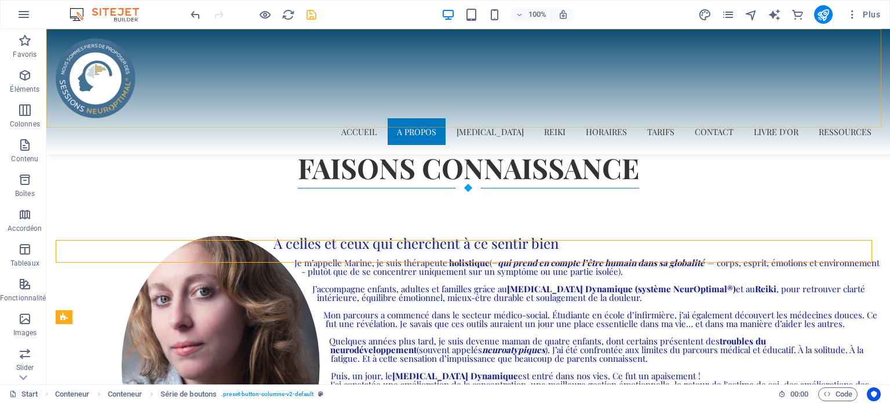
scroll to position [732, 0]
click at [198, 13] on icon "undo" at bounding box center [195, 14] width 13 height 13
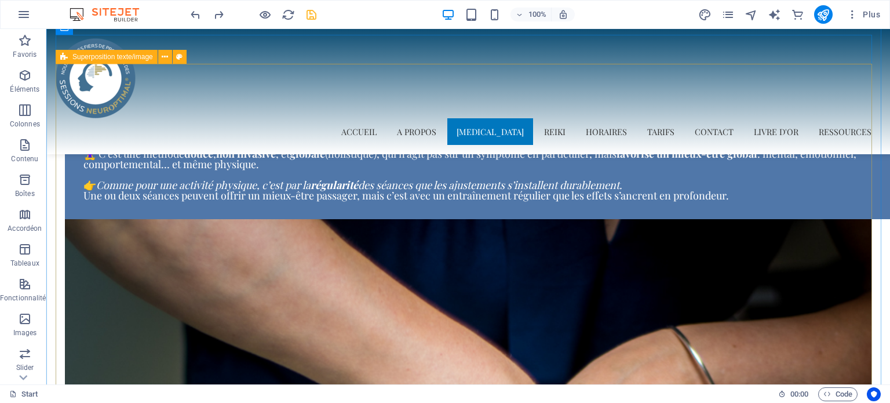
scroll to position [1775, 0]
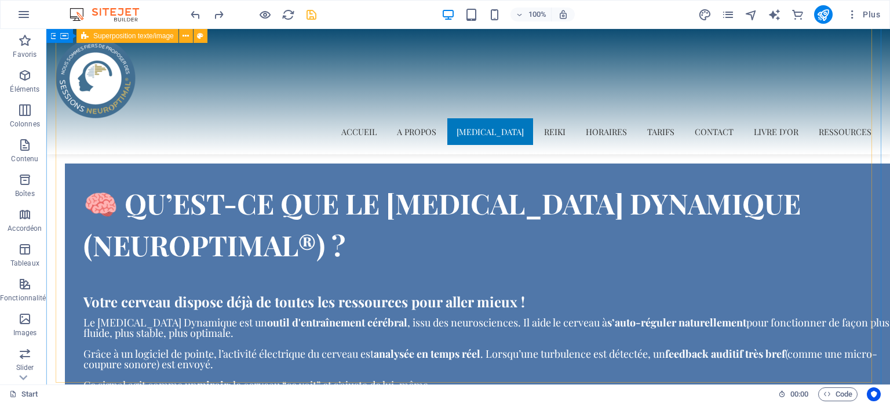
scroll to position [1369, 0]
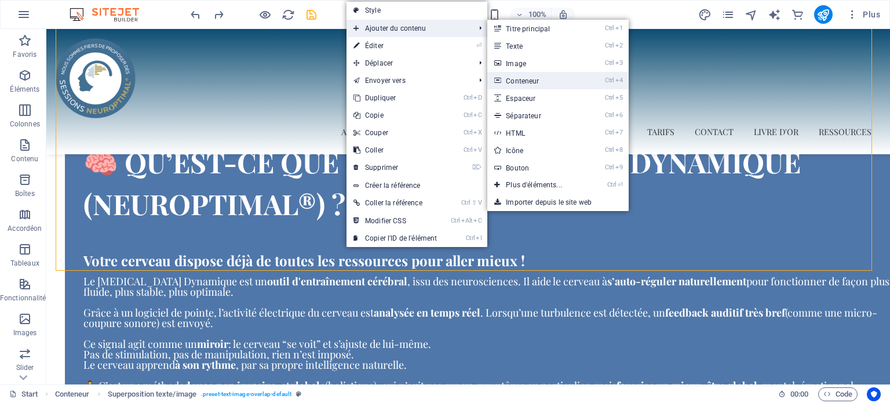
click at [542, 83] on link "Ctrl 4 Conteneur" at bounding box center [536, 80] width 98 height 17
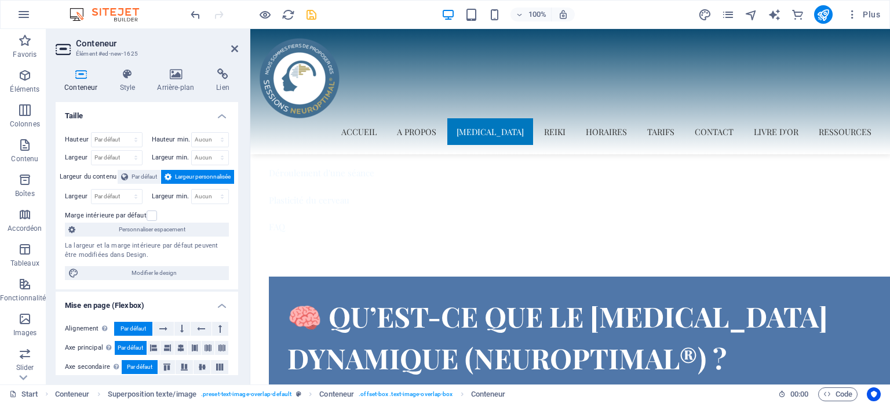
scroll to position [1555, 0]
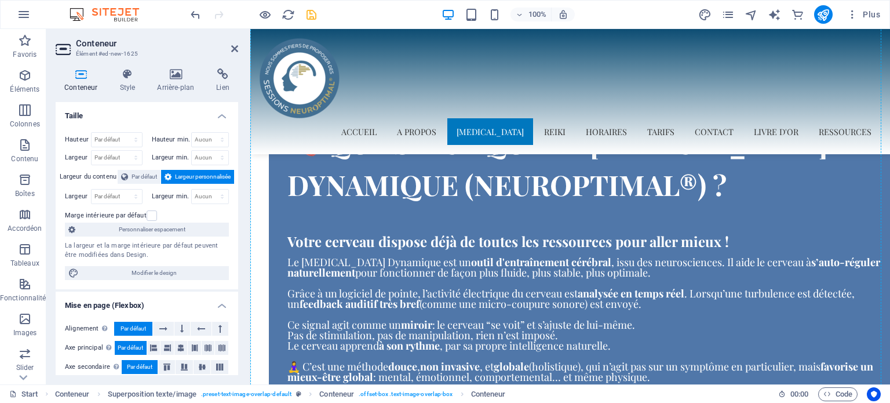
drag, startPoint x: 479, startPoint y: 195, endPoint x: 663, endPoint y: 187, distance: 183.8
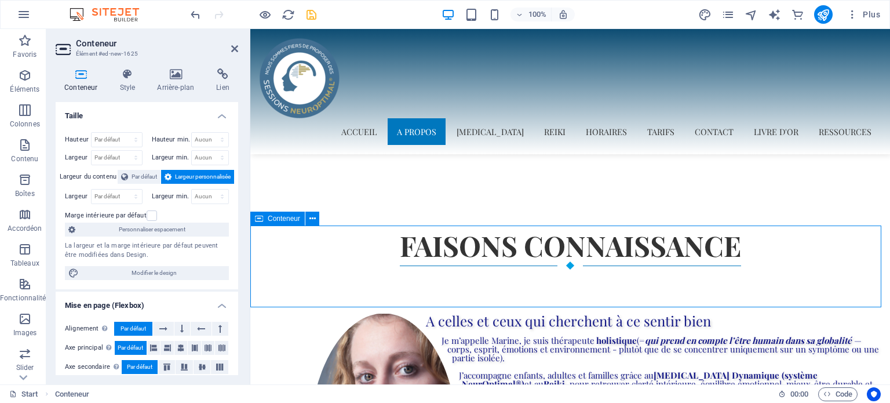
scroll to position [694, 0]
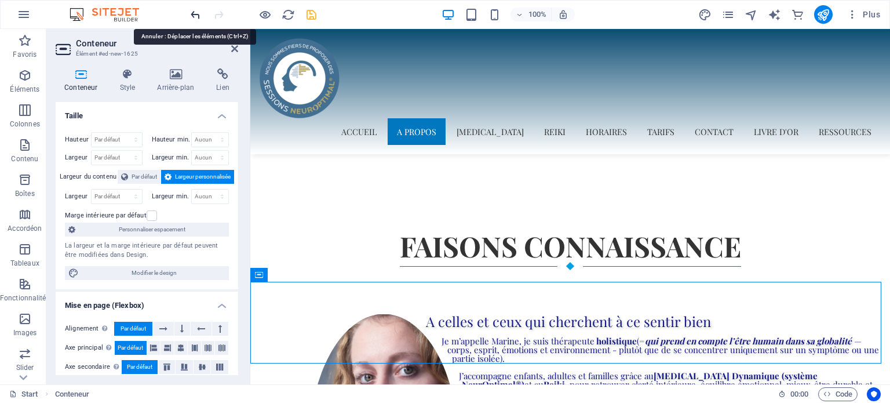
click at [195, 12] on icon "undo" at bounding box center [195, 14] width 13 height 13
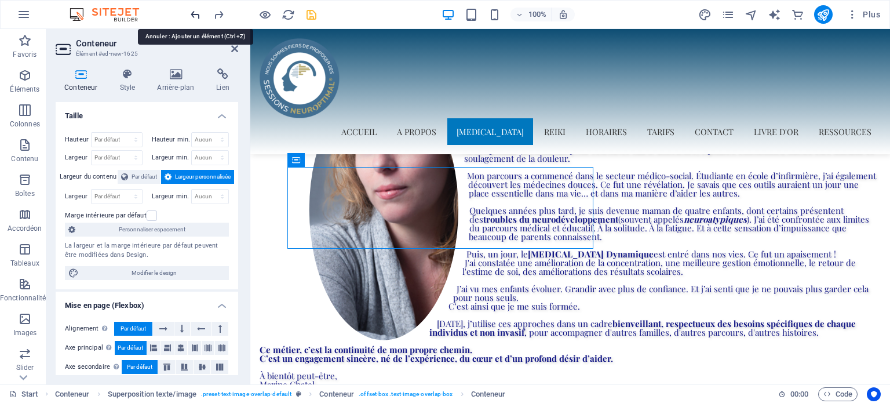
scroll to position [969, 0]
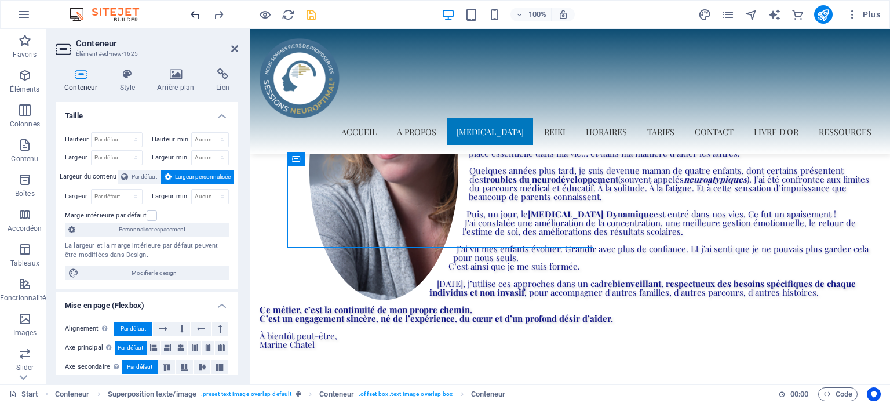
click at [195, 13] on icon "undo" at bounding box center [195, 14] width 13 height 13
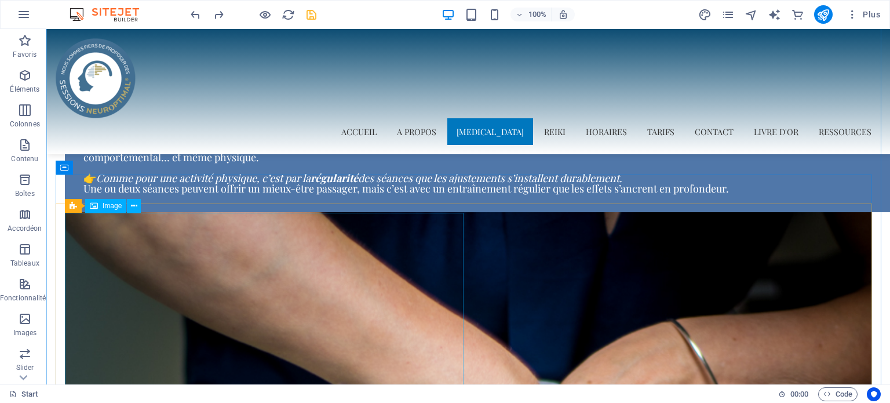
scroll to position [1697, 0]
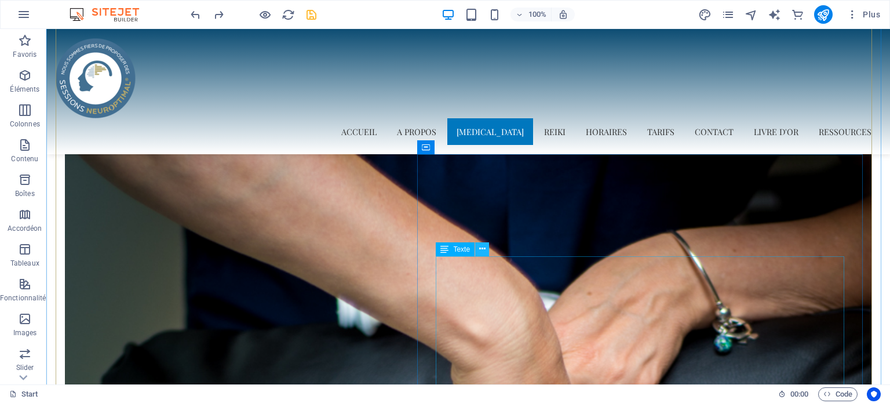
click at [483, 250] on icon at bounding box center [482, 249] width 6 height 12
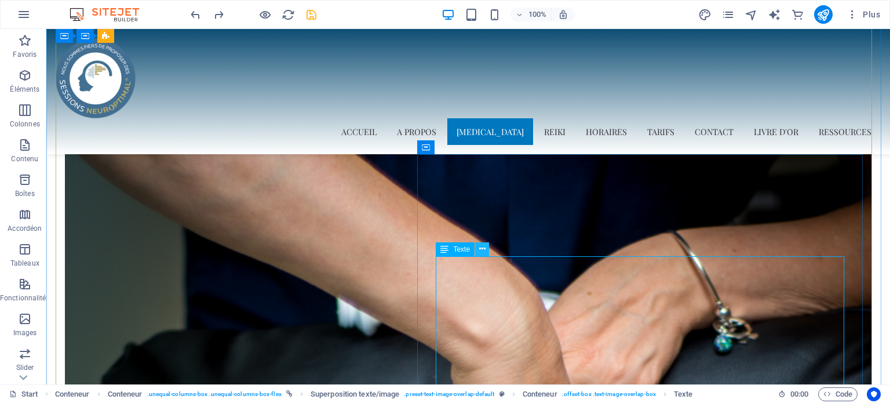
click at [486, 249] on button at bounding box center [482, 249] width 14 height 14
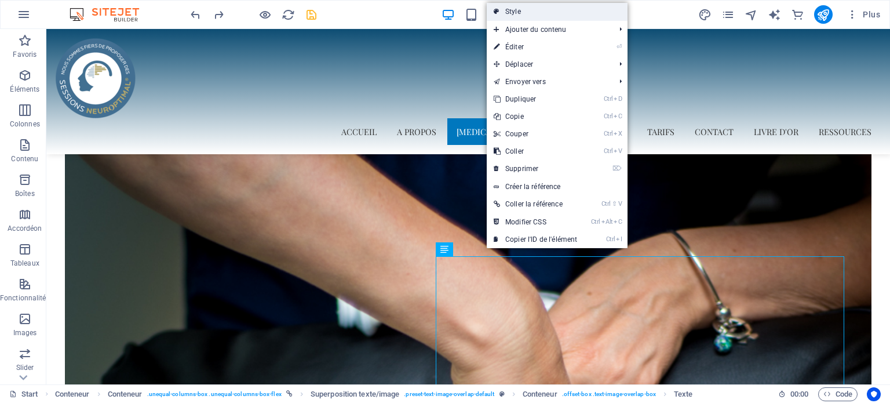
click at [532, 16] on link "Style" at bounding box center [557, 11] width 141 height 17
select select "rem"
select select "px"
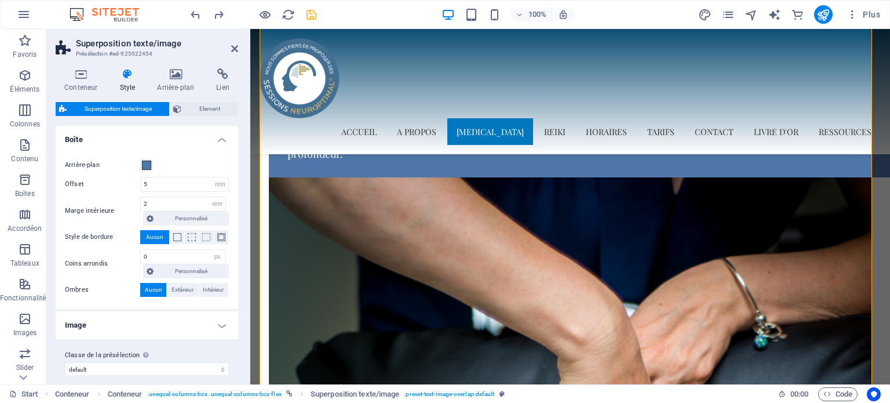
scroll to position [1726, 0]
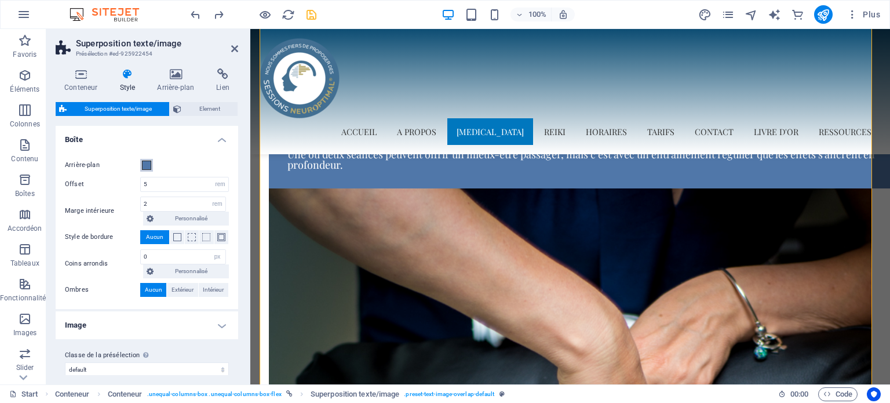
click at [143, 166] on span at bounding box center [146, 164] width 9 height 9
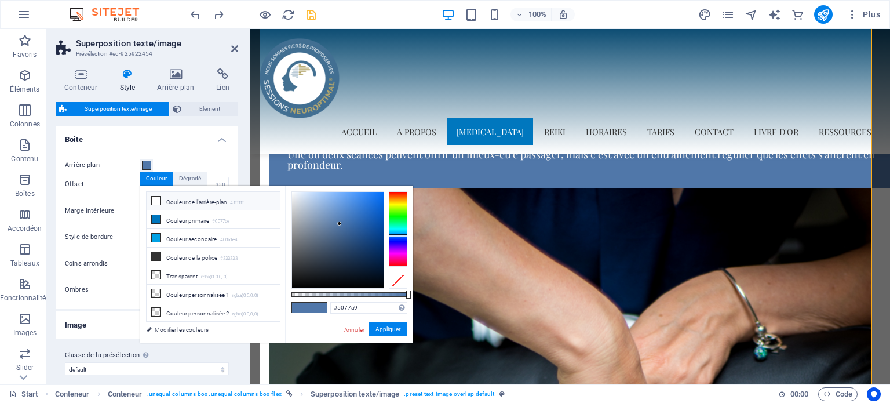
click at [153, 200] on icon at bounding box center [156, 200] width 8 height 8
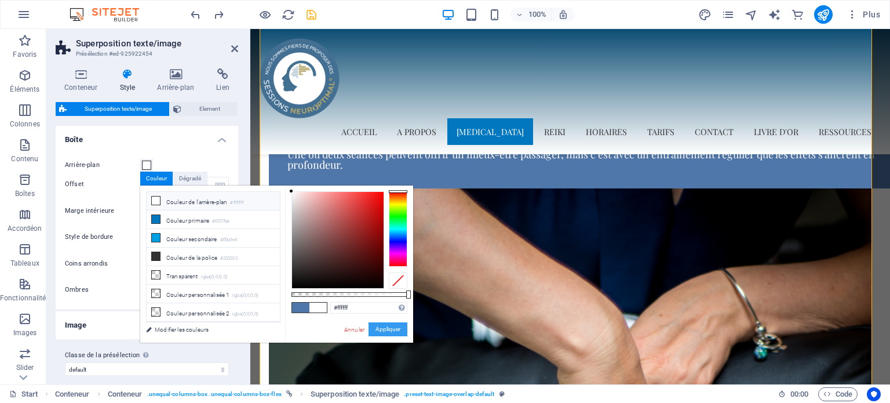
click at [406, 332] on button "Appliquer" at bounding box center [388, 329] width 39 height 14
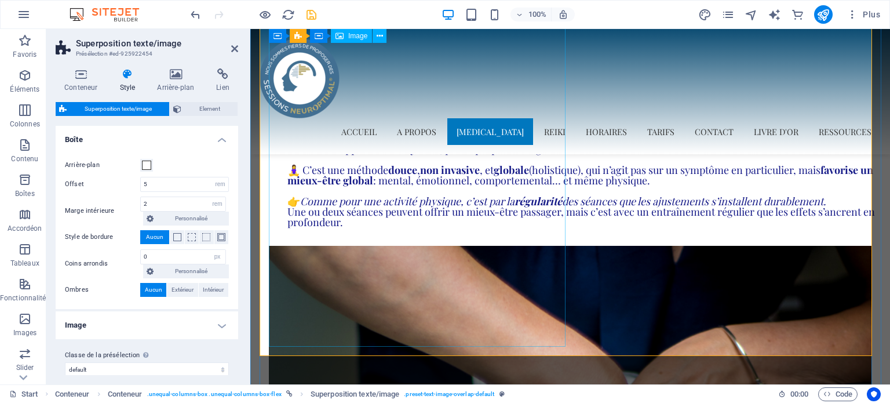
scroll to position [1668, 0]
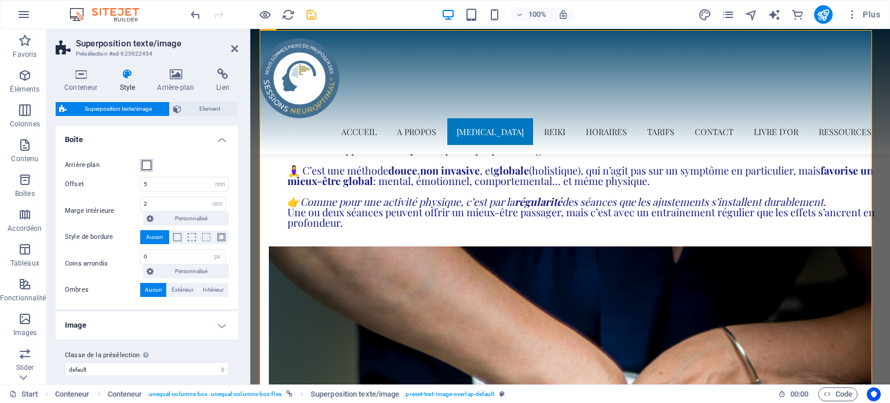
click at [144, 165] on button "Arrière-plan" at bounding box center [146, 165] width 13 height 13
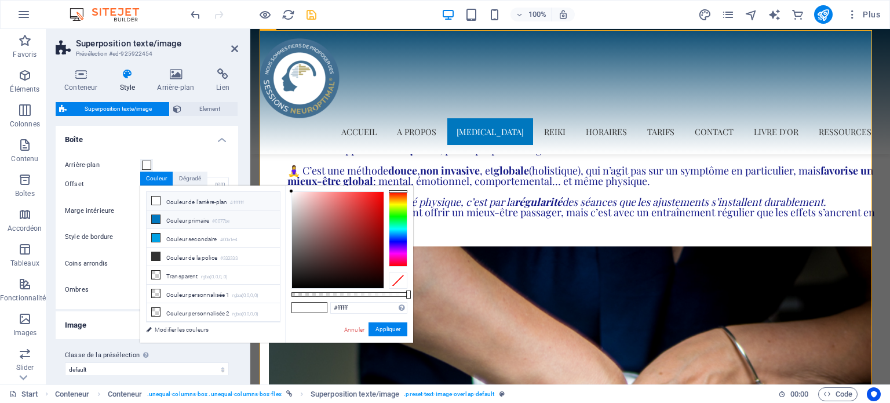
click at [216, 217] on small "#0077be" at bounding box center [220, 221] width 17 height 8
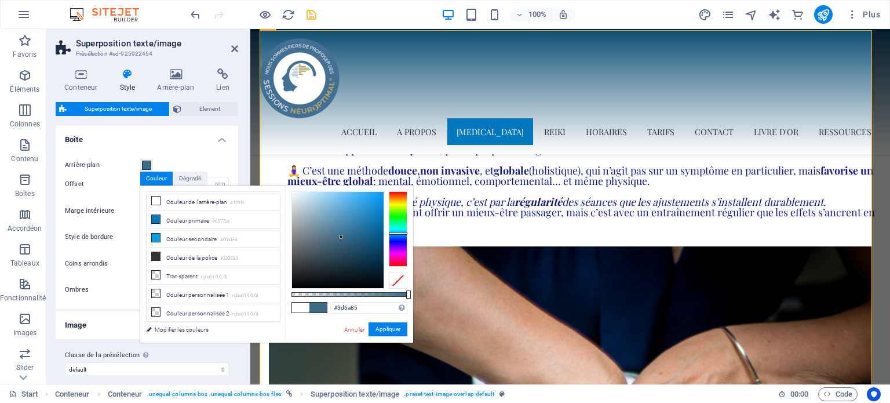
drag, startPoint x: 381, startPoint y: 214, endPoint x: 341, endPoint y: 237, distance: 45.9
click at [341, 237] on div at bounding box center [341, 237] width 4 height 4
drag, startPoint x: 362, startPoint y: 308, endPoint x: 322, endPoint y: 308, distance: 40.0
click at [322, 308] on div "#3d6a85 Formats pris en charge #0852ed rgb(8, 82, 237) rgba(8, 82, 237, 90%) hs…" at bounding box center [349, 347] width 128 height 325
paste input "5077a9"
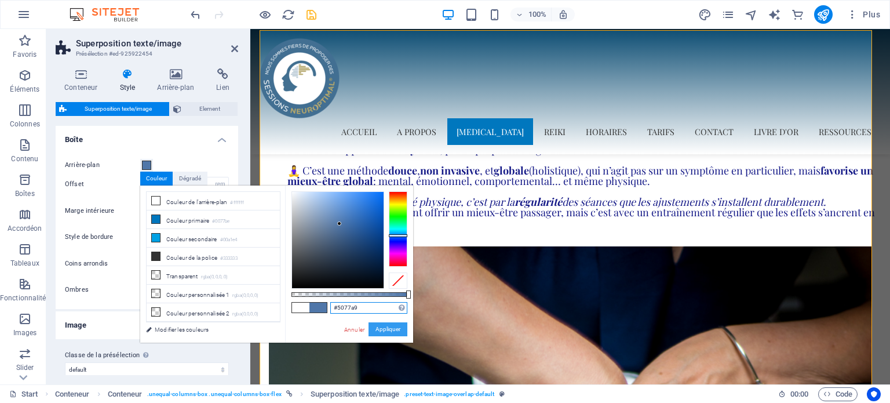
type input "#5077a9"
click at [394, 327] on button "Appliquer" at bounding box center [388, 329] width 39 height 14
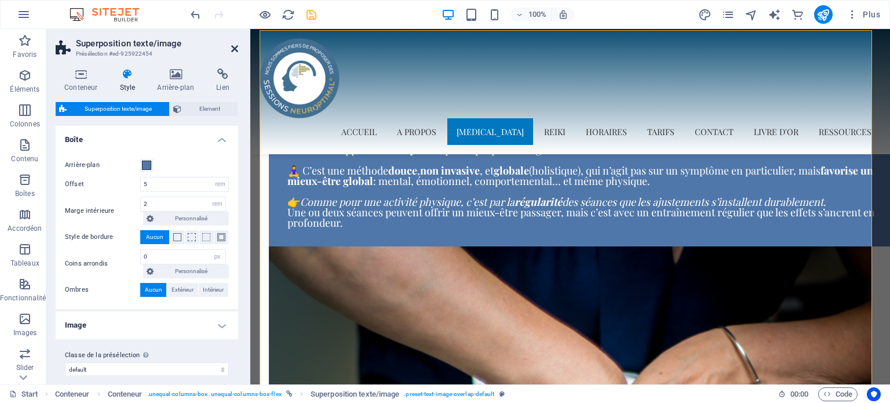
click at [234, 49] on icon at bounding box center [234, 48] width 7 height 9
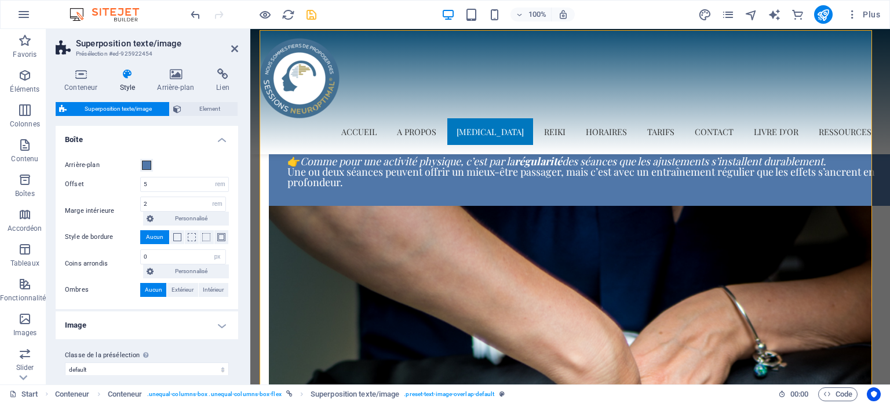
scroll to position [1639, 0]
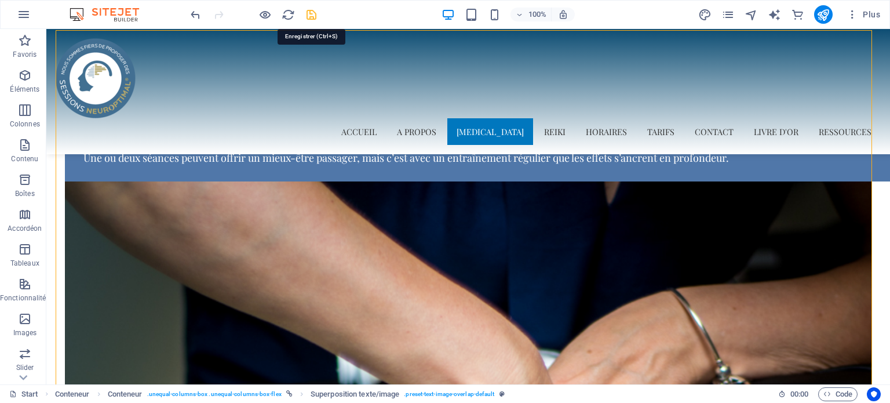
click at [311, 14] on icon "save" at bounding box center [311, 14] width 13 height 13
checkbox input "false"
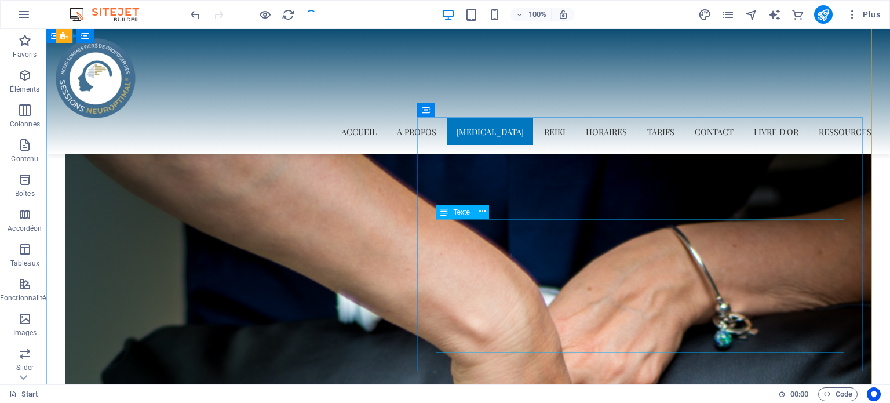
scroll to position [1754, 0]
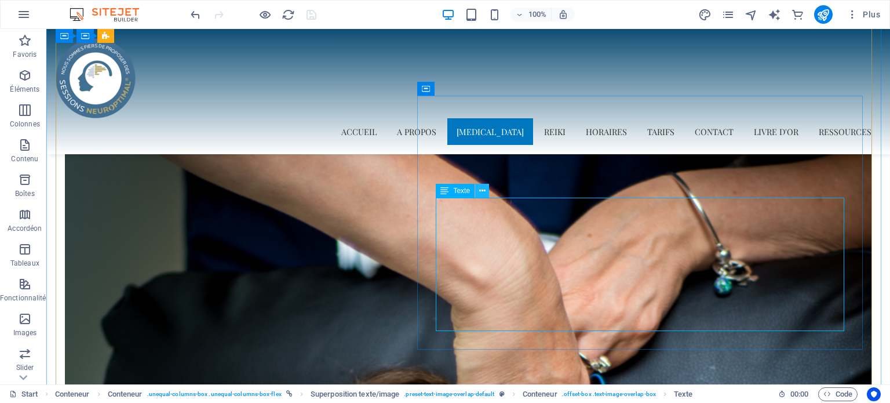
click at [480, 191] on icon at bounding box center [482, 191] width 6 height 12
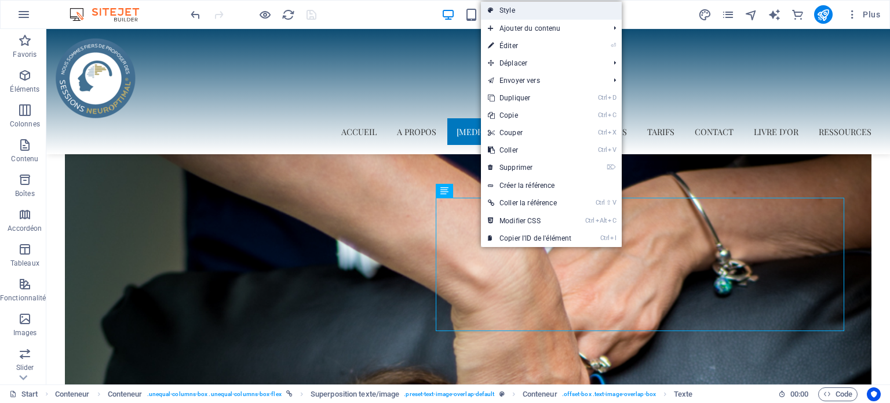
click at [540, 10] on link "Style" at bounding box center [551, 10] width 141 height 17
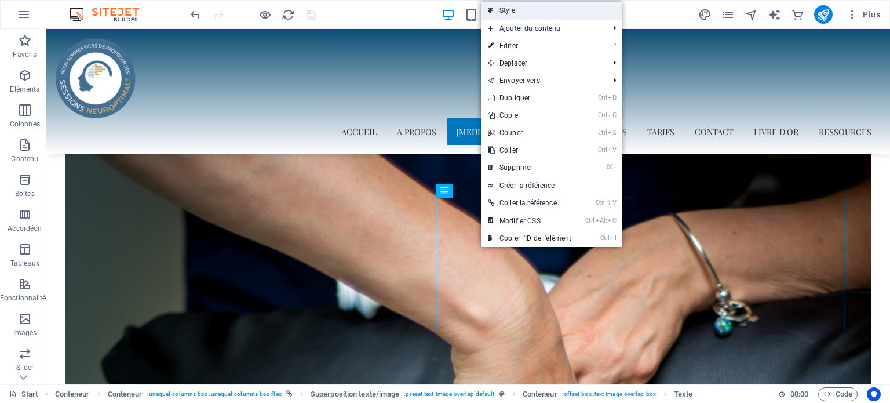
scroll to position [1785, 0]
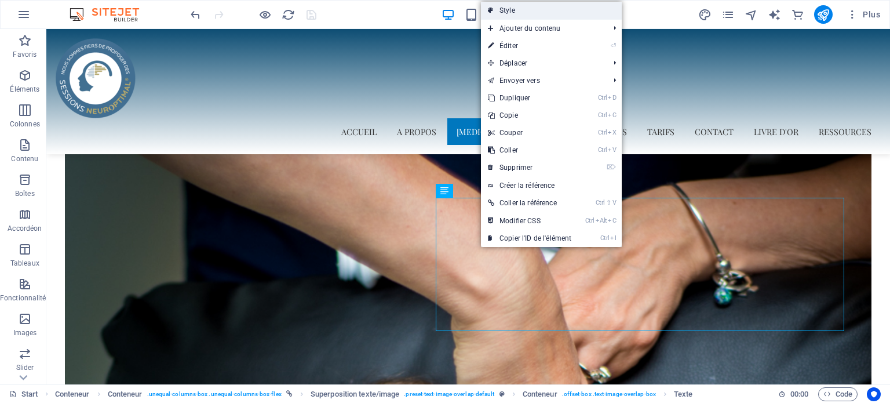
select select "rem"
select select "px"
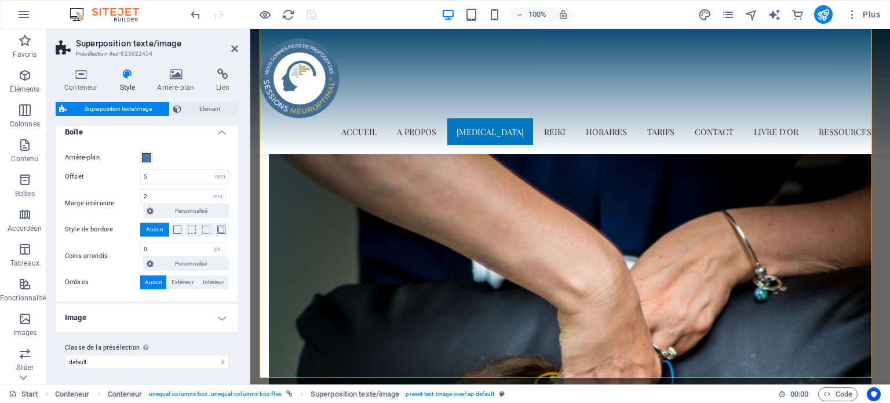
scroll to position [9, 0]
click at [219, 129] on h4 "Boîte" at bounding box center [147, 126] width 183 height 21
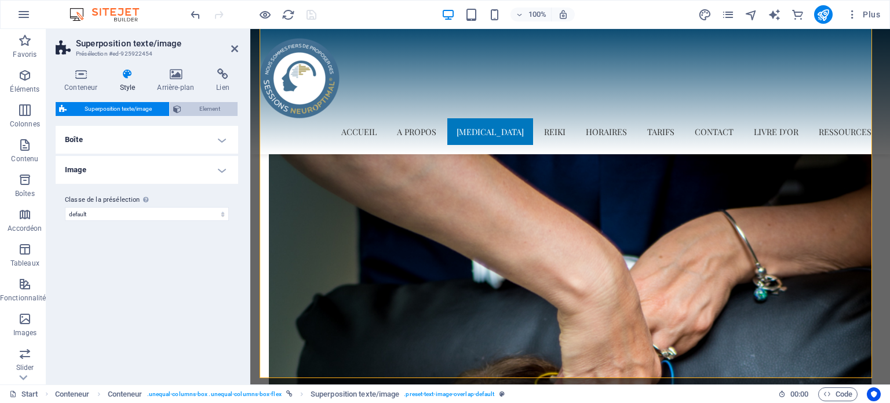
click at [210, 103] on span "Element" at bounding box center [209, 109] width 49 height 14
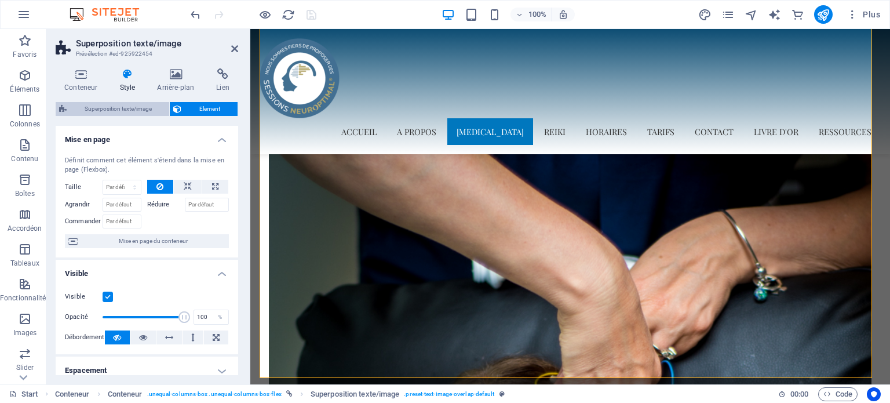
click at [122, 111] on span "Superposition texte/image" at bounding box center [118, 109] width 96 height 14
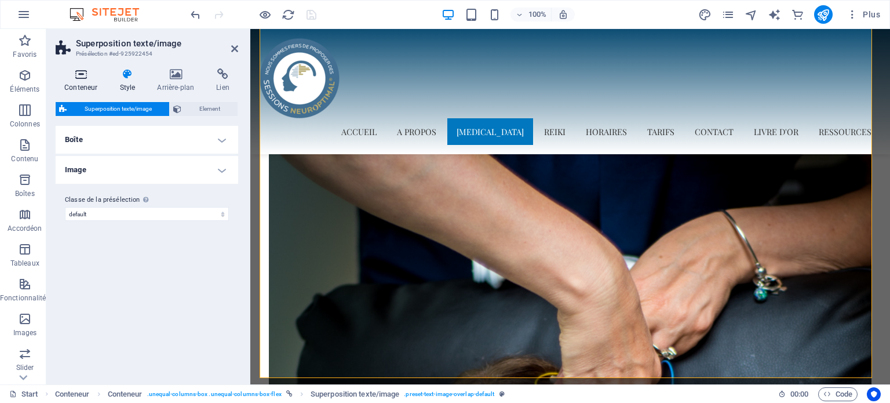
click at [86, 74] on icon at bounding box center [81, 74] width 50 height 12
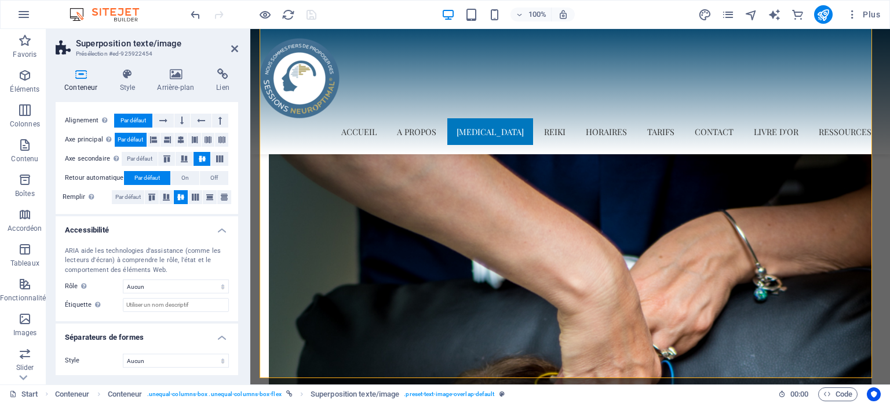
scroll to position [189, 0]
click at [706, 16] on icon "design" at bounding box center [704, 14] width 13 height 13
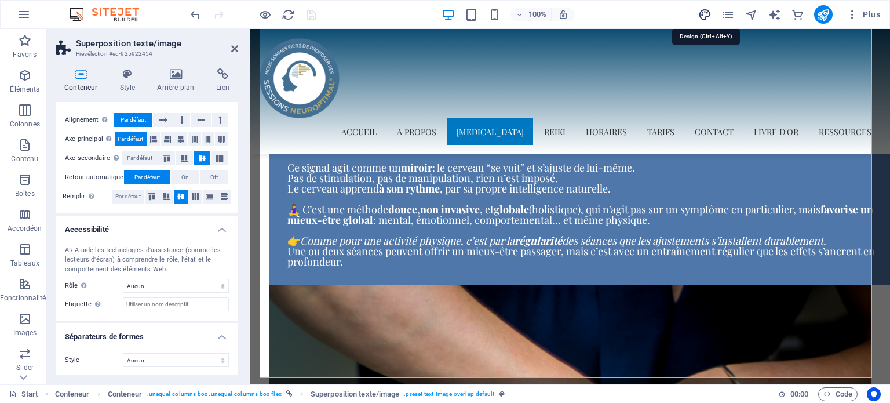
select select "px"
select select "400"
select select "px"
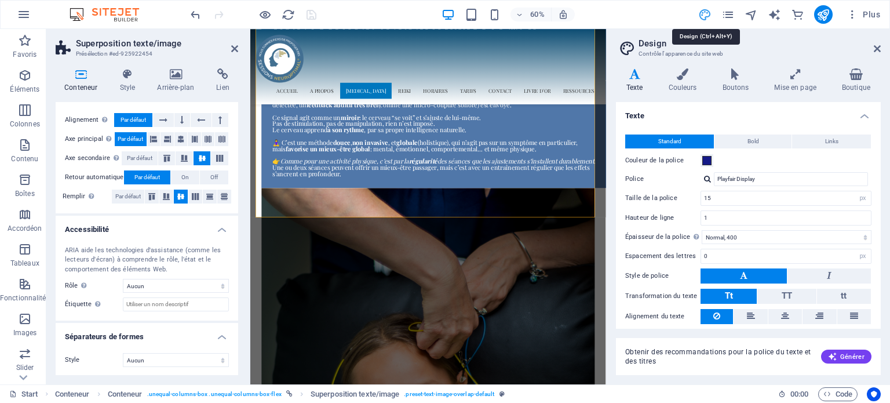
scroll to position [2001, 0]
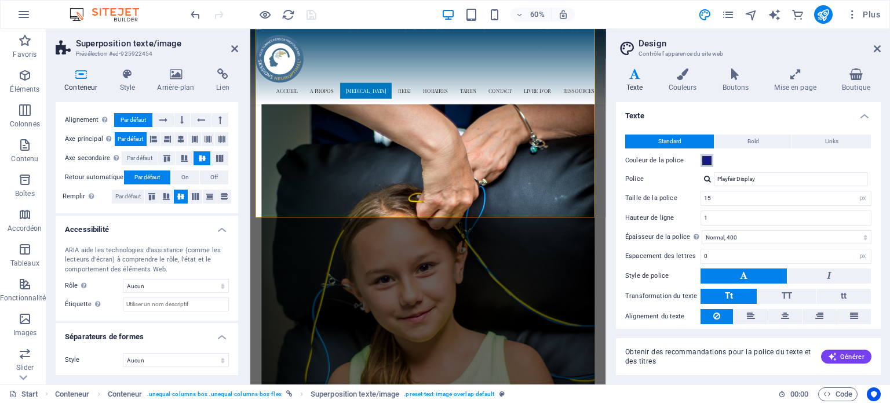
click at [707, 158] on span at bounding box center [706, 160] width 9 height 9
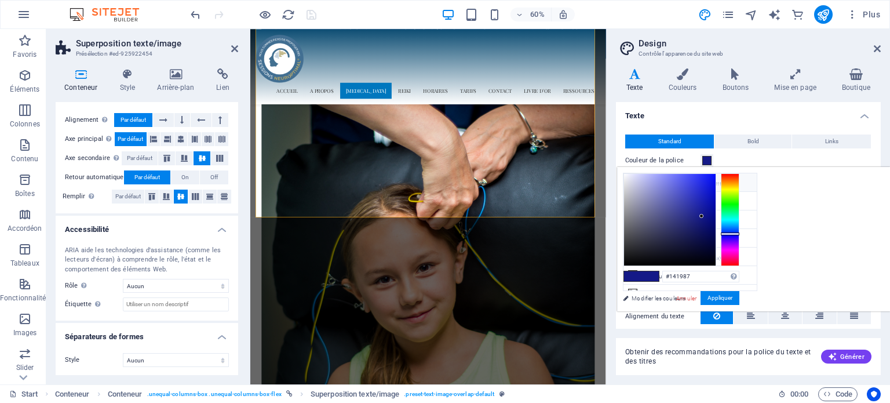
click at [636, 178] on icon at bounding box center [633, 182] width 8 height 8
type input "#ffffff"
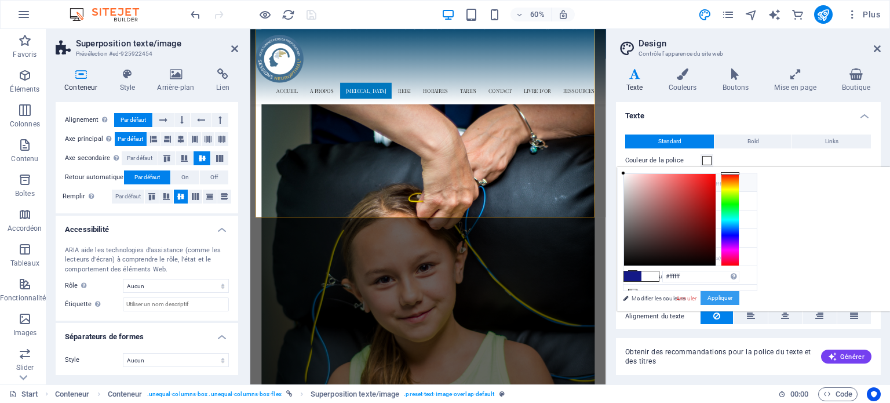
click at [739, 296] on button "Appliquer" at bounding box center [720, 298] width 39 height 14
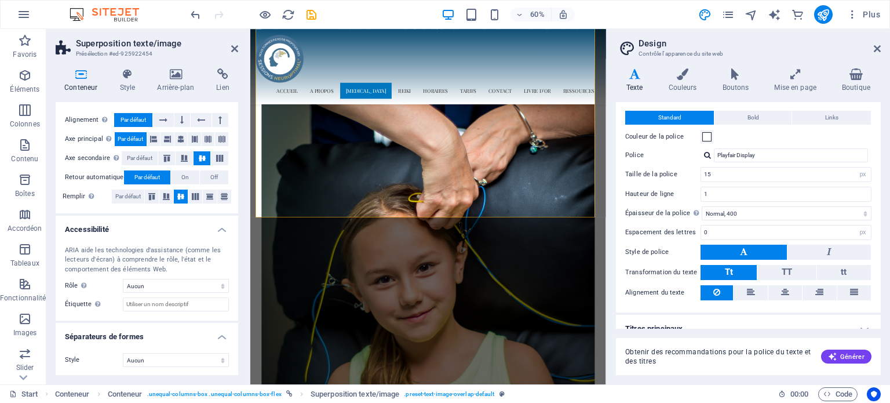
scroll to position [35, 0]
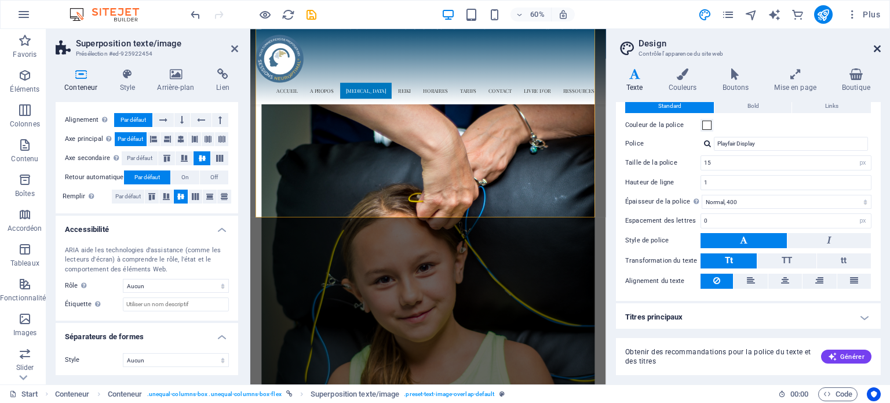
click at [878, 50] on icon at bounding box center [877, 48] width 7 height 9
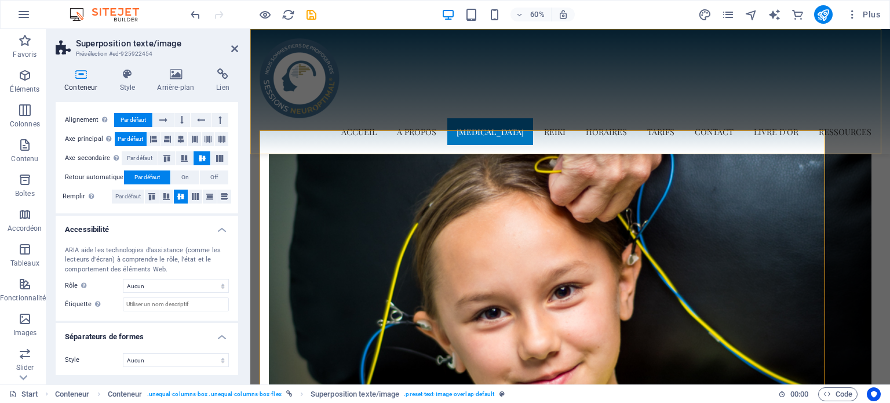
scroll to position [1785, 0]
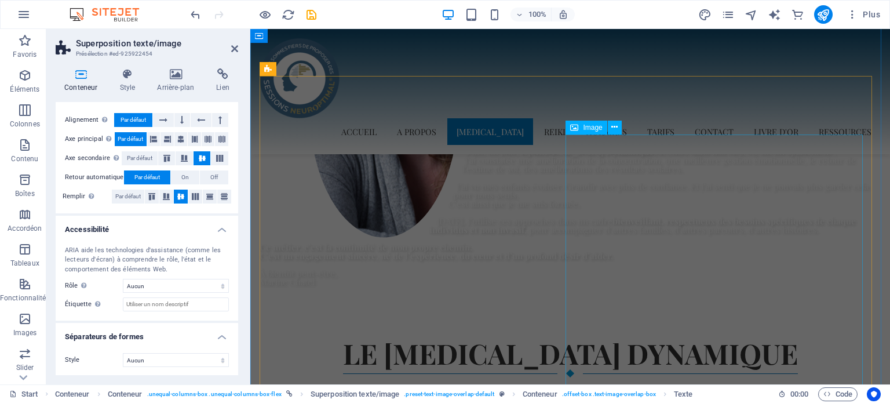
scroll to position [915, 0]
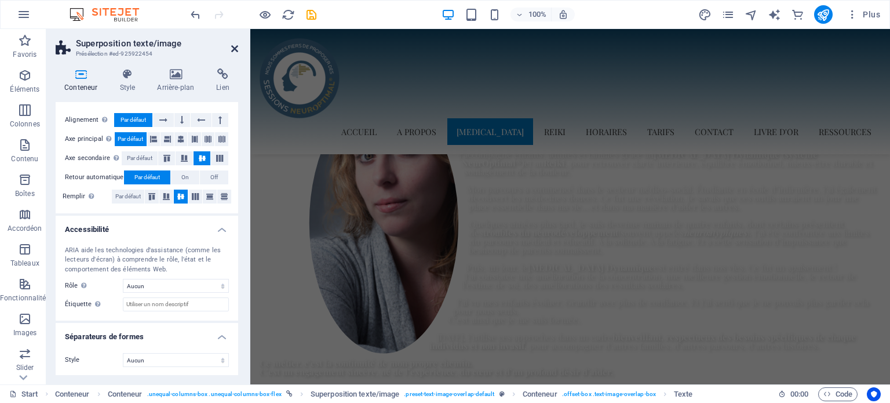
click at [235, 48] on icon at bounding box center [234, 48] width 7 height 9
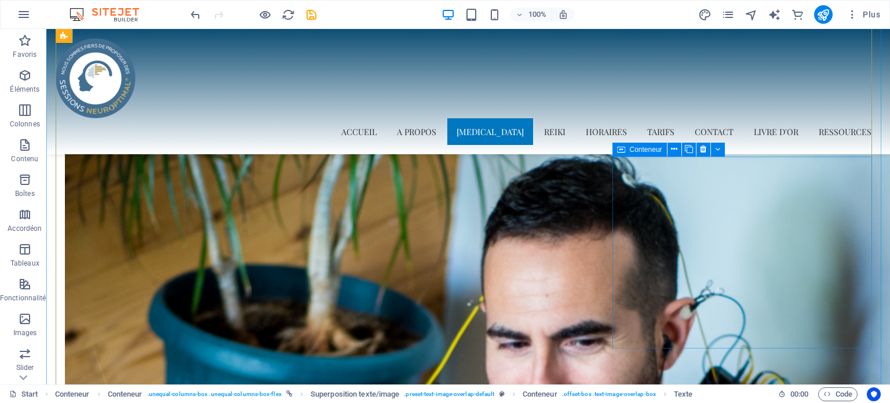
scroll to position [3202, 0]
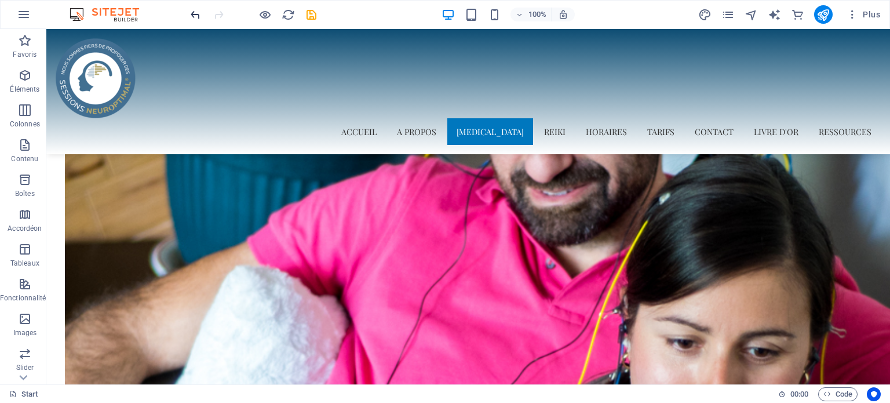
click at [189, 13] on icon "undo" at bounding box center [195, 14] width 13 height 13
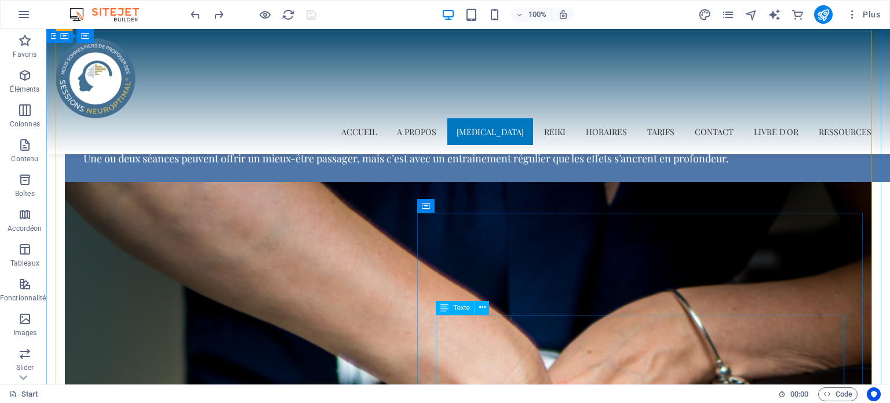
scroll to position [1754, 0]
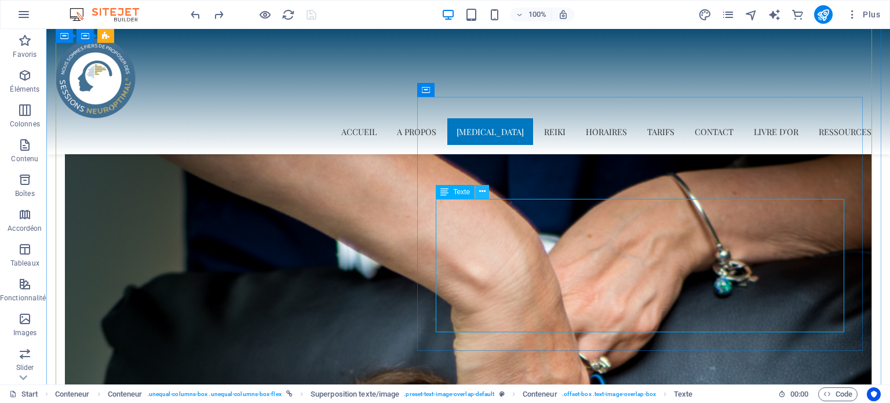
click at [484, 189] on icon at bounding box center [482, 191] width 6 height 12
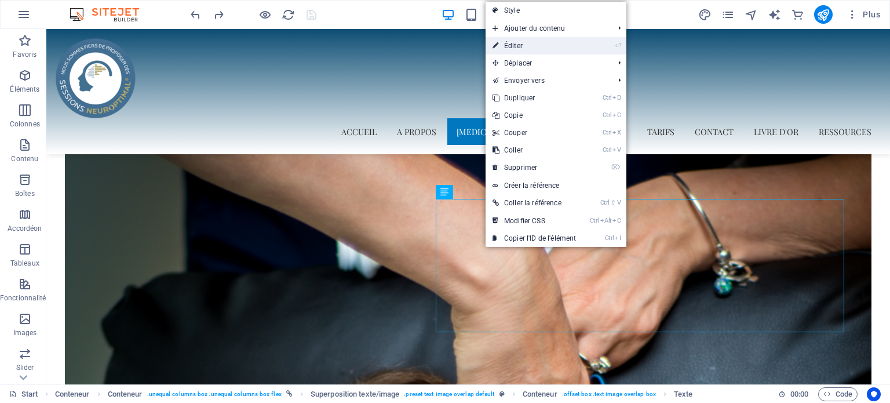
click at [515, 46] on link "⏎ Éditer" at bounding box center [534, 45] width 97 height 17
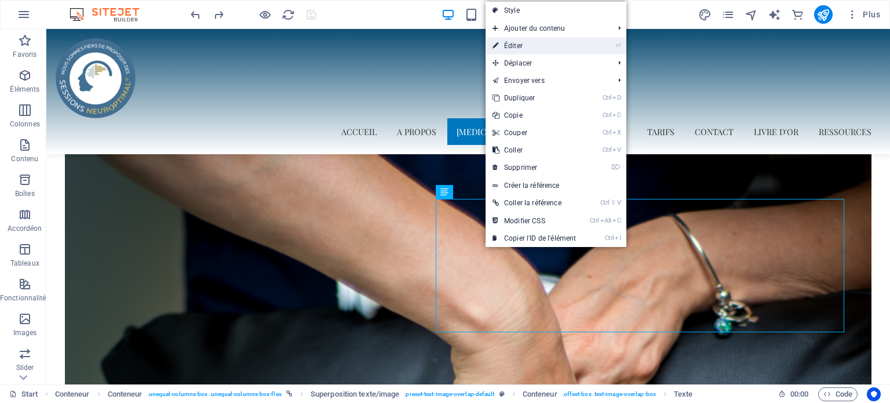
scroll to position [1783, 0]
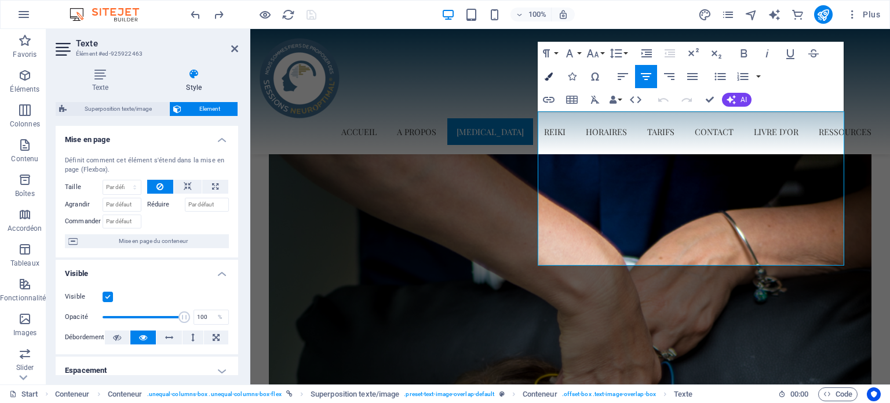
click at [552, 76] on icon "button" at bounding box center [549, 76] width 8 height 8
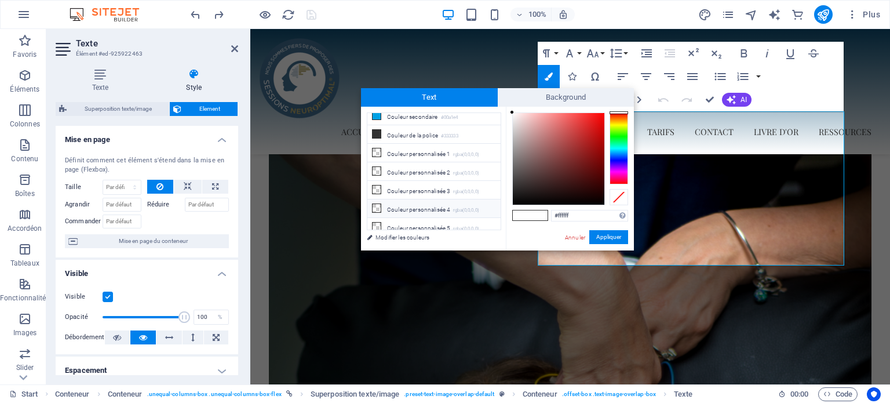
scroll to position [44, 0]
click at [556, 97] on span "Background" at bounding box center [566, 97] width 137 height 19
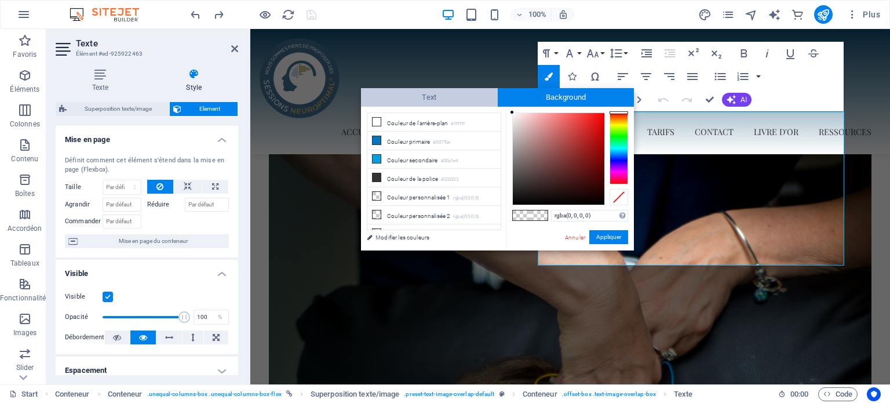
click at [469, 96] on span "Text" at bounding box center [429, 97] width 137 height 19
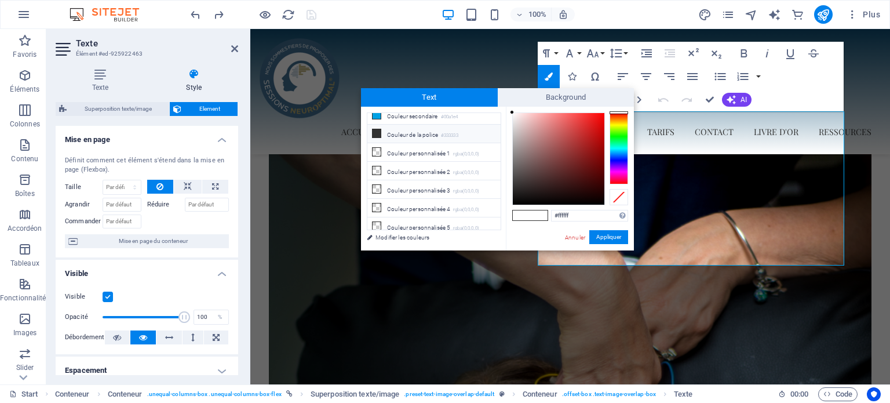
click at [430, 132] on li "Couleur de la police #333333" at bounding box center [433, 134] width 133 height 19
drag, startPoint x: 582, startPoint y: 214, endPoint x: 539, endPoint y: 215, distance: 42.9
click at [539, 215] on div "#333333 Formats pris en charge #0852ed rgb(8, 82, 237) rgba(8, 82, 237, 90%) hs…" at bounding box center [570, 263] width 128 height 312
click at [519, 212] on span at bounding box center [521, 215] width 17 height 10
type input "#ffffff"
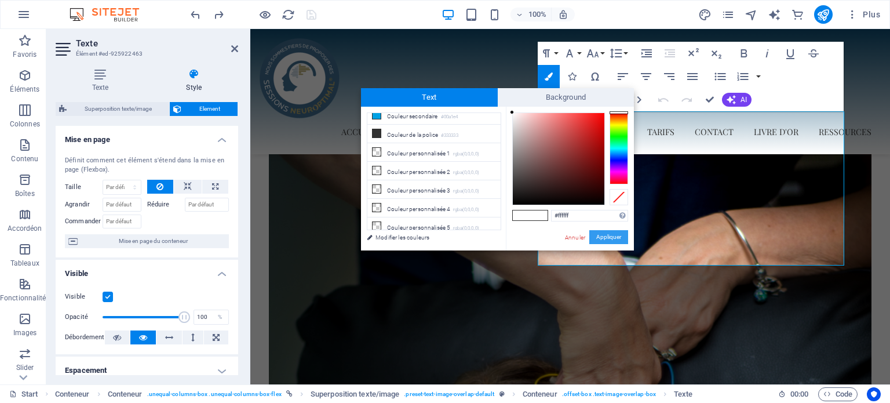
click at [602, 235] on button "Appliquer" at bounding box center [608, 237] width 39 height 14
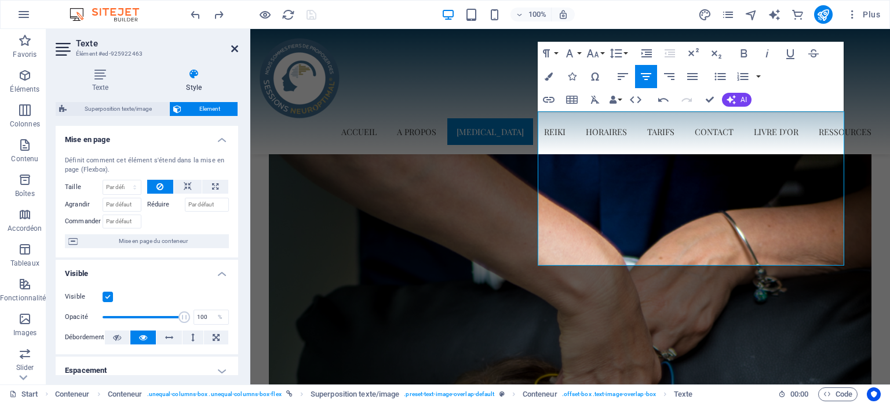
click at [234, 51] on icon at bounding box center [234, 48] width 7 height 9
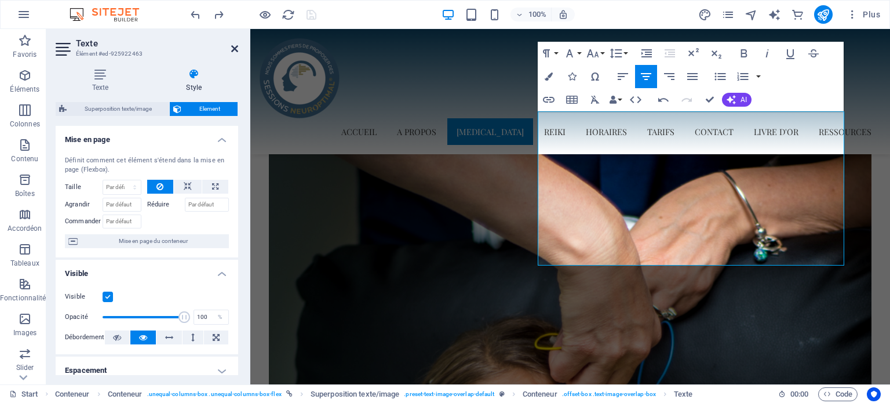
scroll to position [1754, 0]
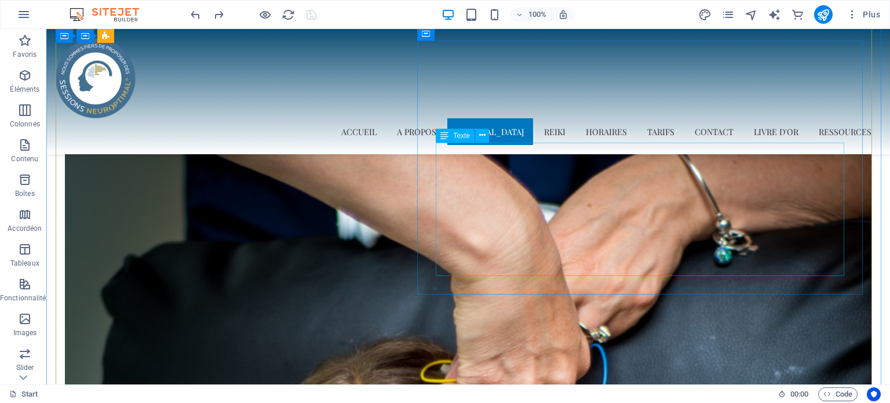
scroll to position [1870, 0]
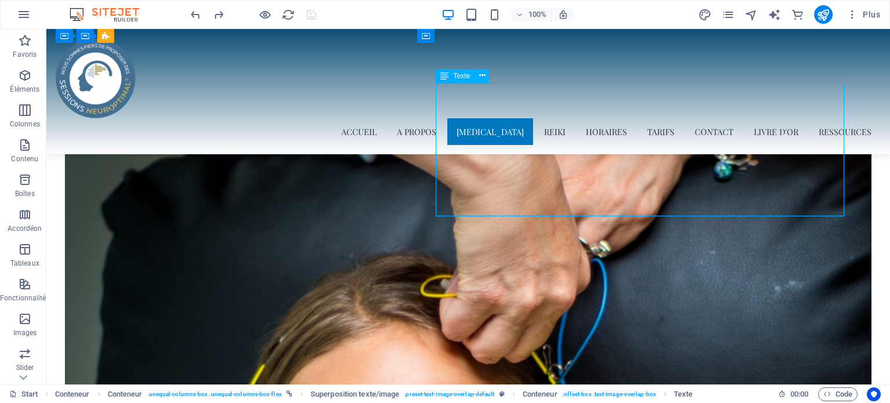
scroll to position [1754, 0]
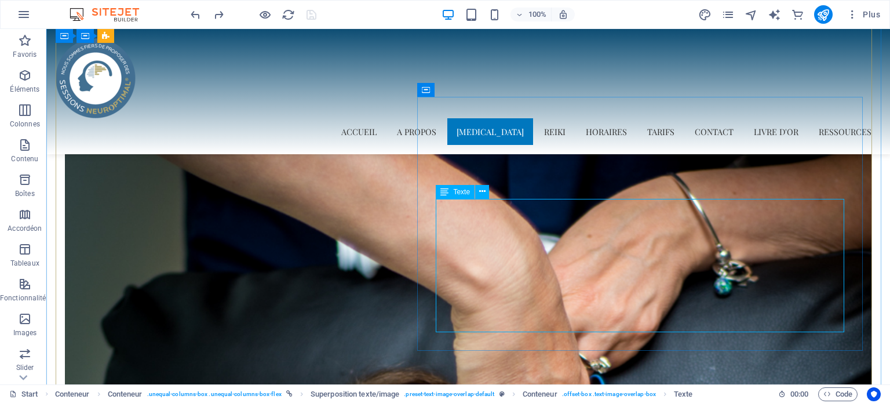
click at [465, 191] on span "Texte" at bounding box center [461, 191] width 17 height 7
click at [484, 192] on icon at bounding box center [482, 191] width 6 height 12
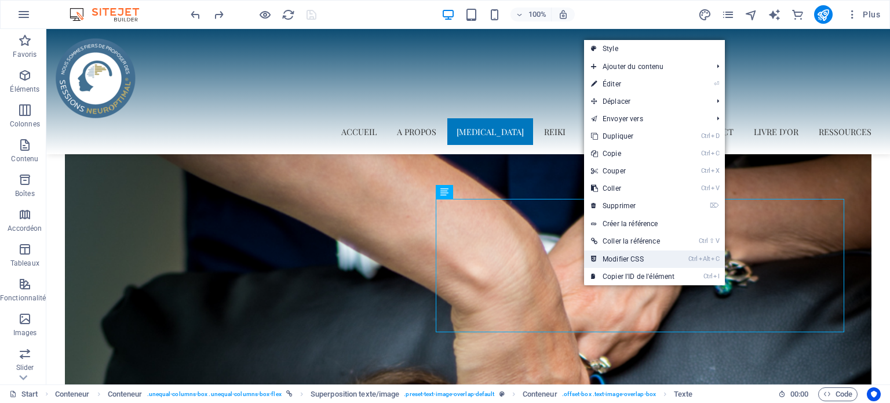
click at [632, 259] on link "Ctrl Alt C Modifier CSS" at bounding box center [632, 258] width 97 height 17
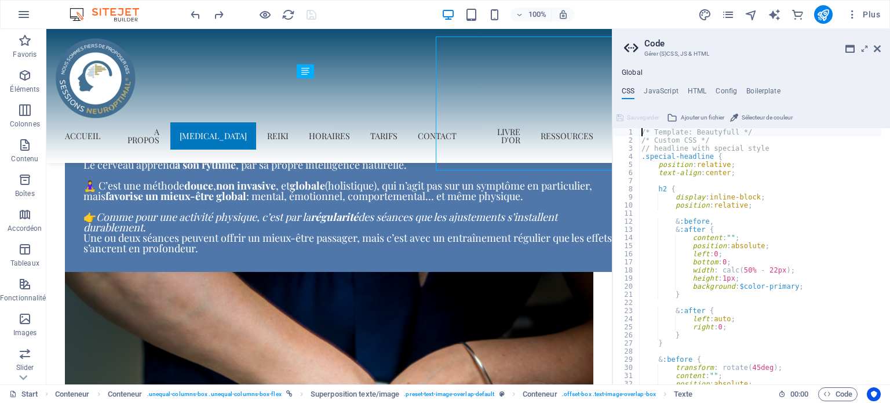
scroll to position [1916, 0]
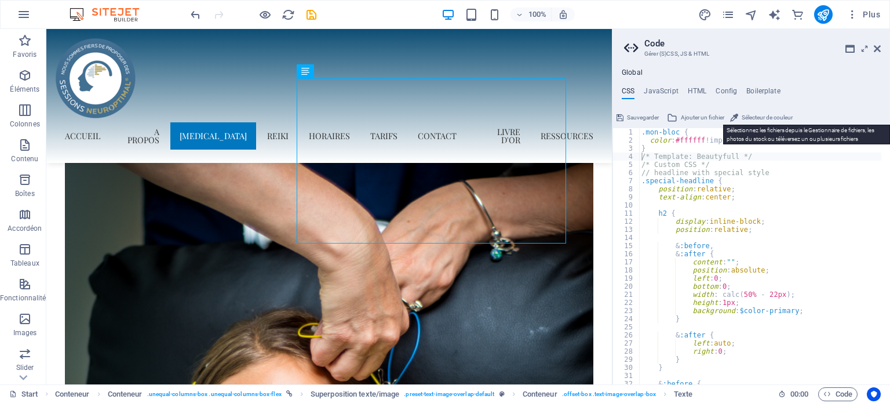
click at [702, 119] on span "Ajouter un fichier" at bounding box center [702, 118] width 43 height 14
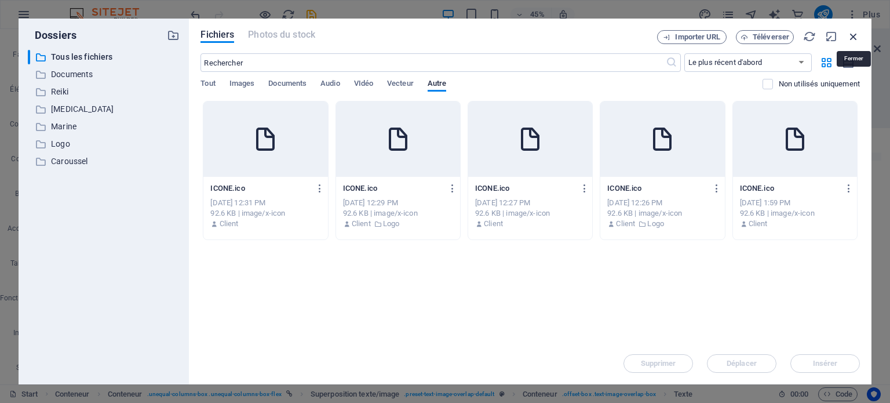
click at [847, 39] on icon "button" at bounding box center [853, 36] width 13 height 13
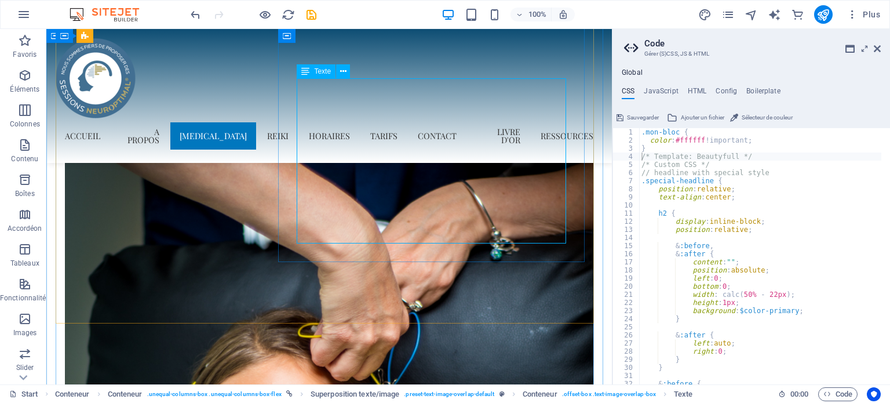
click at [772, 118] on span "Sélecteur de couleur" at bounding box center [767, 118] width 51 height 14
click at [847, 108] on div "Sauvegarder Ajouter un fichier Sélecteur de couleur" at bounding box center [751, 116] width 278 height 17
click at [878, 48] on icon at bounding box center [877, 48] width 7 height 9
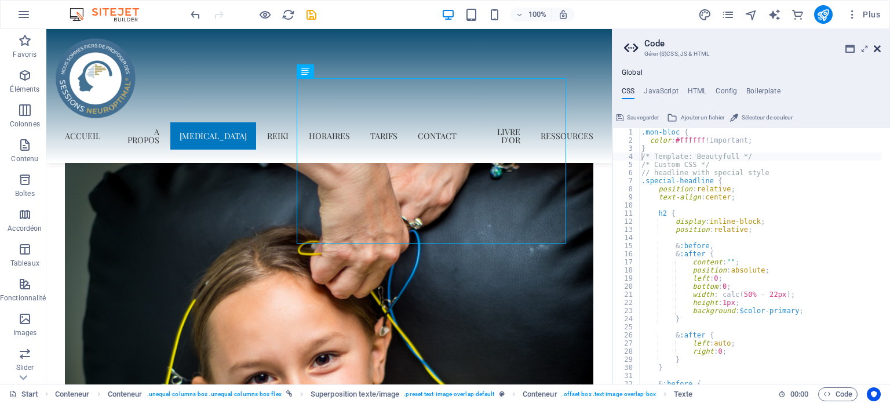
scroll to position [1754, 0]
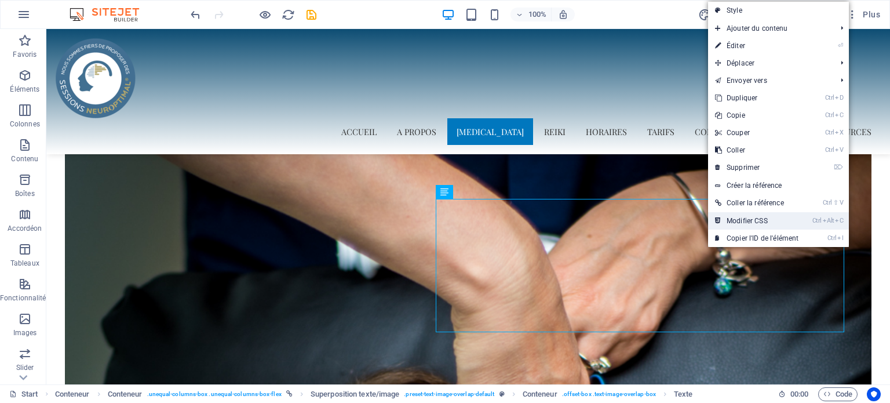
click at [753, 216] on link "Ctrl Alt C Modifier CSS" at bounding box center [756, 220] width 97 height 17
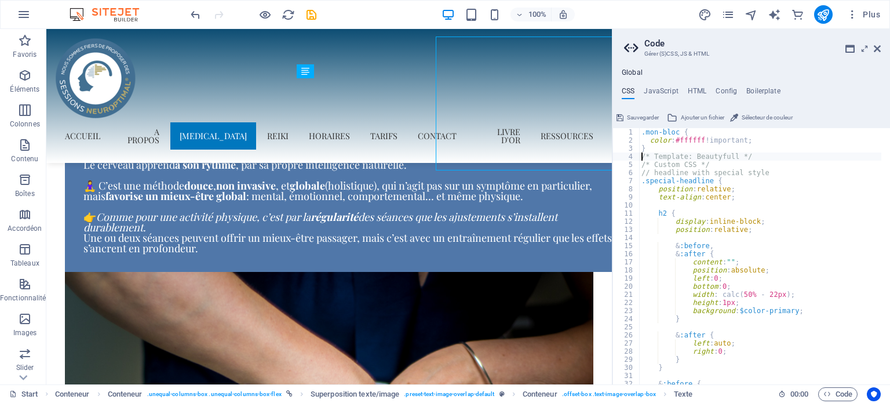
scroll to position [1916, 0]
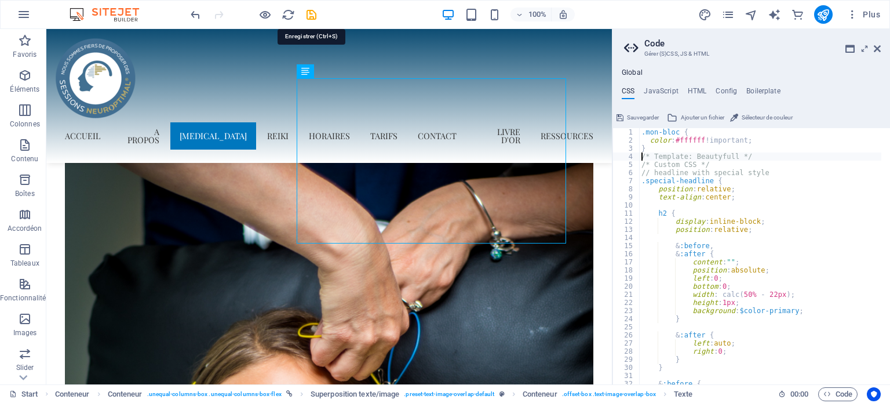
click at [308, 15] on icon "save" at bounding box center [311, 14] width 13 height 13
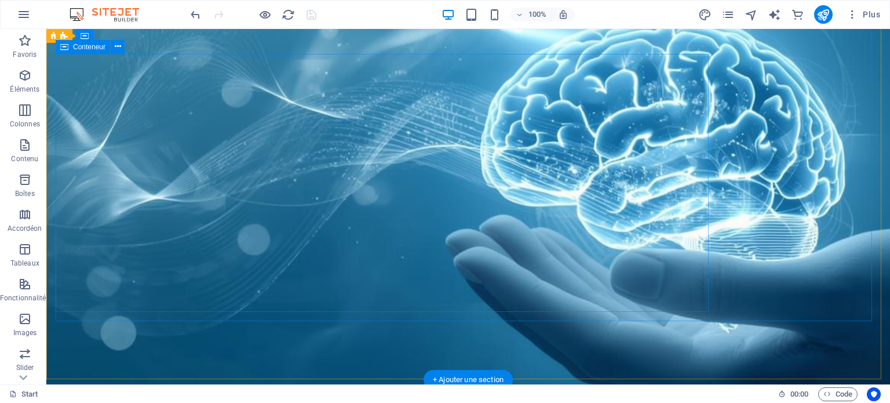
scroll to position [0, 0]
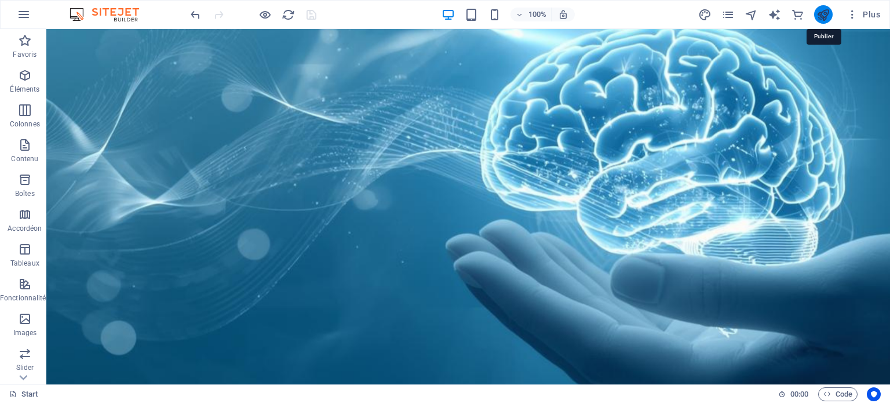
click at [824, 18] on icon "publish" at bounding box center [822, 14] width 13 height 13
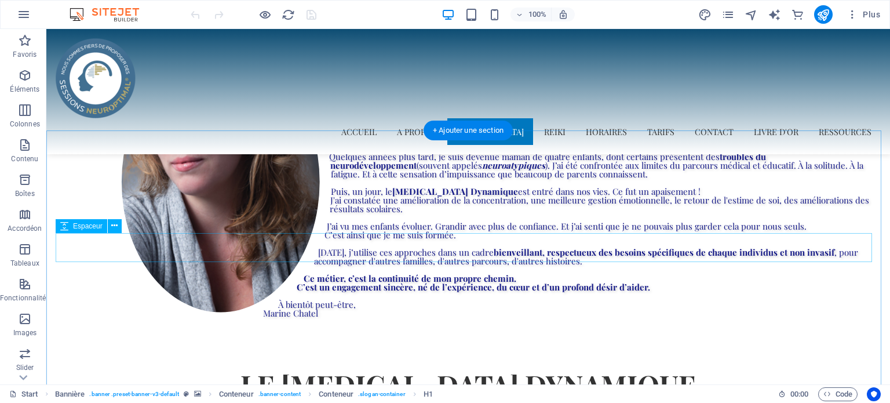
scroll to position [985, 0]
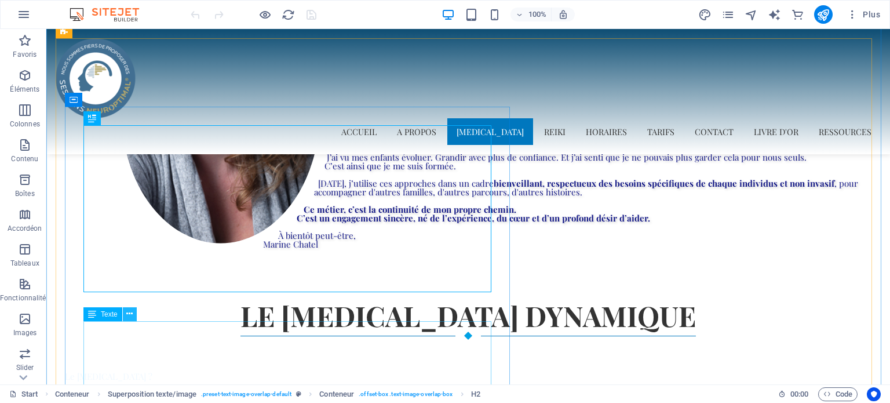
click at [128, 316] on icon at bounding box center [129, 314] width 6 height 12
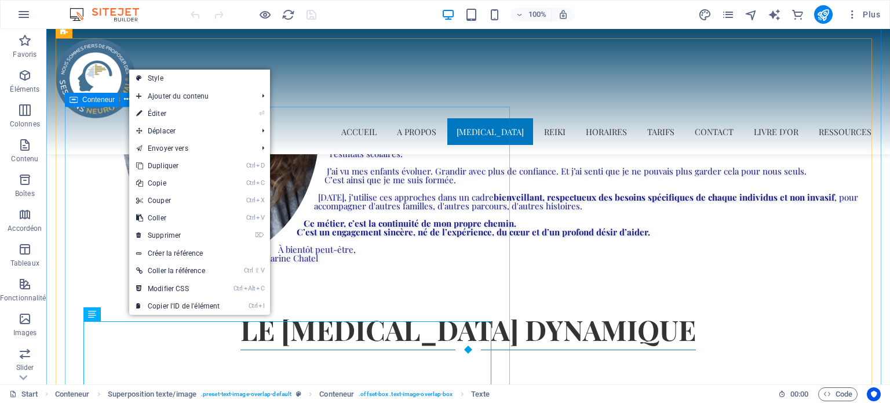
scroll to position [811, 0]
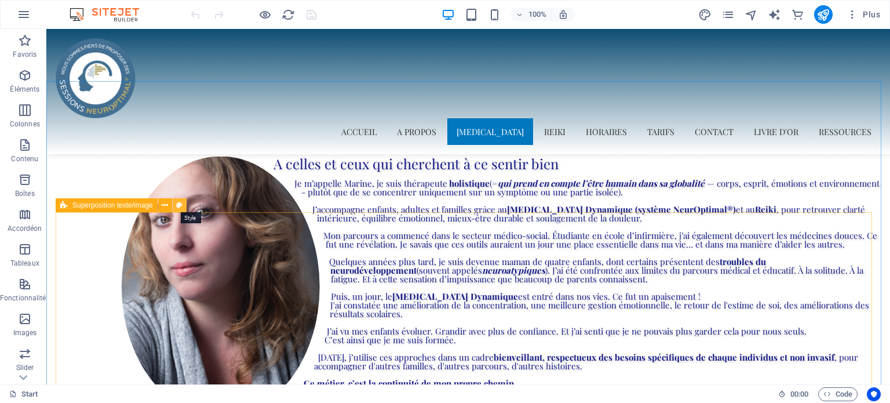
click at [181, 205] on icon at bounding box center [179, 205] width 6 height 12
select select "rem"
select select "px"
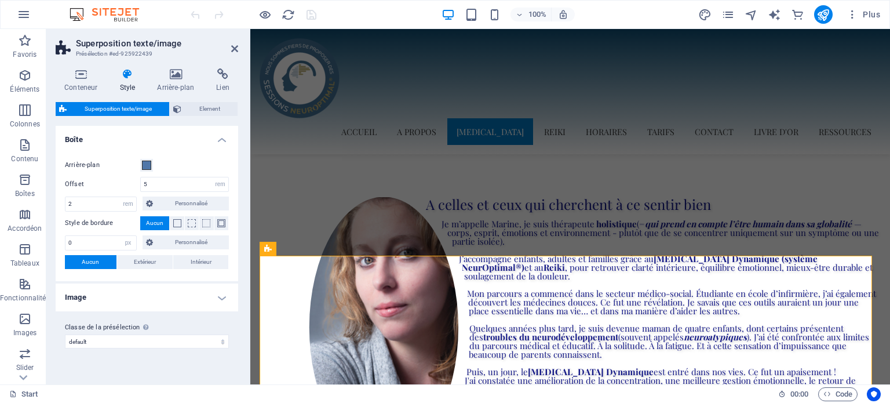
scroll to position [852, 0]
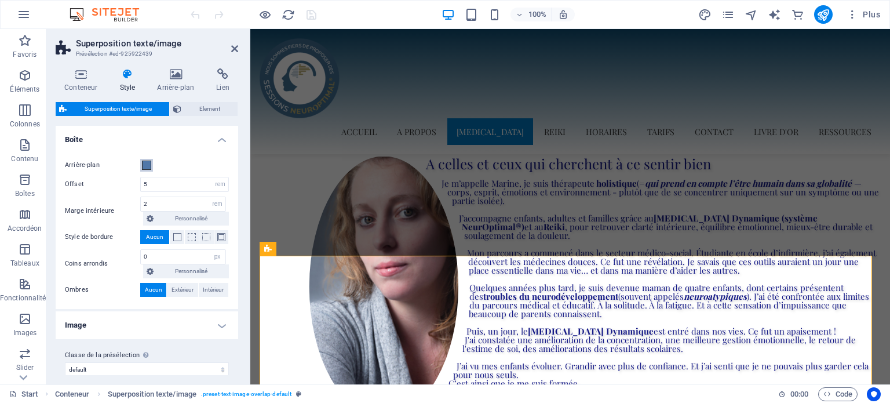
click at [149, 164] on span at bounding box center [146, 164] width 9 height 9
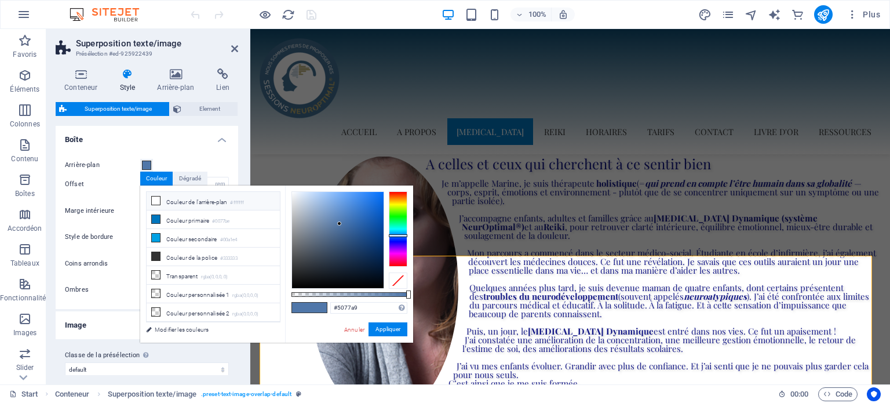
click at [165, 200] on li "Couleur de l'arrière-plan #ffffff" at bounding box center [213, 201] width 133 height 19
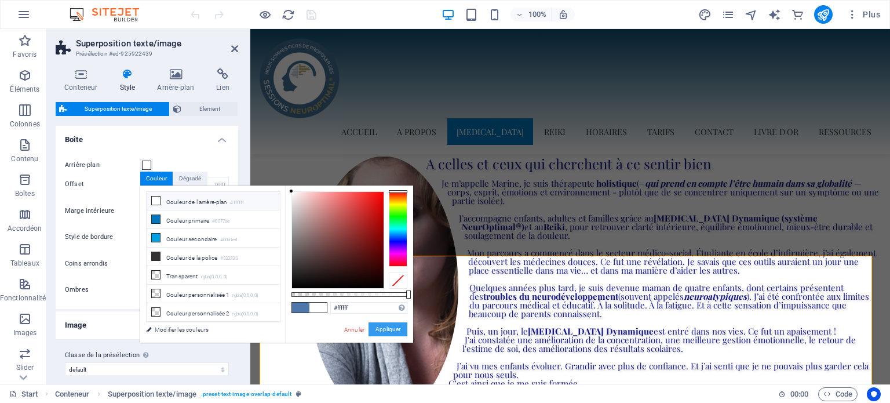
click at [397, 331] on button "Appliquer" at bounding box center [388, 329] width 39 height 14
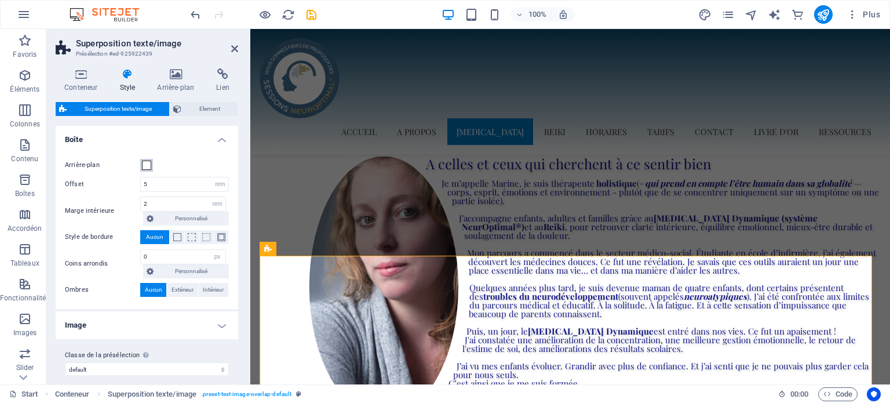
click at [144, 166] on span at bounding box center [146, 164] width 9 height 9
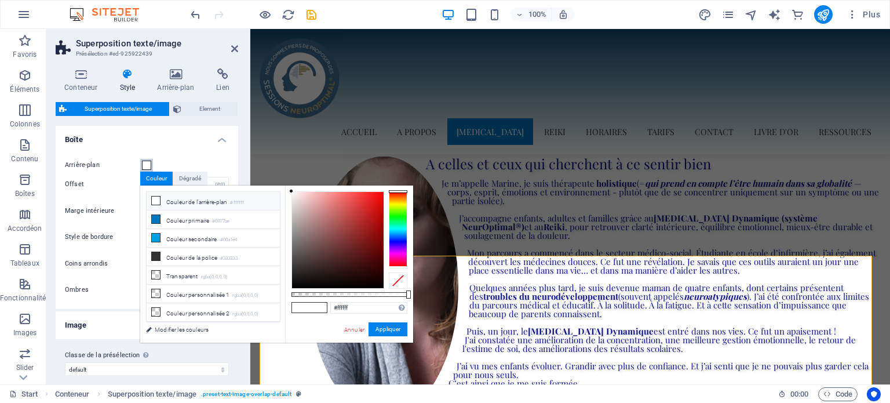
click at [400, 232] on div at bounding box center [398, 228] width 19 height 75
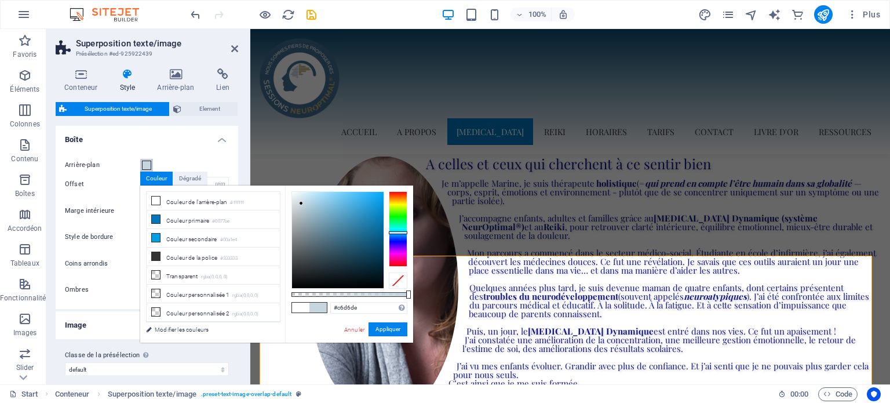
drag, startPoint x: 290, startPoint y: 189, endPoint x: 301, endPoint y: 203, distance: 18.1
click at [301, 203] on div at bounding box center [301, 203] width 4 height 4
click at [387, 329] on button "Appliquer" at bounding box center [388, 329] width 39 height 14
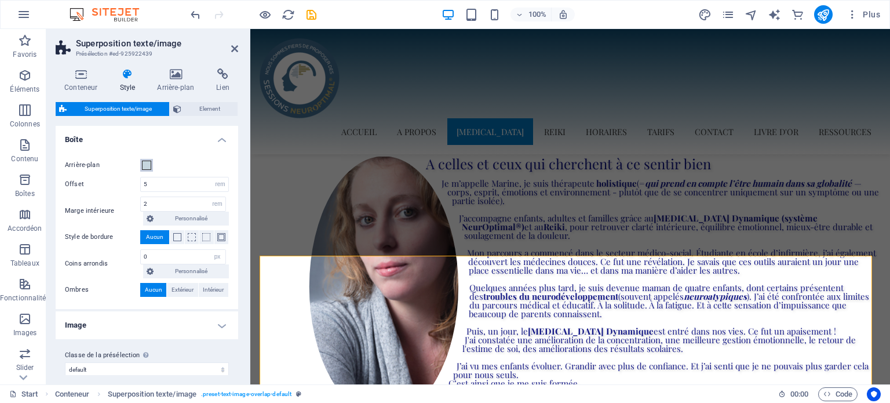
click at [148, 164] on span at bounding box center [146, 164] width 9 height 9
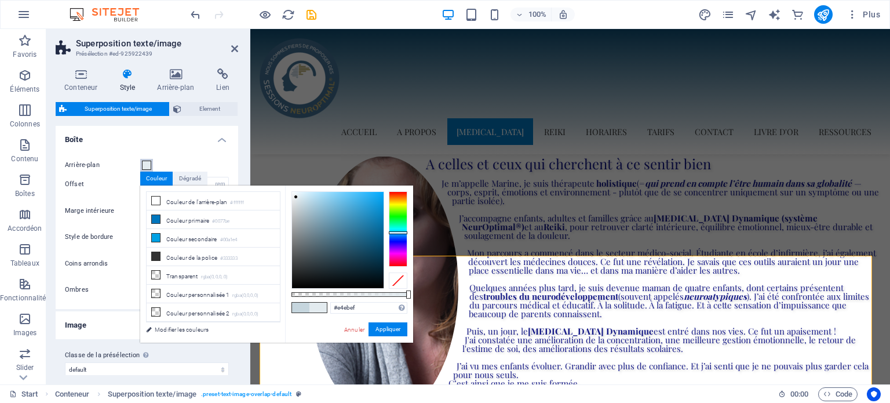
type input "#e6edf1"
drag, startPoint x: 300, startPoint y: 202, endPoint x: 296, endPoint y: 196, distance: 7.4
click at [296, 196] on div at bounding box center [295, 196] width 4 height 4
click at [380, 327] on button "Appliquer" at bounding box center [388, 329] width 39 height 14
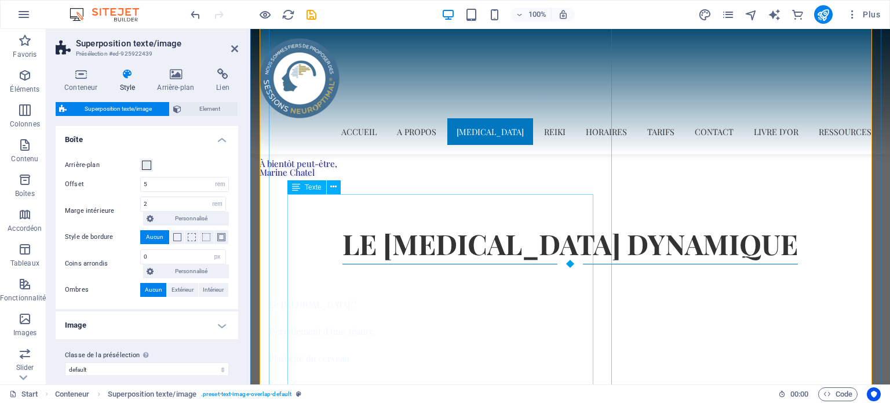
scroll to position [1141, 0]
click at [234, 47] on icon at bounding box center [234, 48] width 7 height 9
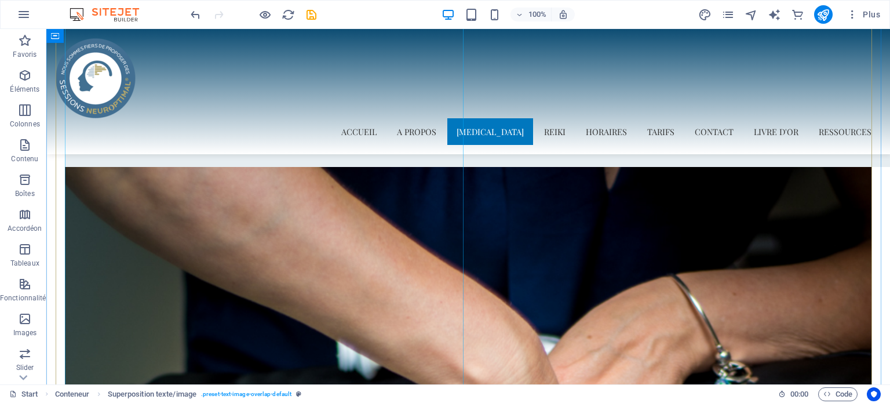
scroll to position [1696, 0]
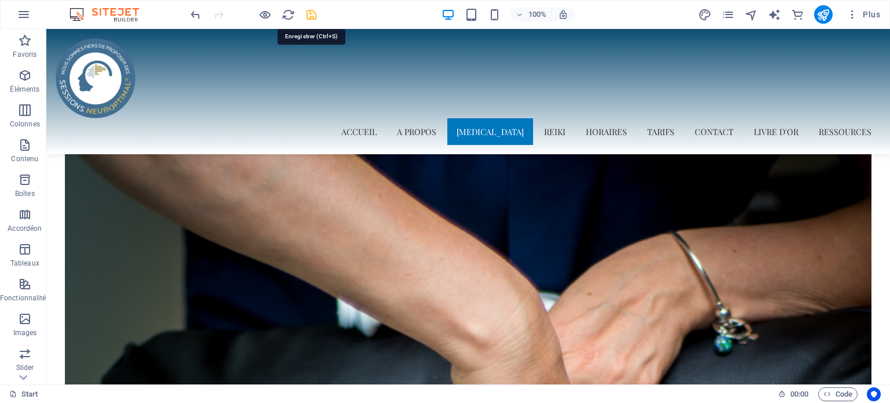
click at [308, 16] on icon "save" at bounding box center [311, 14] width 13 height 13
checkbox input "false"
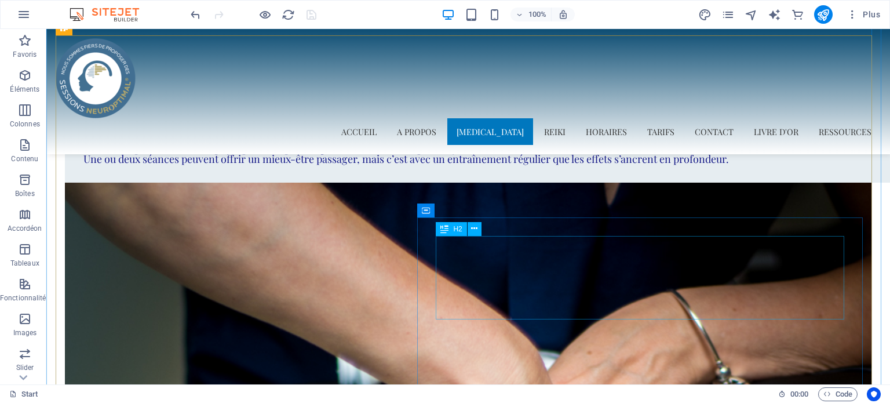
scroll to position [1638, 0]
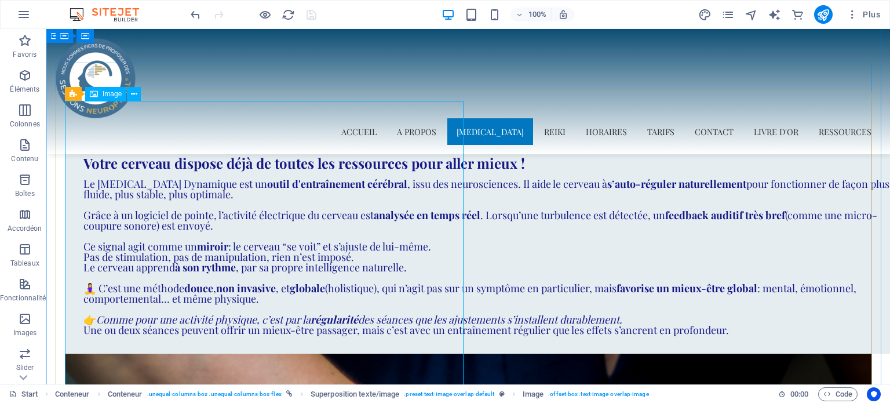
scroll to position [1464, 0]
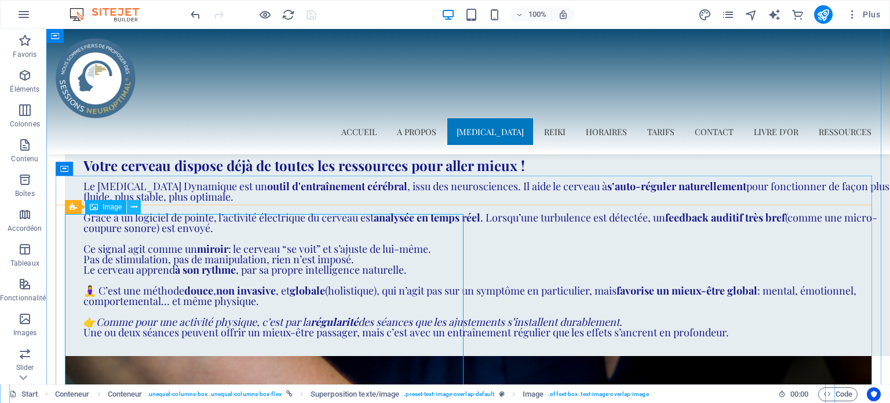
click at [132, 207] on icon at bounding box center [134, 207] width 6 height 12
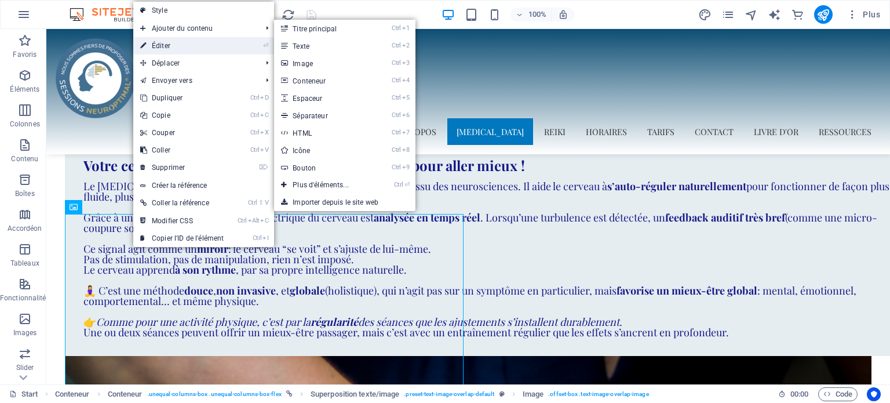
click at [189, 42] on link "⏎ Éditer" at bounding box center [181, 45] width 97 height 17
select select "%"
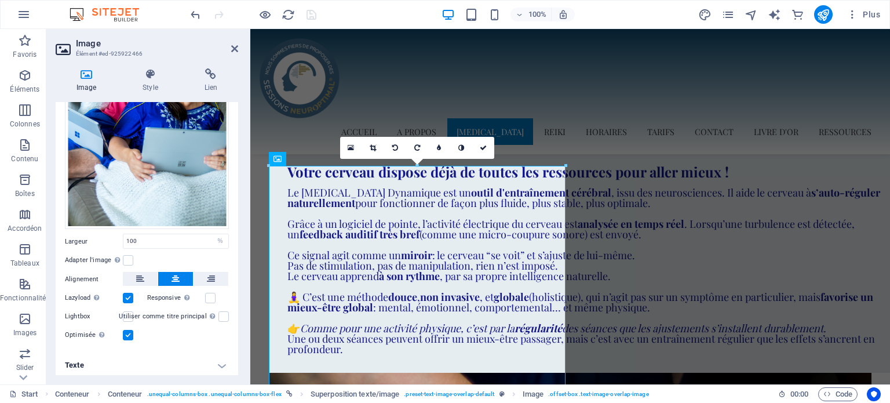
scroll to position [0, 0]
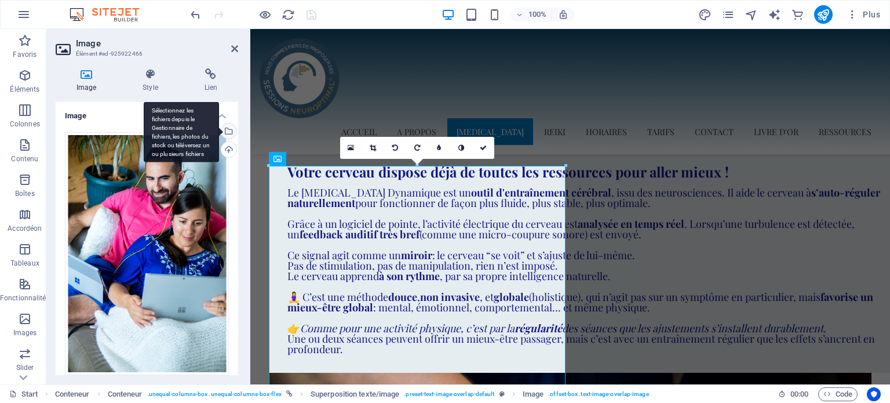
click at [219, 129] on div "Sélectionnez les fichiers depuis le Gestionnaire de fichiers, les photos du sto…" at bounding box center [181, 131] width 75 height 61
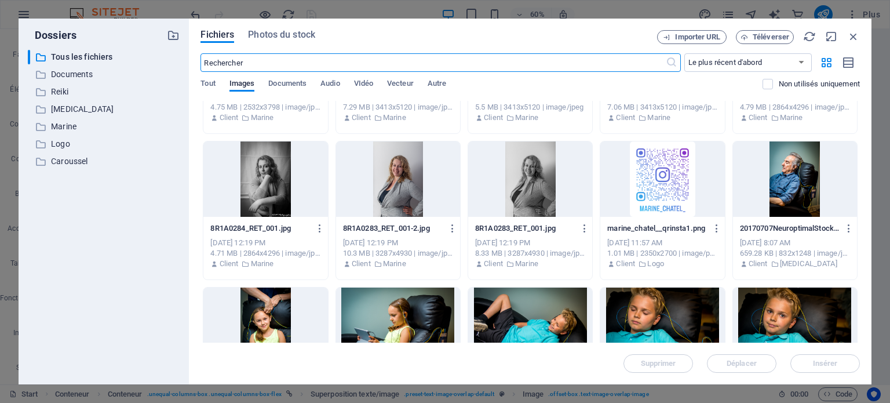
scroll to position [869, 0]
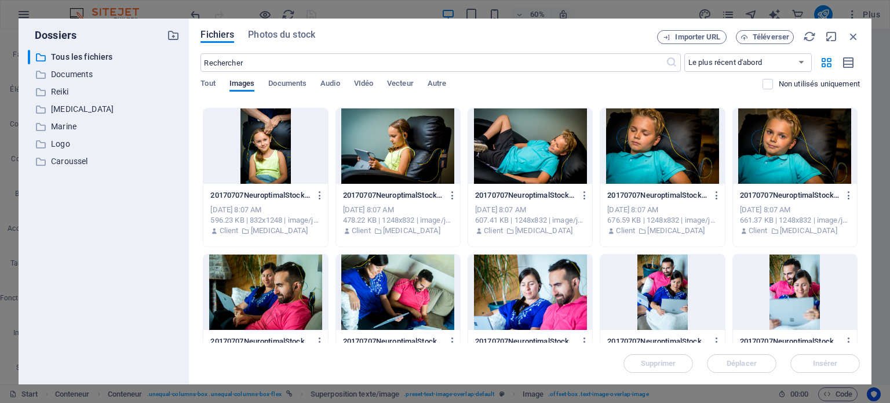
click at [277, 141] on div at bounding box center [265, 145] width 124 height 75
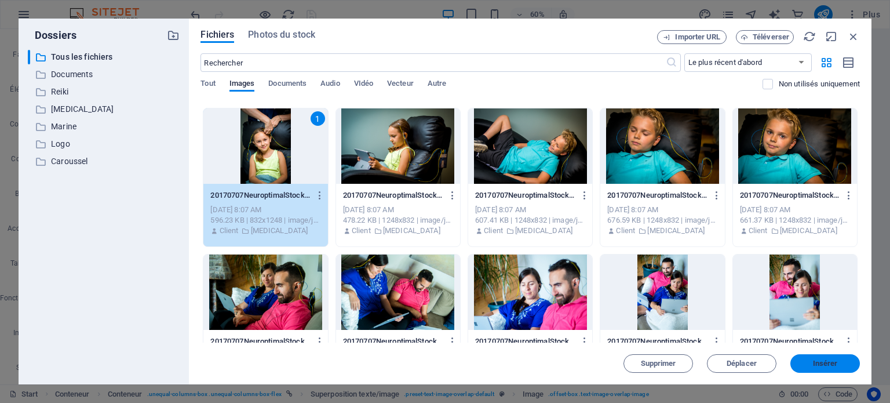
click at [836, 364] on span "Insérer" at bounding box center [825, 363] width 25 height 7
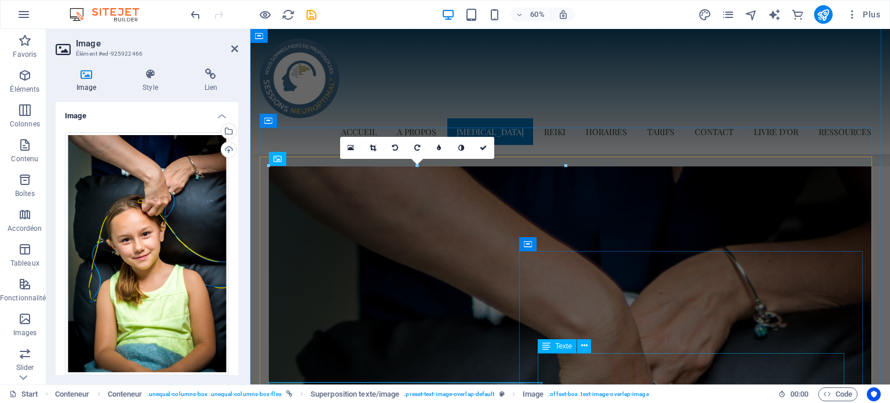
scroll to position [1542, 0]
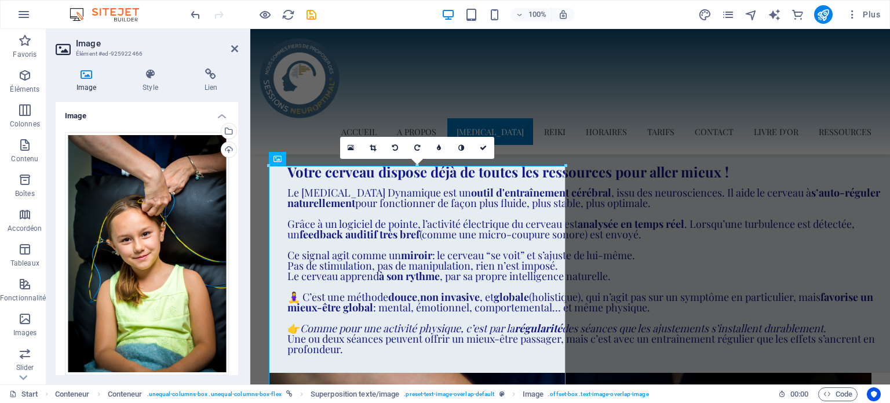
click at [240, 47] on aside "Image Élément #ed-925922466 Image Style Lien Image Glissez les fichiers ici, cl…" at bounding box center [148, 206] width 204 height 355
click at [234, 47] on icon at bounding box center [234, 48] width 7 height 9
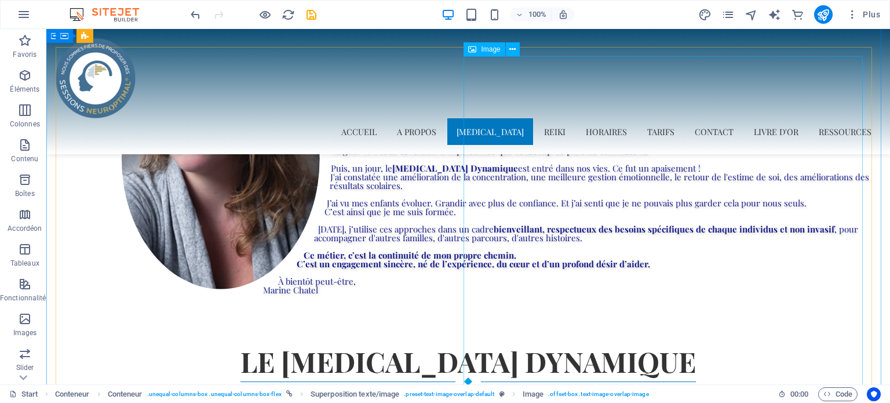
scroll to position [827, 0]
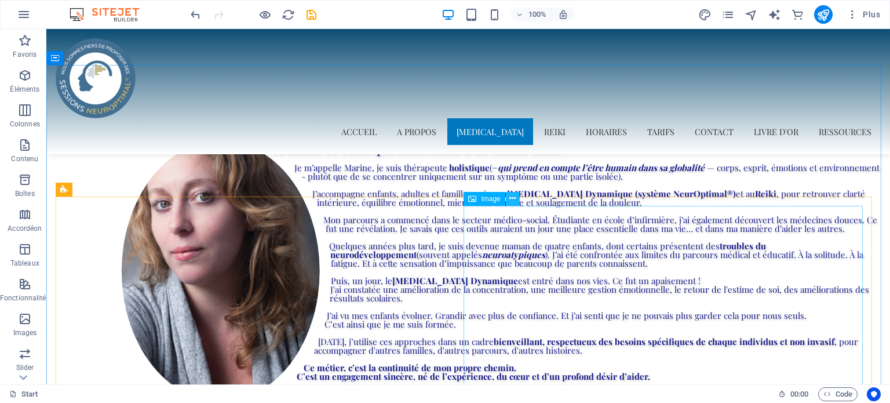
click at [512, 200] on icon at bounding box center [512, 198] width 6 height 12
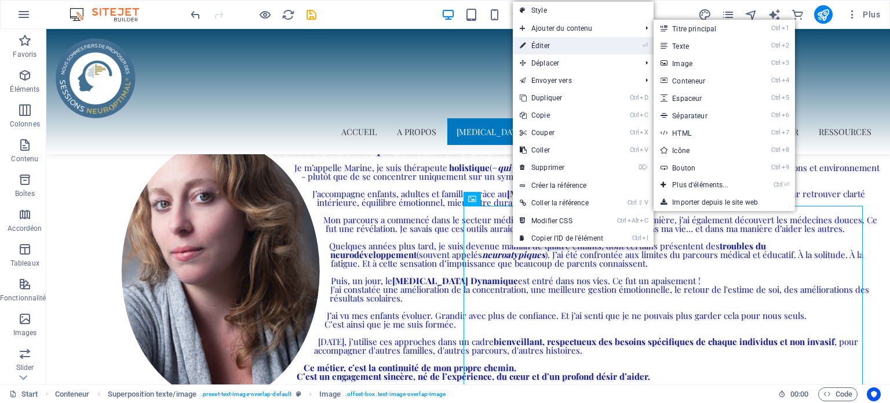
click at [541, 41] on link "⏎ Éditer" at bounding box center [561, 45] width 97 height 17
select select "%"
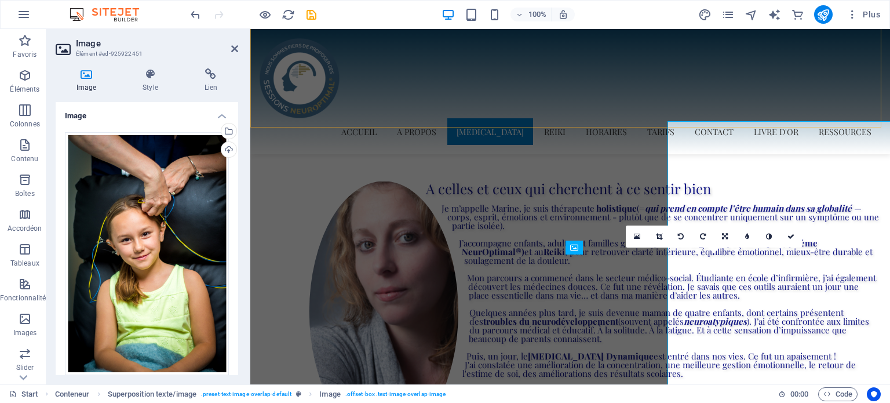
scroll to position [911, 0]
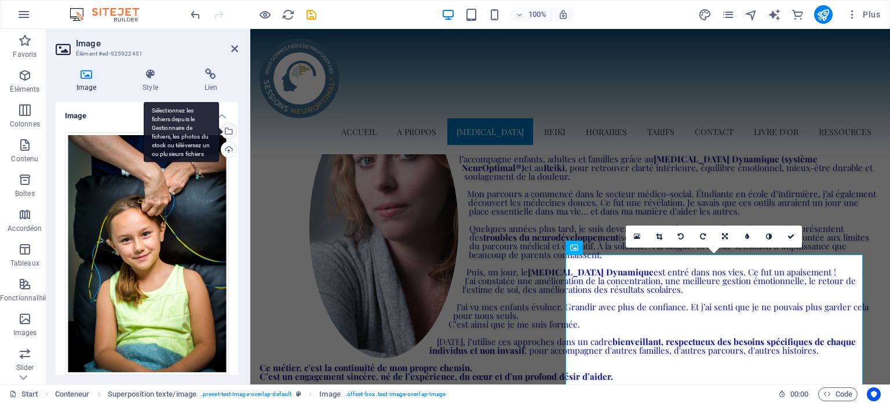
click at [219, 130] on div "Sélectionnez les fichiers depuis le Gestionnaire de fichiers, les photos du sto…" at bounding box center [181, 131] width 75 height 61
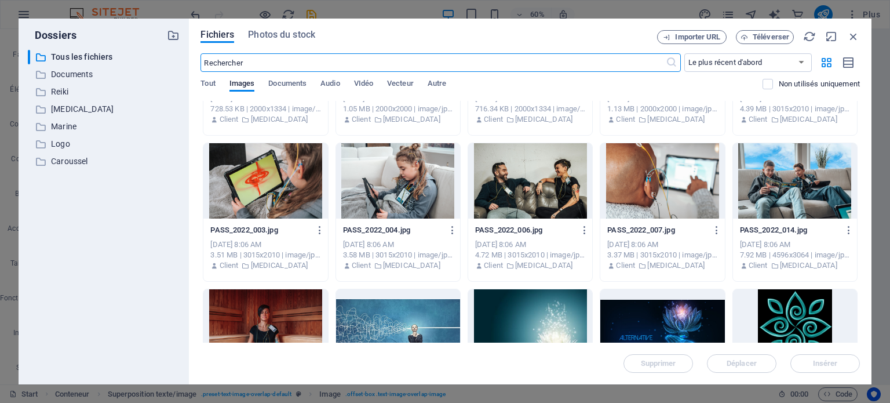
scroll to position [1680, 0]
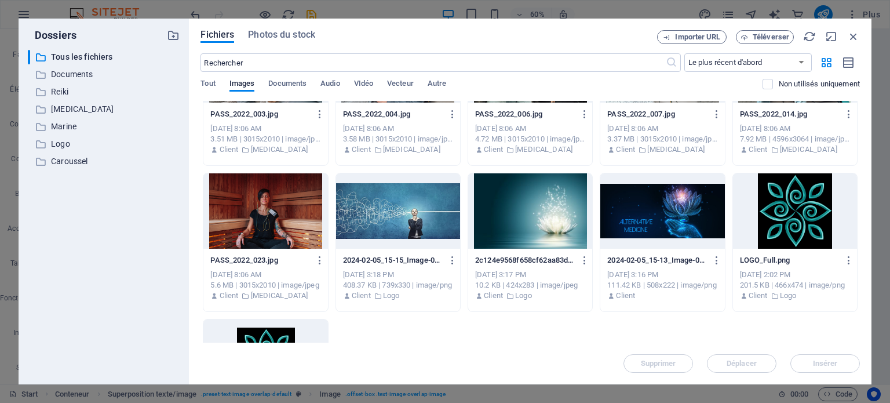
click at [275, 222] on div at bounding box center [265, 210] width 124 height 75
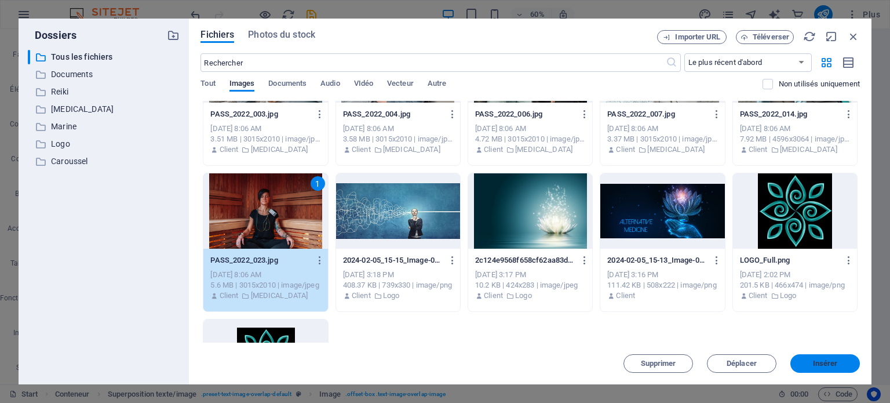
click at [814, 363] on span "Insérer" at bounding box center [825, 363] width 25 height 7
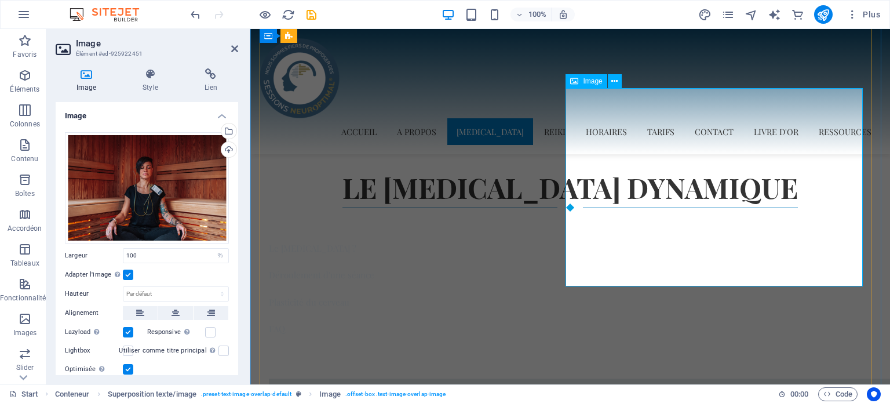
scroll to position [1085, 0]
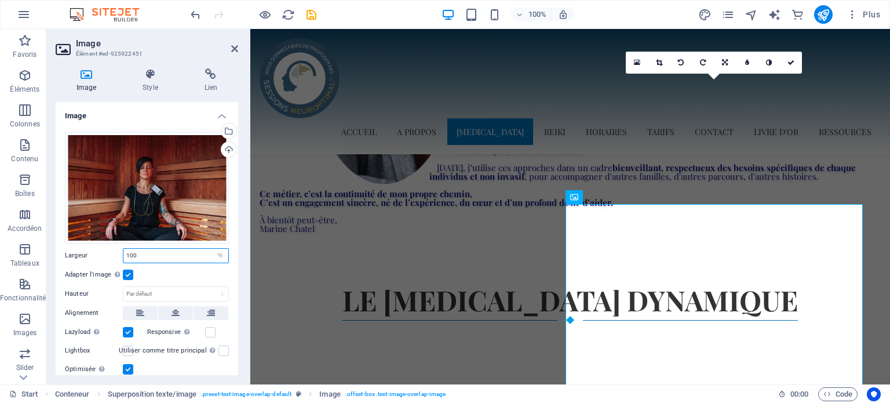
click at [203, 251] on input "100" at bounding box center [175, 256] width 105 height 14
click at [178, 288] on select "Par défaut auto px" at bounding box center [175, 294] width 105 height 14
select select "px"
click at [210, 287] on select "Par défaut auto px" at bounding box center [175, 294] width 105 height 14
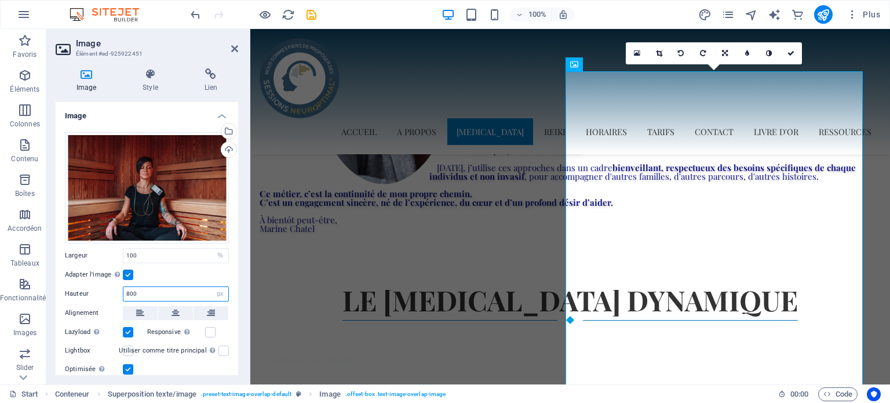
click at [139, 293] on input "800" at bounding box center [175, 294] width 105 height 14
type input "8"
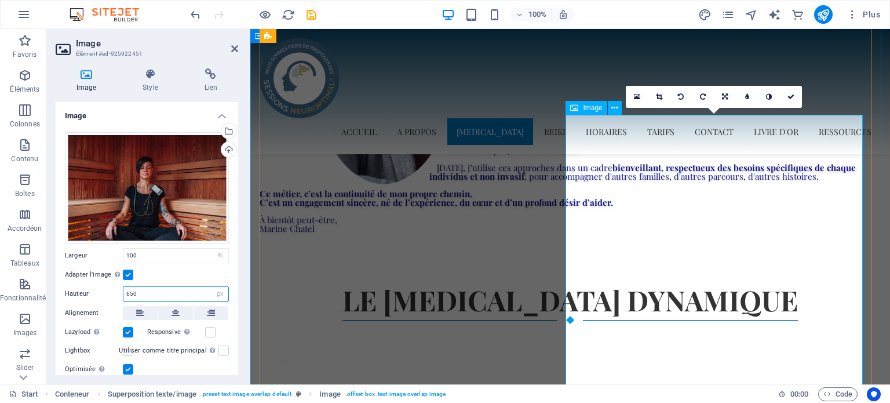
type input "650"
click at [144, 250] on input "100" at bounding box center [175, 256] width 105 height 14
type input "1"
type input "50"
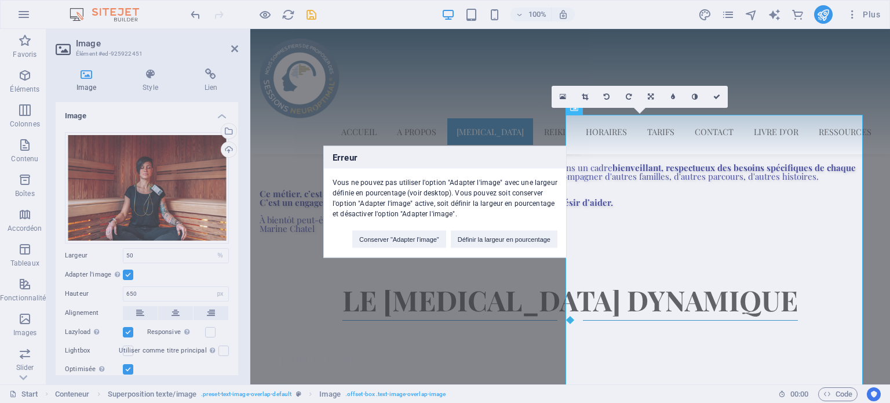
click at [205, 260] on div "Erreur Vous ne pouvez pas utiliser l'option "Adapter l'image" avec une largeur …" at bounding box center [445, 201] width 890 height 403
click at [197, 254] on div "Erreur Vous ne pouvez pas utiliser l'option "Adapter l'image" avec une largeur …" at bounding box center [445, 201] width 890 height 403
click at [177, 250] on div "Erreur Vous ne pouvez pas utiliser l'option "Adapter l'image" avec une largeur …" at bounding box center [445, 201] width 890 height 403
click at [371, 245] on button "Conserver "Adapter l'image"" at bounding box center [399, 238] width 94 height 17
select select "DISABLED_OPTION_VALUE"
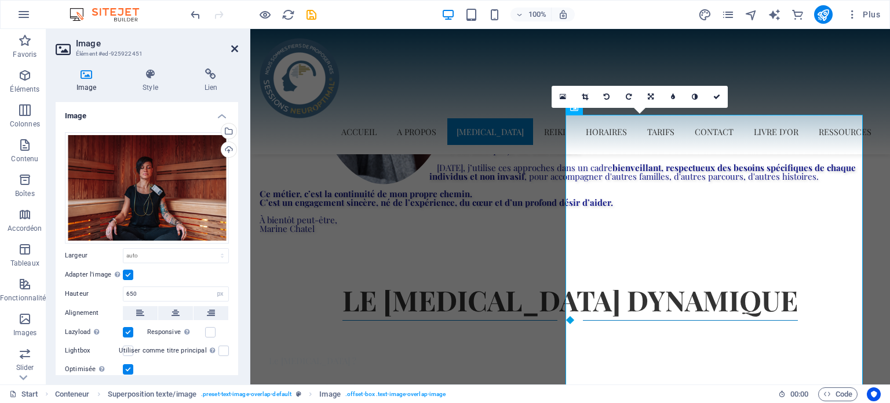
click at [235, 50] on icon at bounding box center [234, 48] width 7 height 9
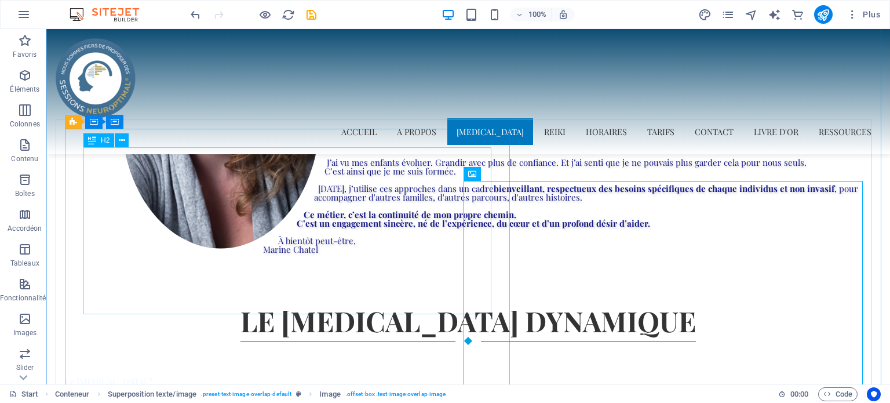
scroll to position [885, 0]
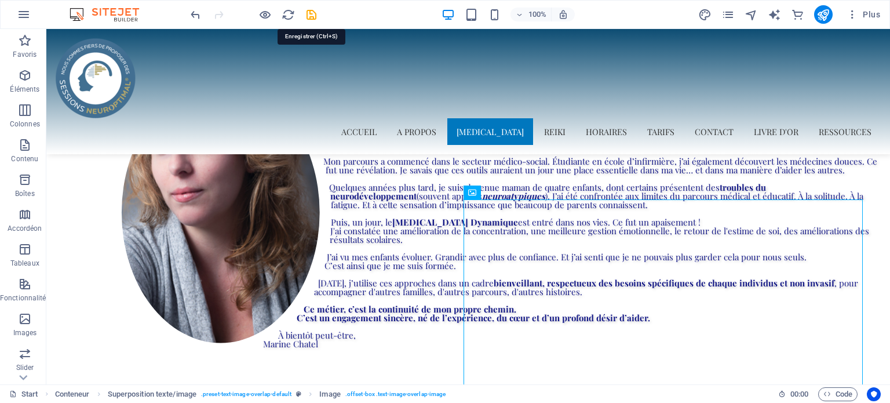
click at [312, 14] on icon "save" at bounding box center [311, 14] width 13 height 13
checkbox input "false"
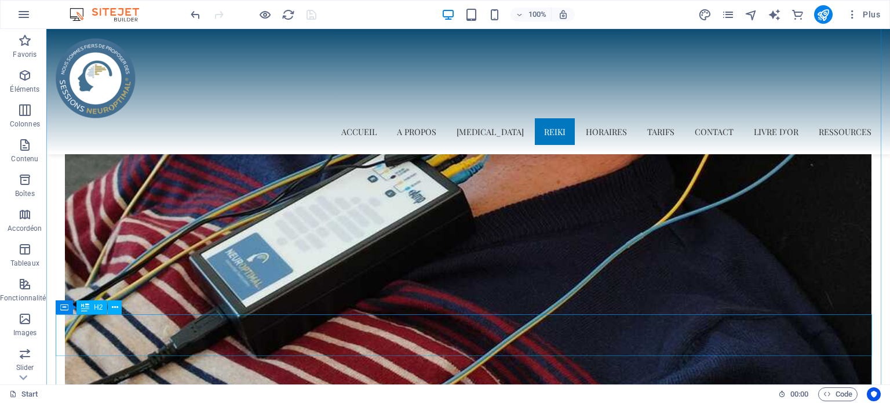
scroll to position [4304, 0]
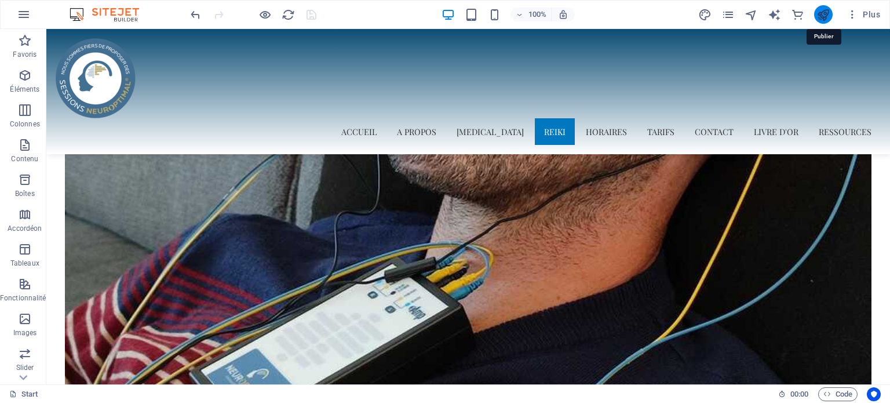
click at [823, 14] on icon "publish" at bounding box center [822, 14] width 13 height 13
